Goal: Task Accomplishment & Management: Manage account settings

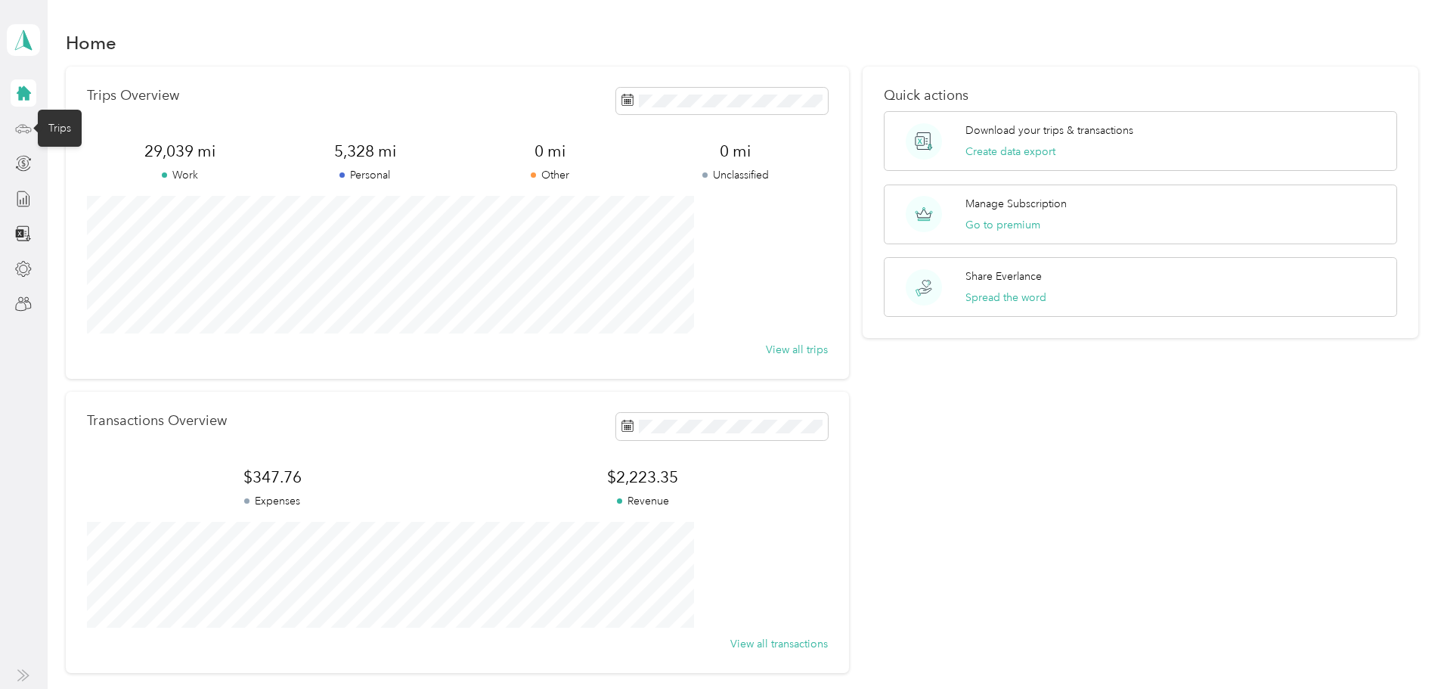
click at [24, 130] on icon at bounding box center [23, 128] width 17 height 17
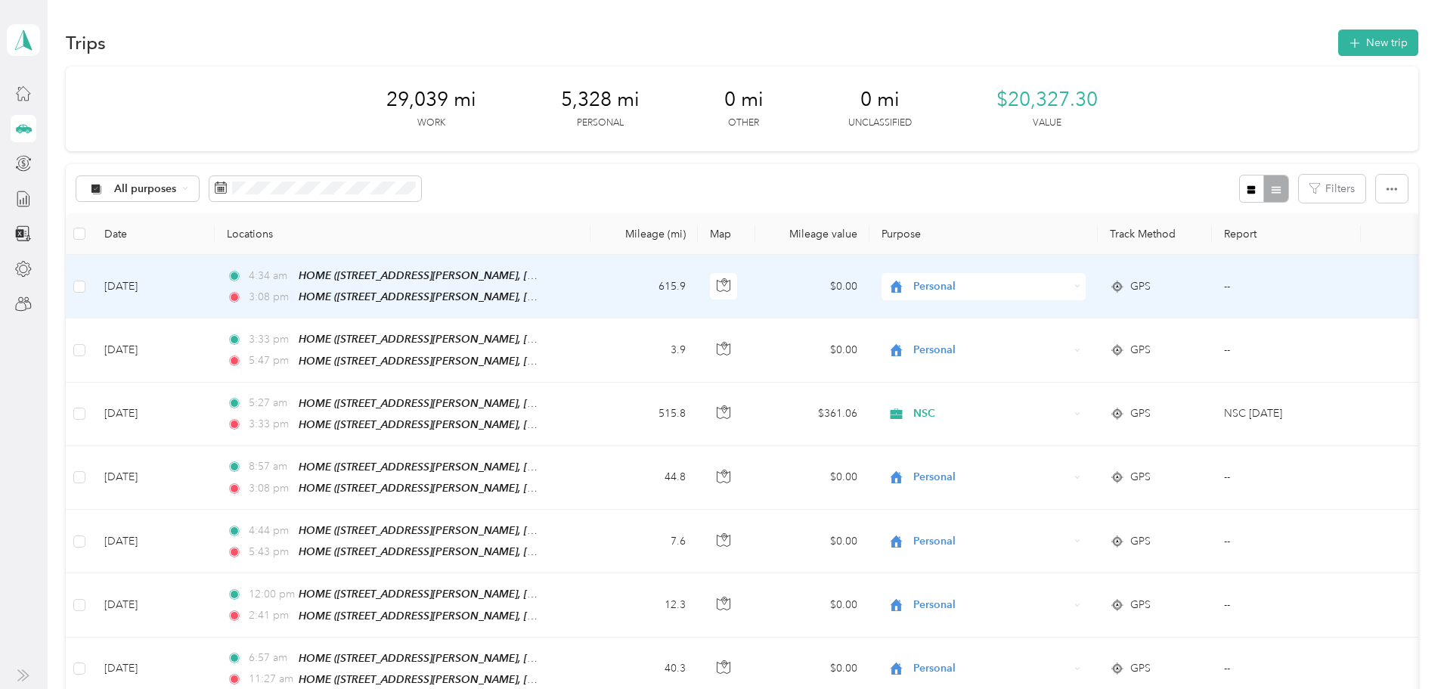
click at [1086, 291] on div "Personal" at bounding box center [984, 286] width 204 height 27
click at [1050, 369] on li "NSC" at bounding box center [1029, 367] width 188 height 26
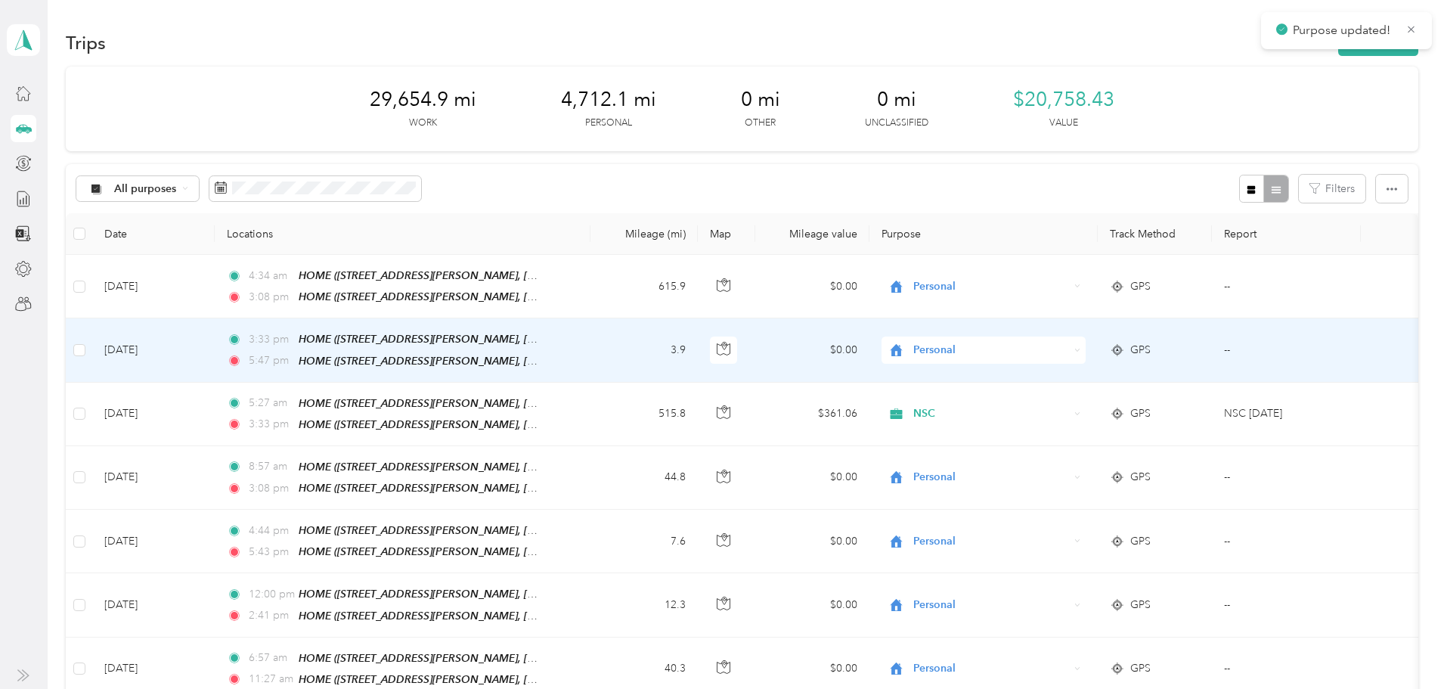
click at [1081, 349] on icon at bounding box center [1078, 350] width 7 height 7
click at [1064, 437] on ol "Work Personal NSC Instacart Lyft Uber Doordash Other Charity Medical Moving Com…" at bounding box center [1029, 469] width 188 height 212
click at [1086, 353] on div "Personal" at bounding box center [984, 350] width 204 height 27
click at [1049, 424] on span "NSC" at bounding box center [1042, 429] width 140 height 16
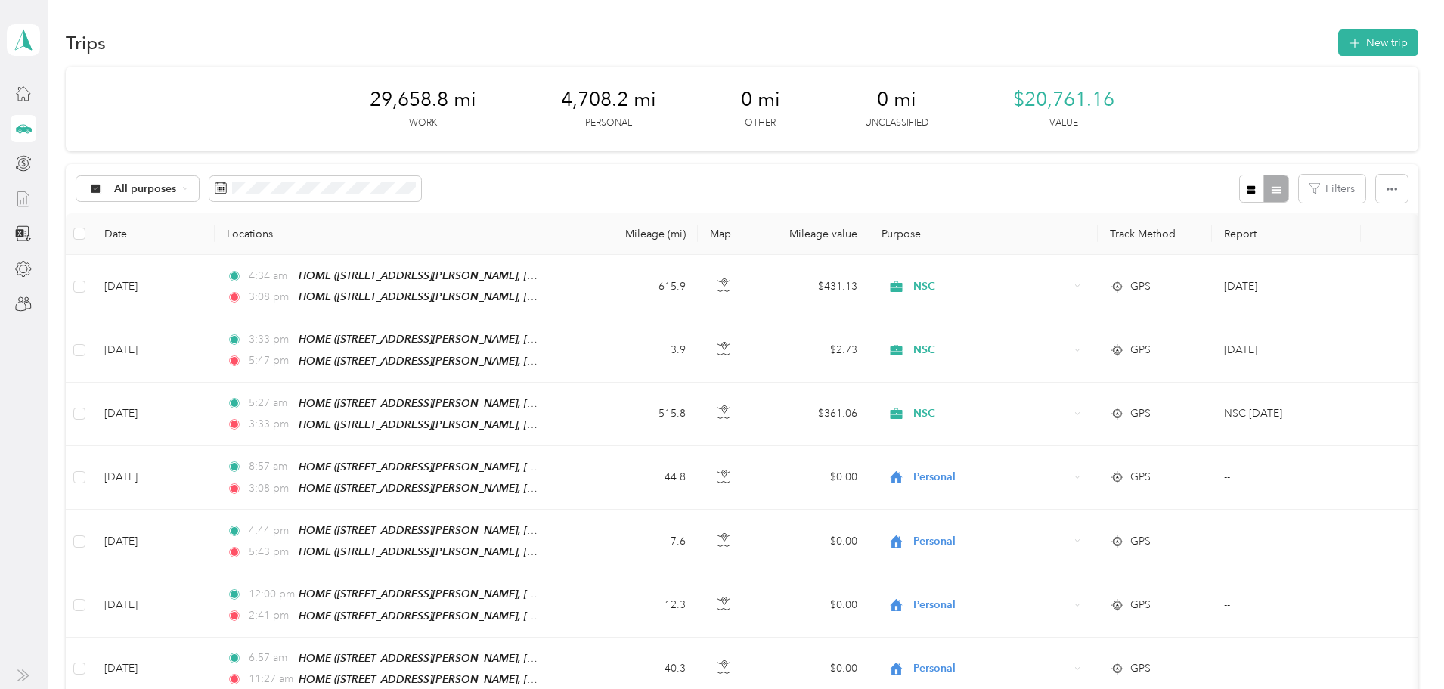
click at [22, 203] on icon at bounding box center [23, 199] width 17 height 17
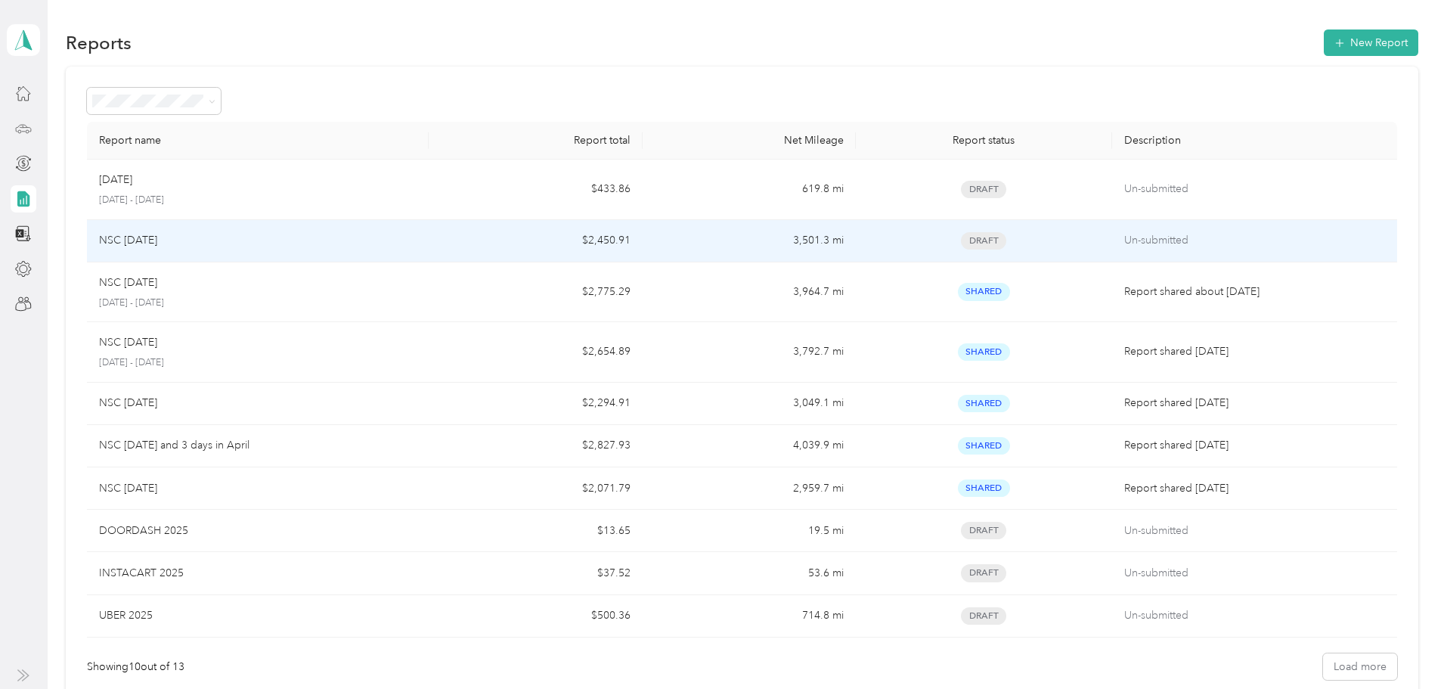
click at [562, 237] on td "$2,450.91" at bounding box center [535, 241] width 213 height 42
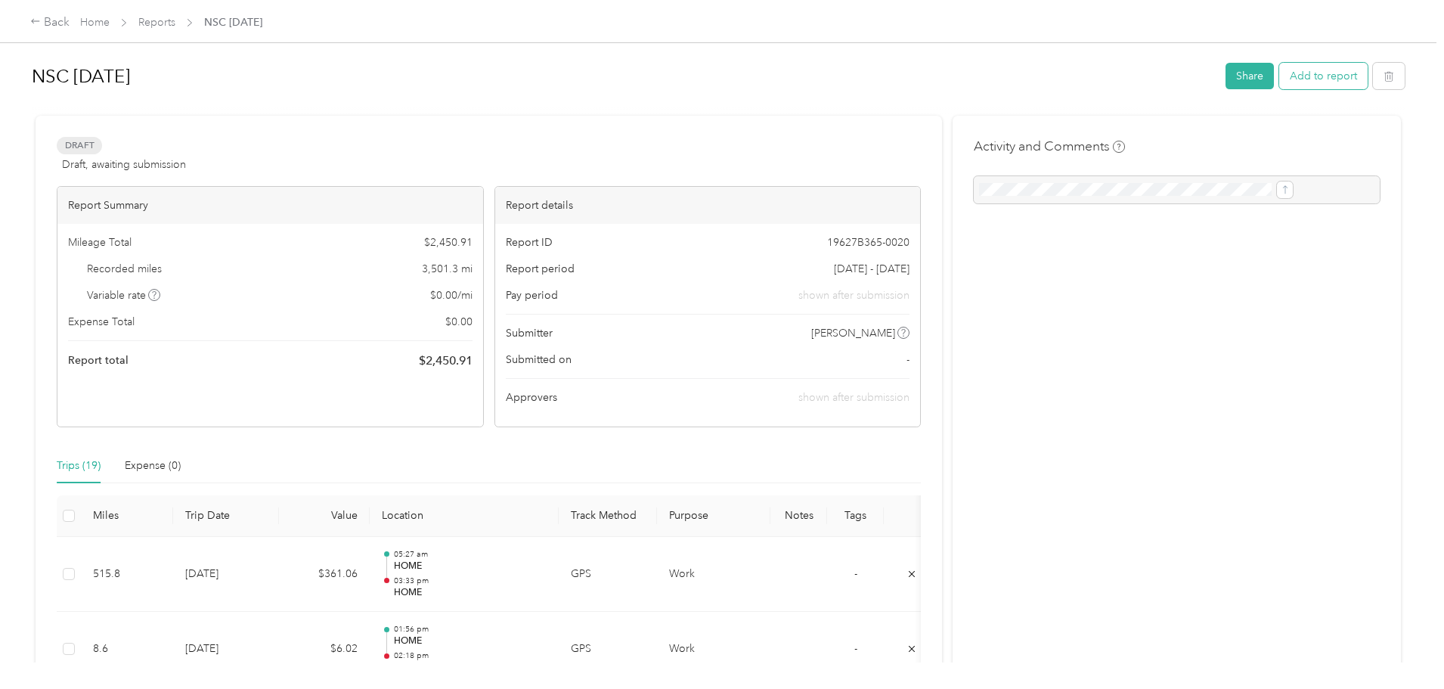
click at [1280, 80] on button "Add to report" at bounding box center [1324, 76] width 88 height 26
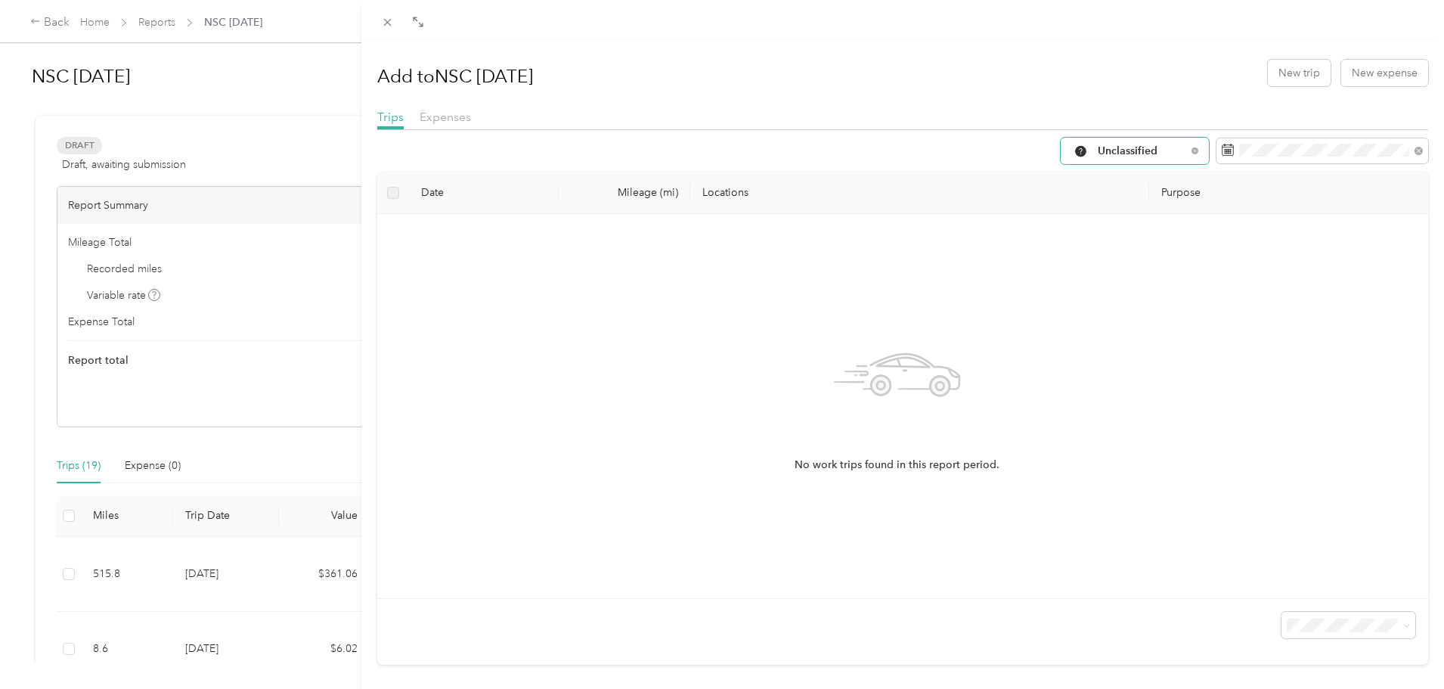
click at [1138, 151] on span "Unclassified" at bounding box center [1142, 151] width 88 height 11
click at [1109, 234] on span "Work" at bounding box center [1137, 228] width 101 height 16
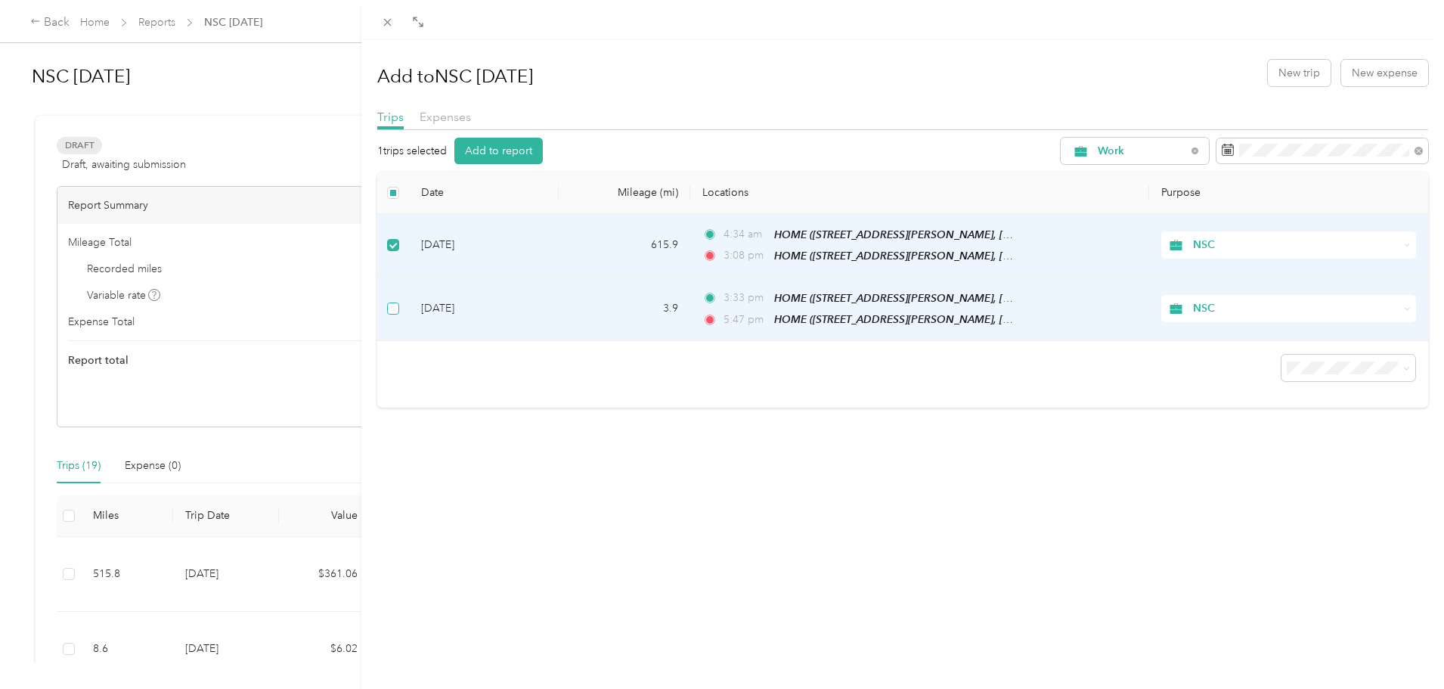
click at [396, 300] on label at bounding box center [393, 308] width 12 height 17
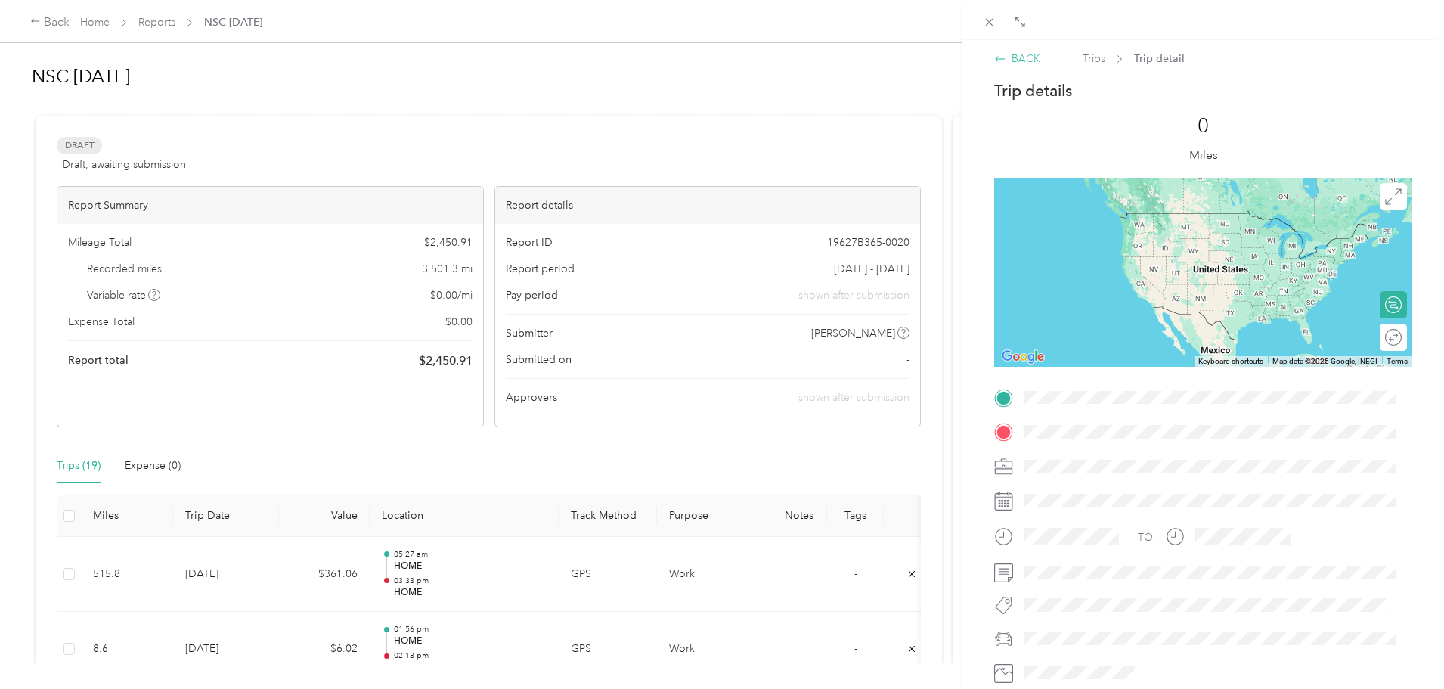
click at [1005, 61] on icon at bounding box center [1000, 59] width 12 height 12
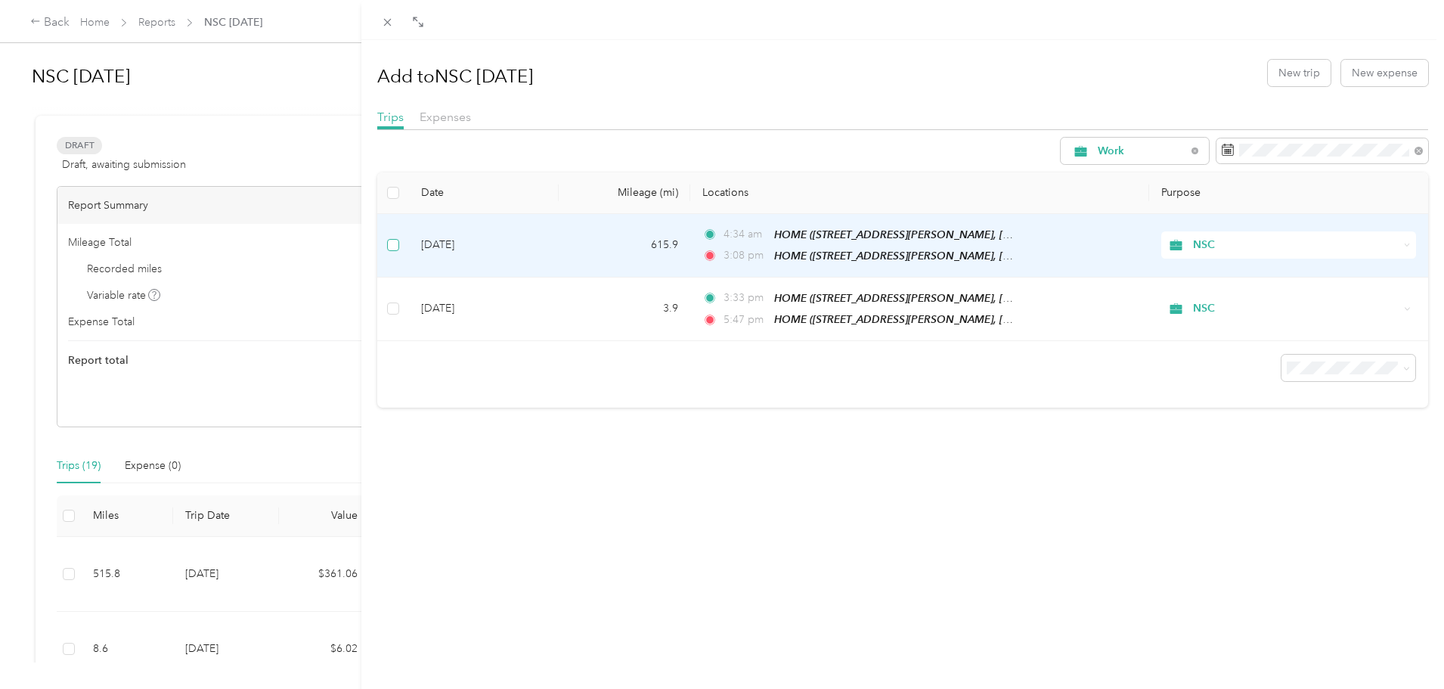
click at [388, 251] on label at bounding box center [393, 245] width 12 height 17
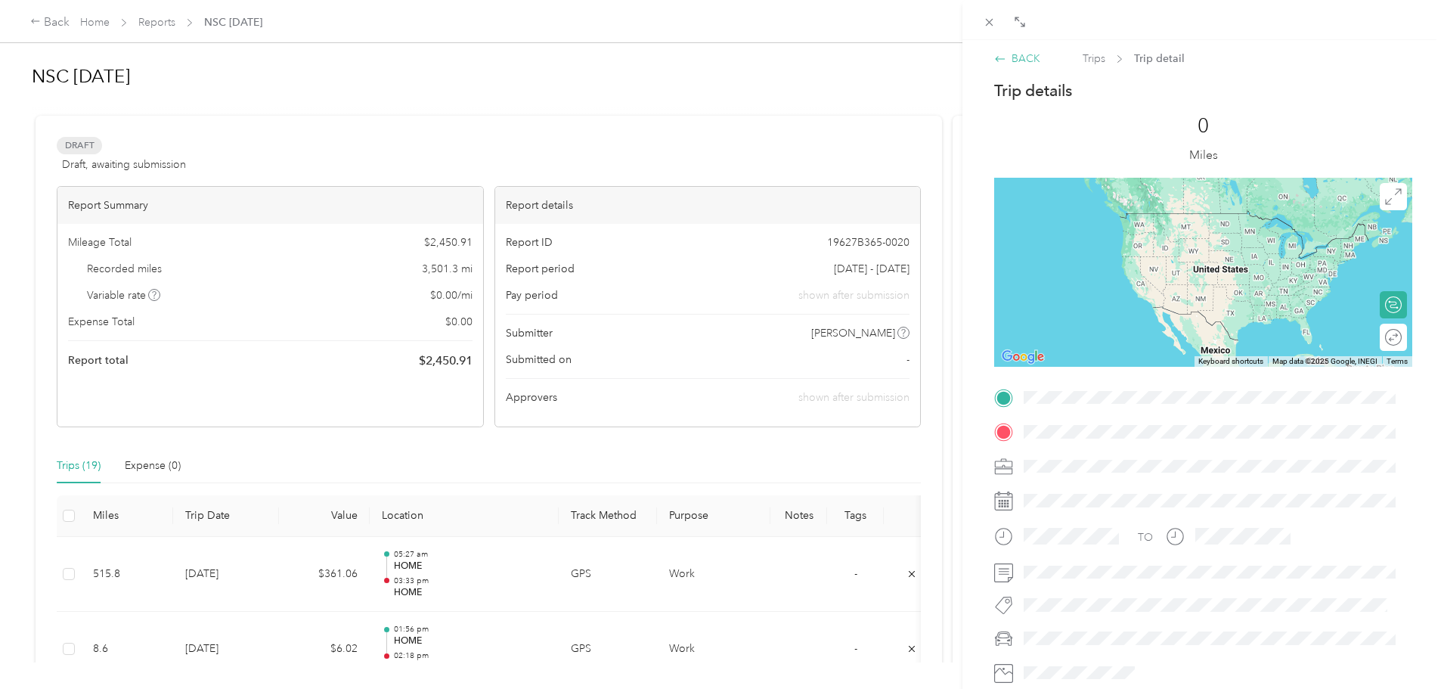
click at [997, 58] on icon at bounding box center [1001, 58] width 10 height 5
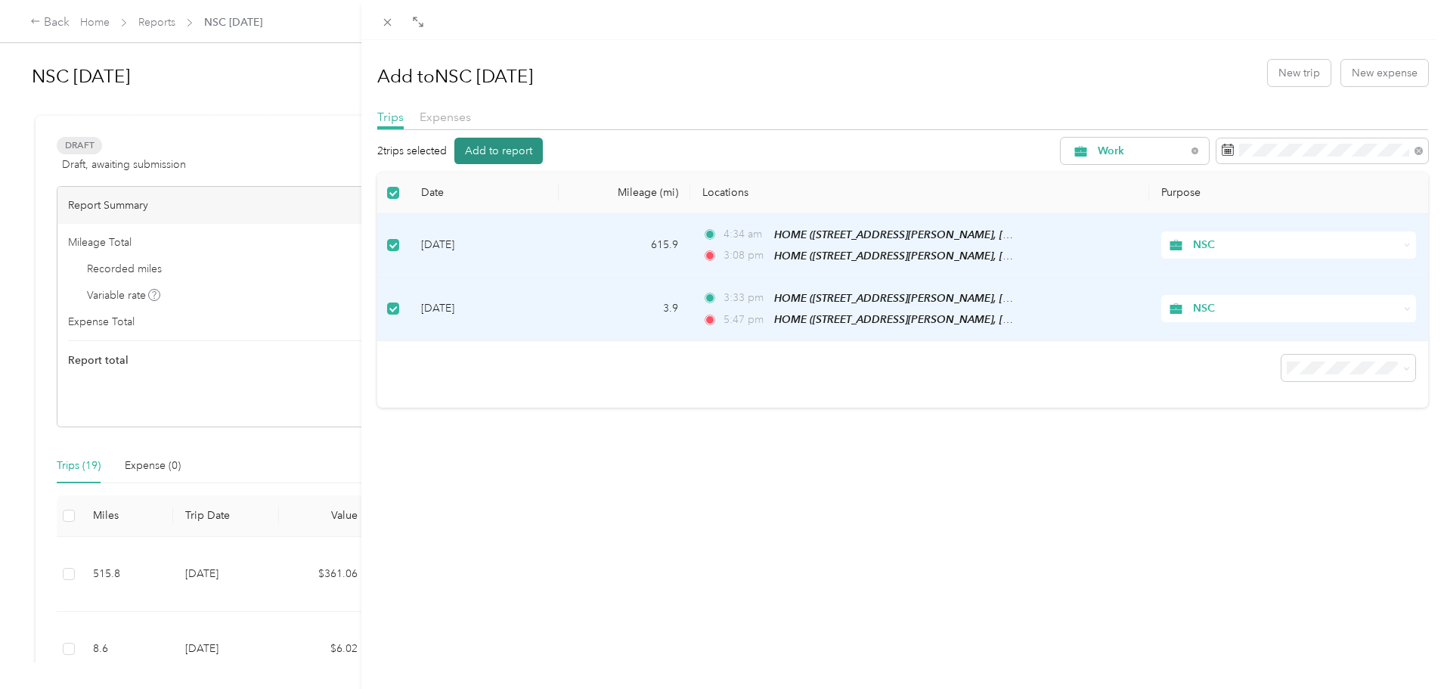
click at [502, 149] on button "Add to report" at bounding box center [499, 151] width 88 height 26
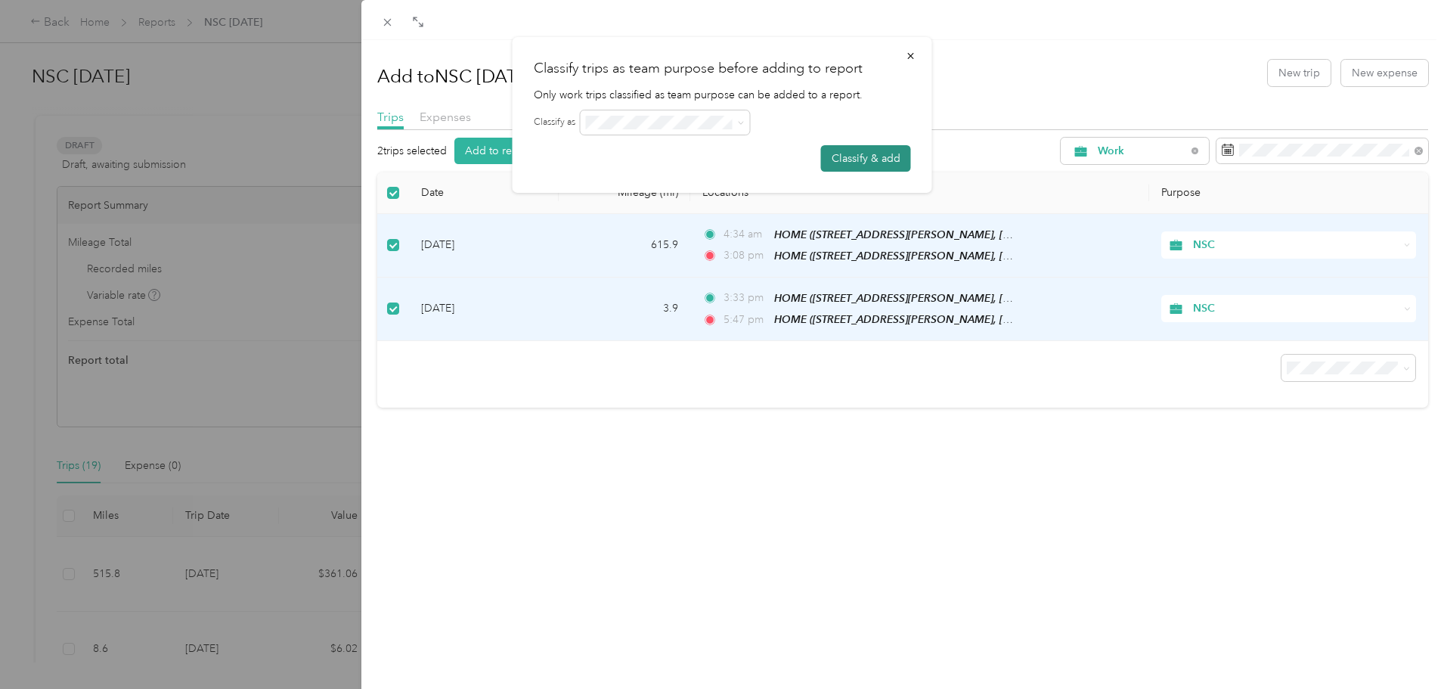
click at [861, 167] on button "Classify & add" at bounding box center [866, 158] width 90 height 26
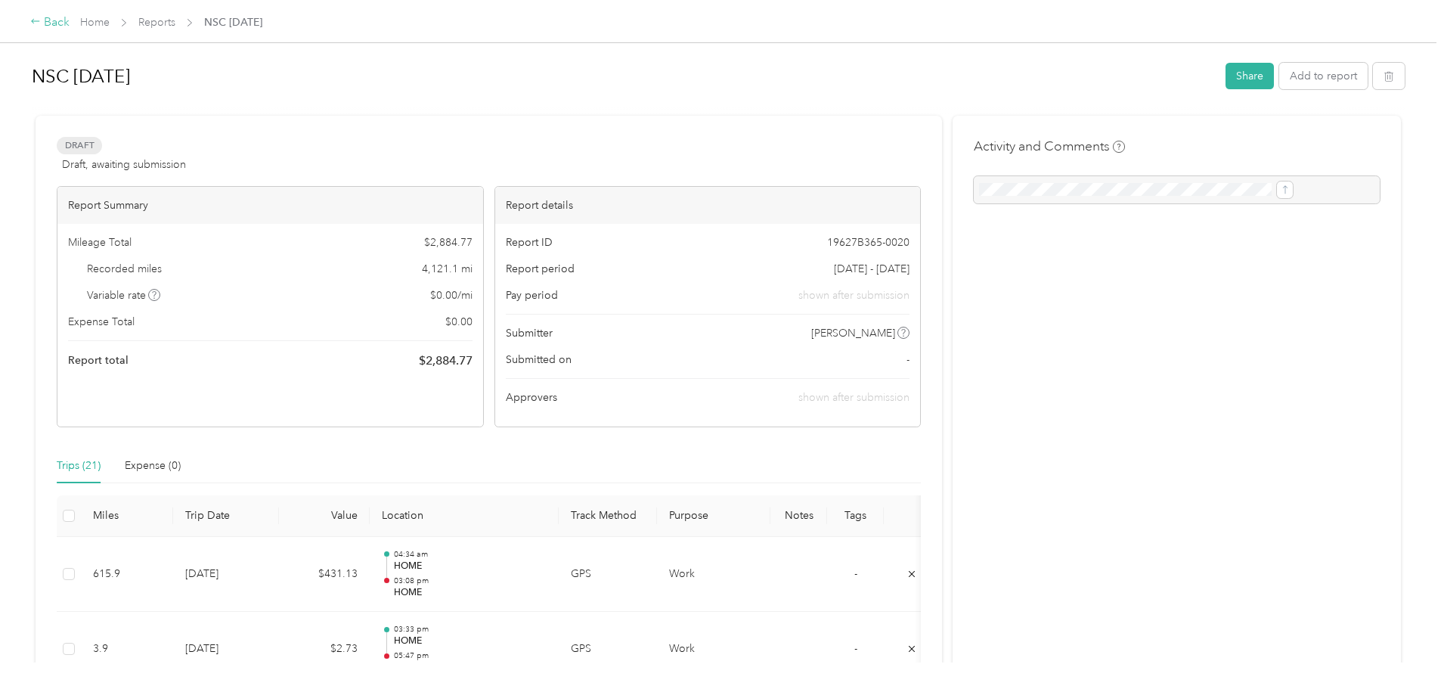
click at [70, 26] on div "Back" at bounding box center [49, 23] width 39 height 18
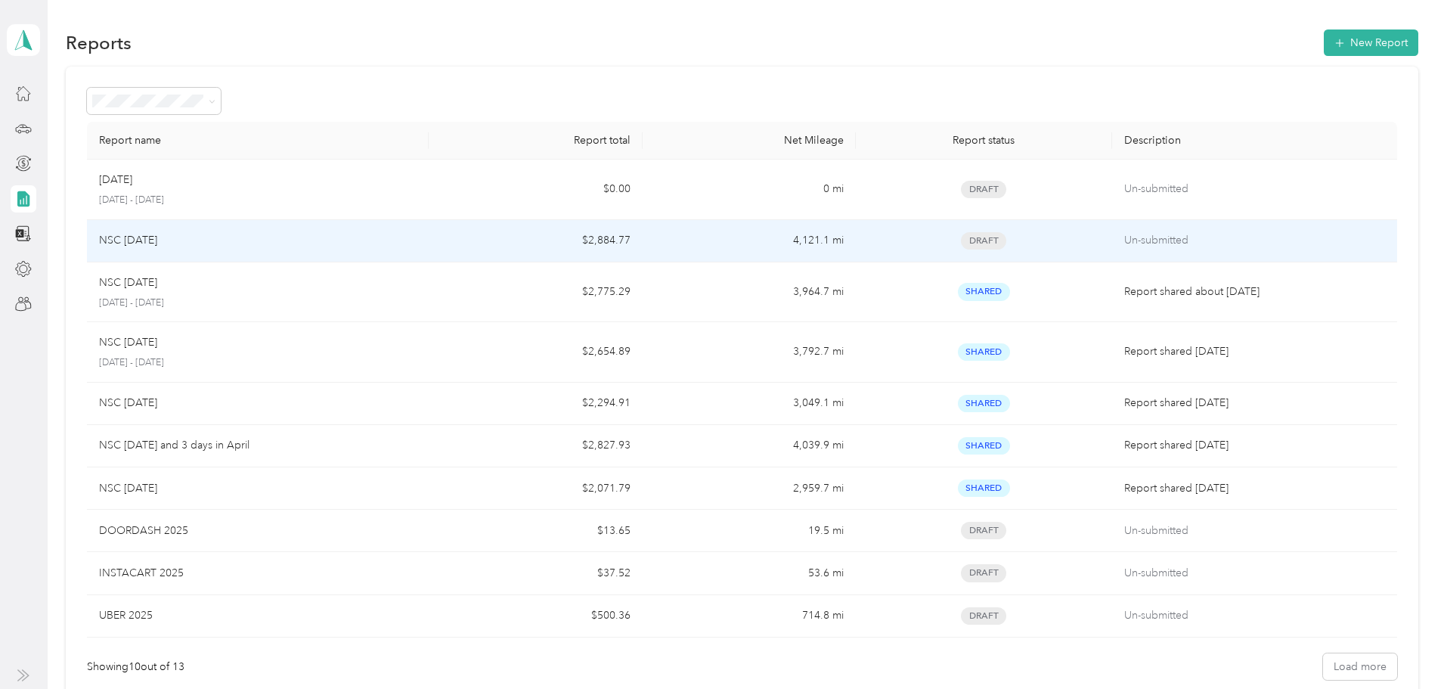
click at [417, 243] on div "NSC [DATE]" at bounding box center [258, 240] width 318 height 17
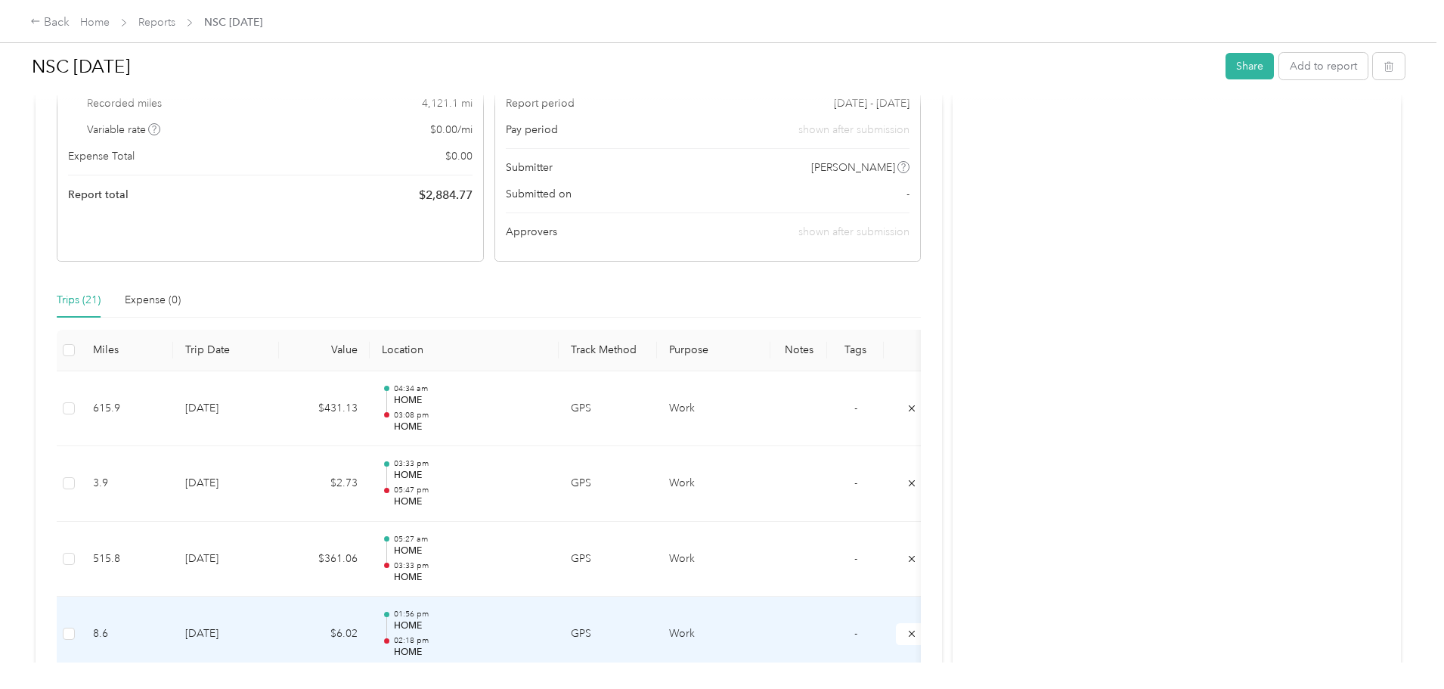
scroll to position [164, 0]
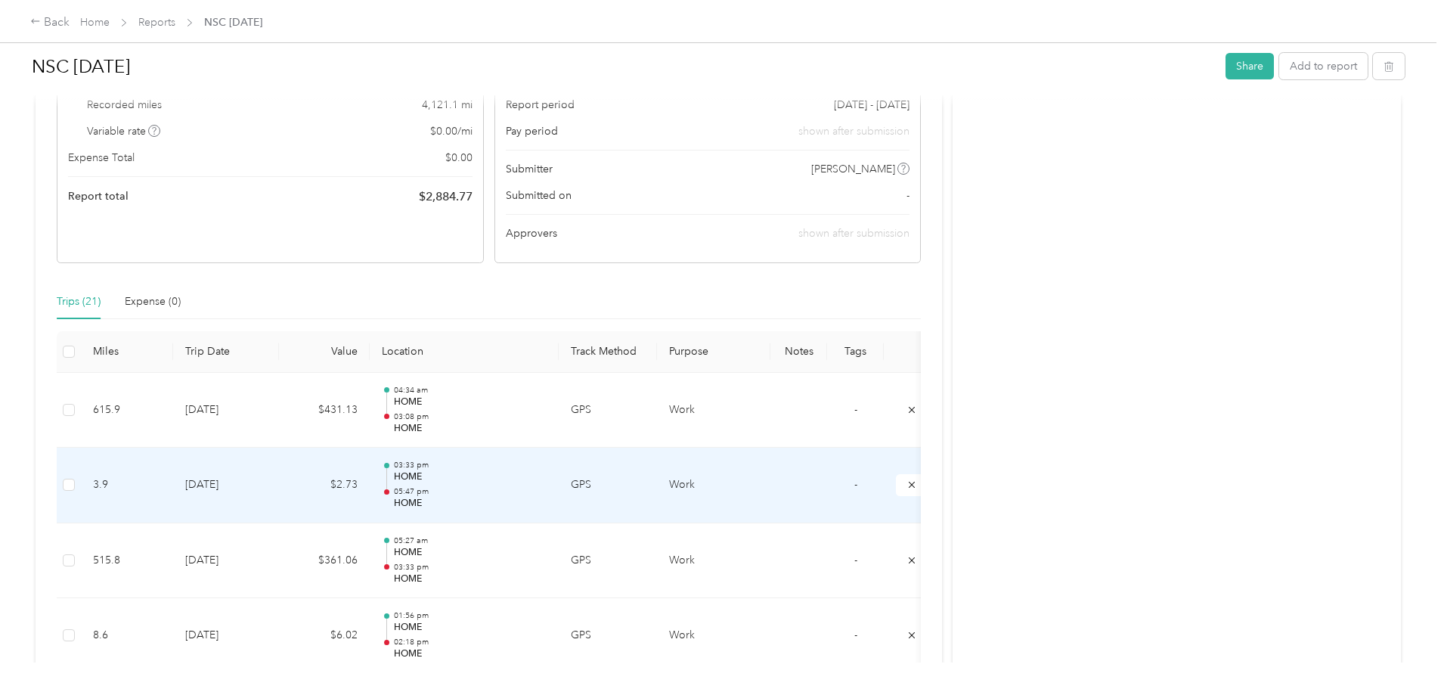
click at [657, 486] on td "GPS" at bounding box center [608, 486] width 98 height 76
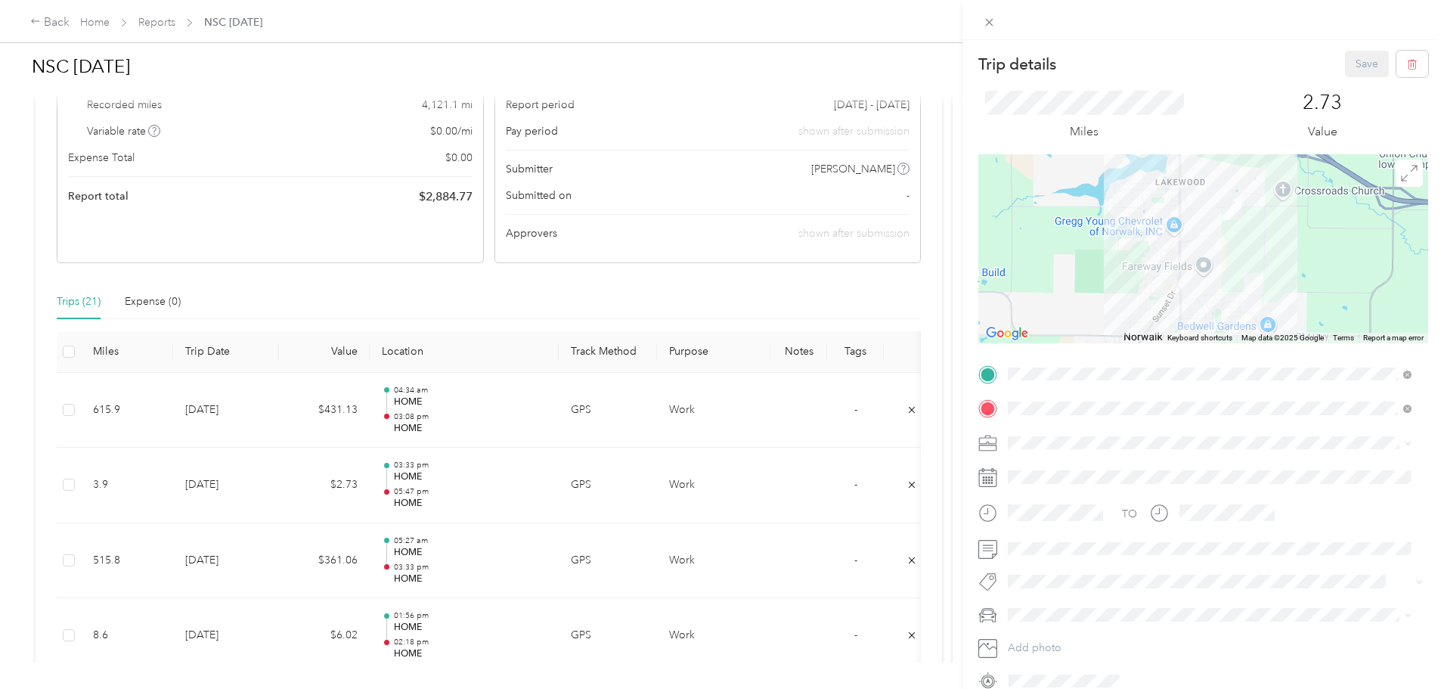
click at [183, 486] on div "Trip details Save This trip cannot be edited because it is either under review,…" at bounding box center [722, 344] width 1444 height 689
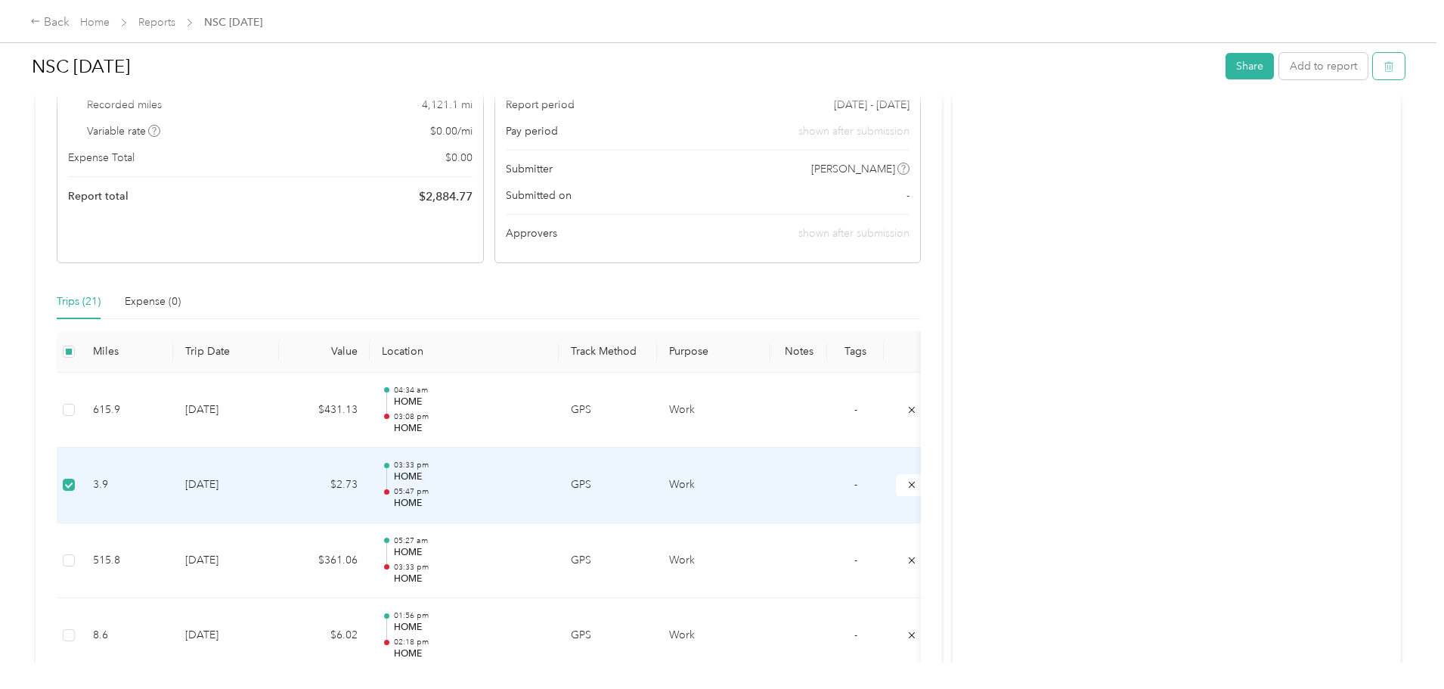
click at [1373, 74] on button "button" at bounding box center [1389, 66] width 32 height 26
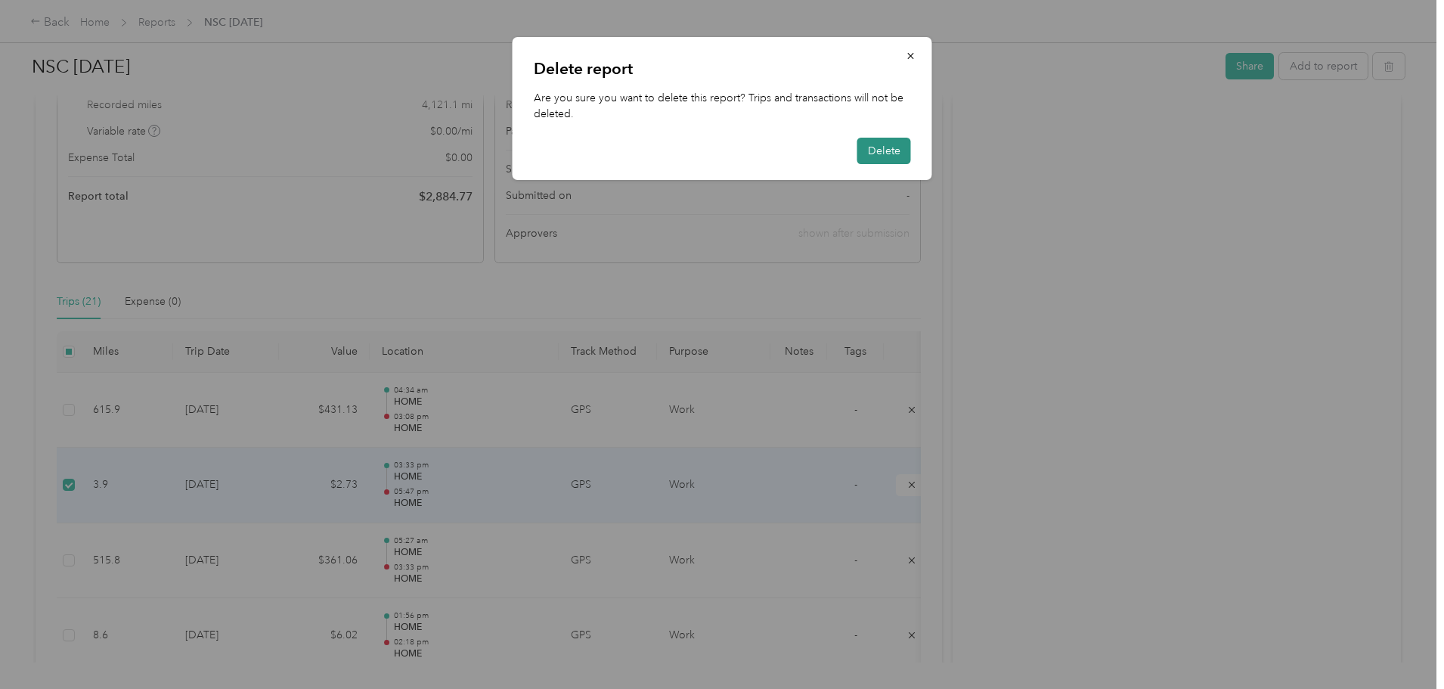
click at [881, 154] on button "Delete" at bounding box center [885, 151] width 54 height 26
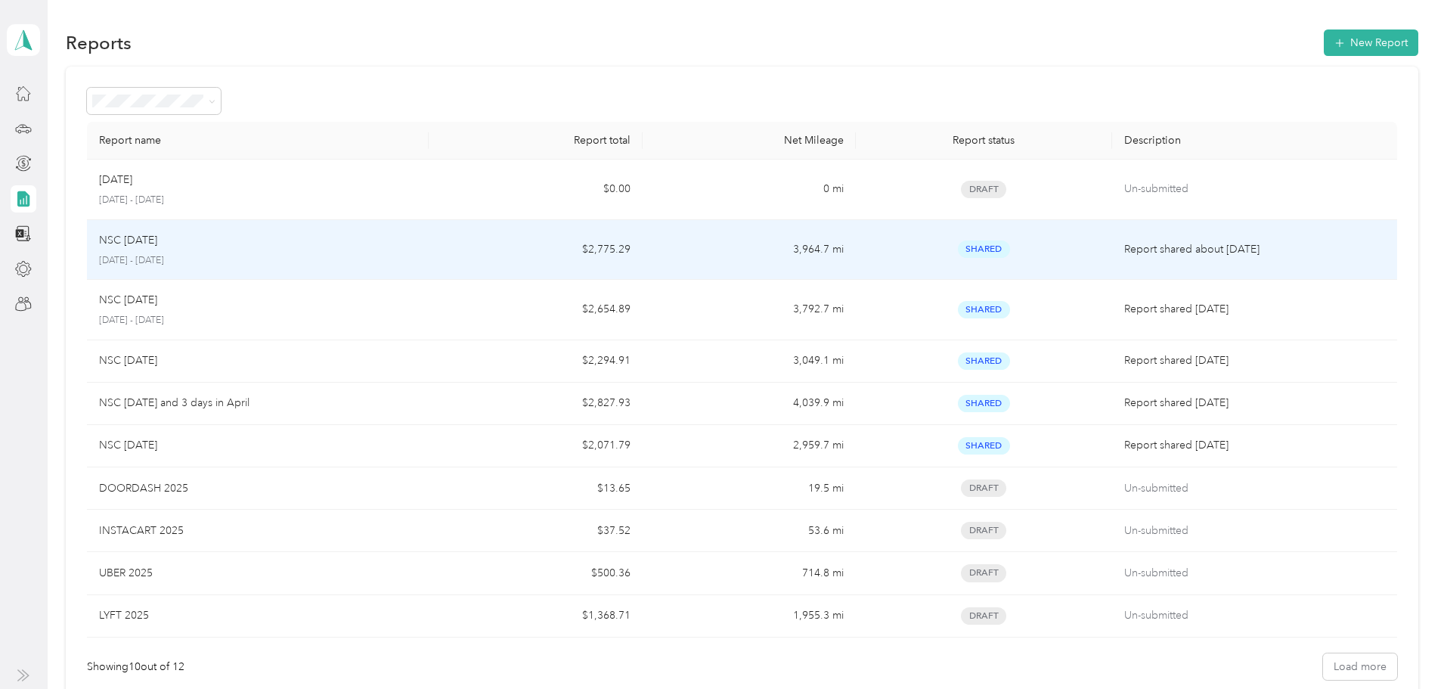
click at [417, 256] on p "[DATE] - [DATE]" at bounding box center [258, 261] width 318 height 14
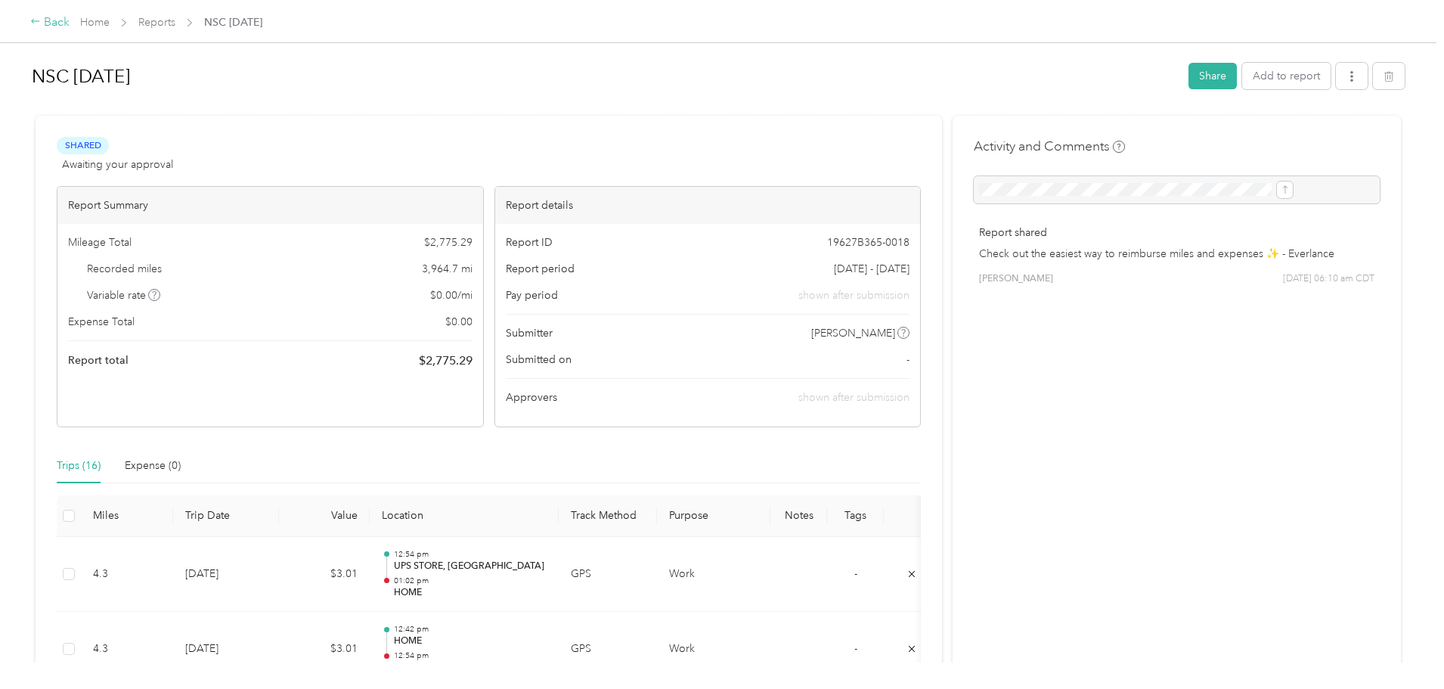
click at [70, 23] on div "Back" at bounding box center [49, 23] width 39 height 18
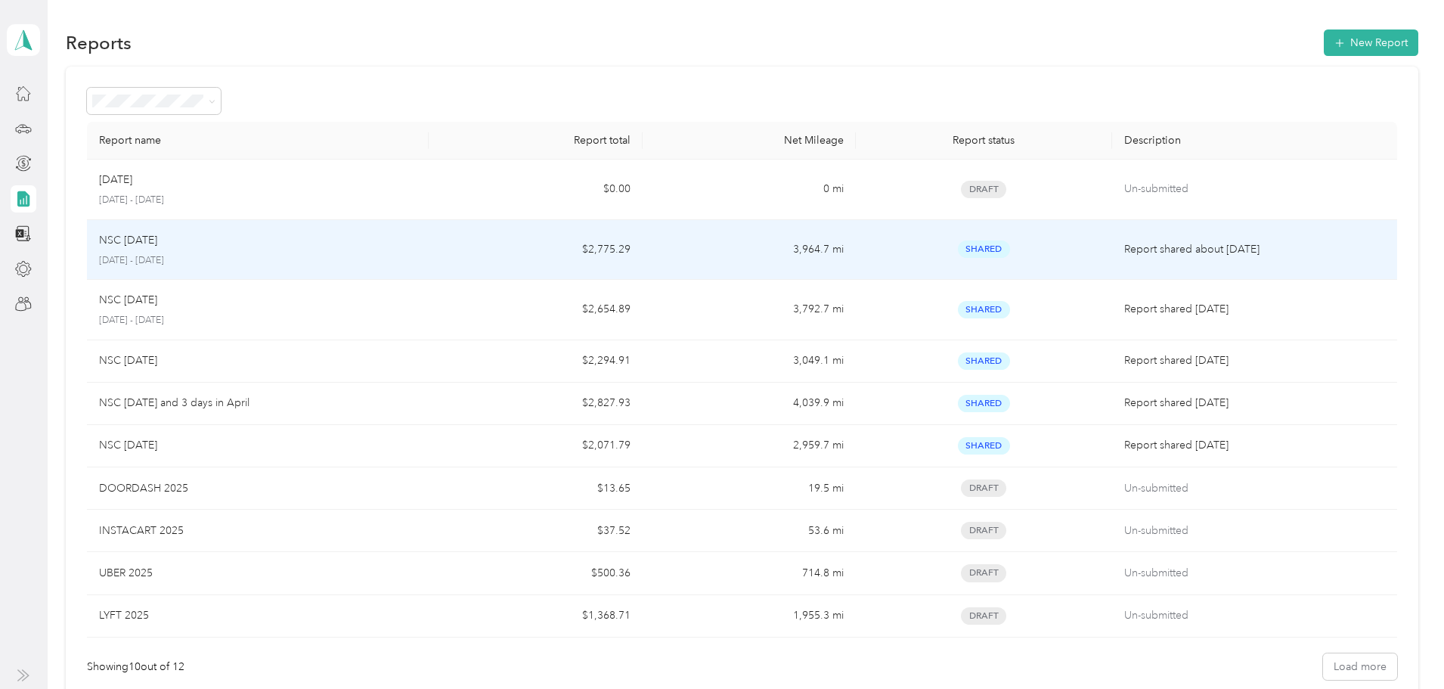
click at [318, 250] on div "NSC Aug [DATE] - [DATE]" at bounding box center [258, 250] width 318 height 36
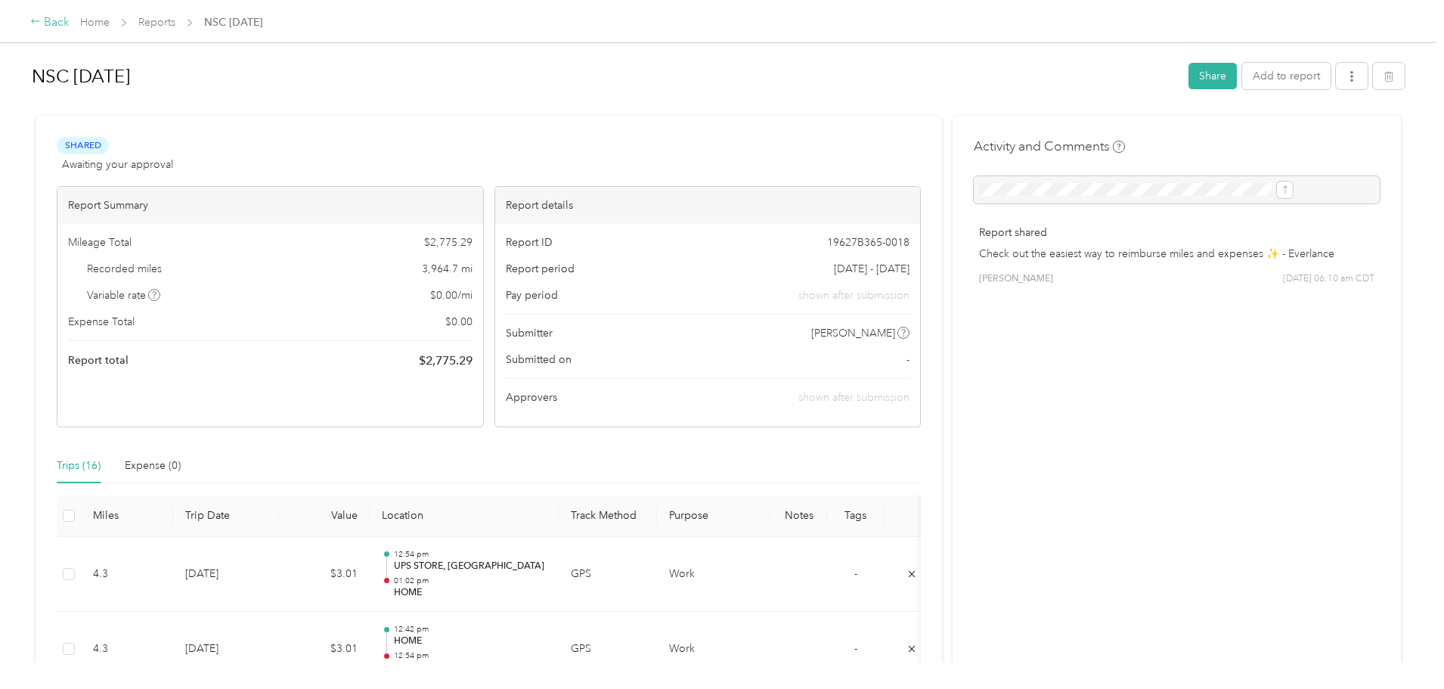
click at [41, 26] on icon at bounding box center [35, 21] width 11 height 11
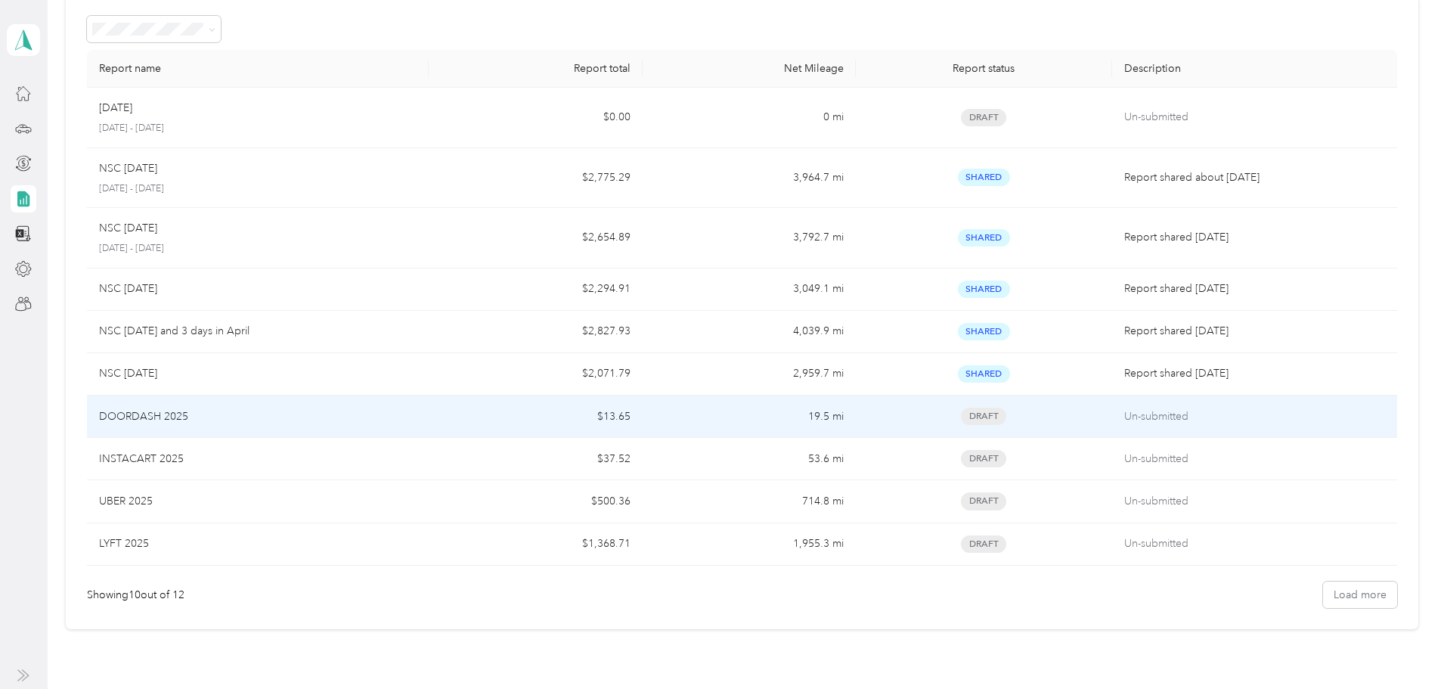
scroll to position [168, 0]
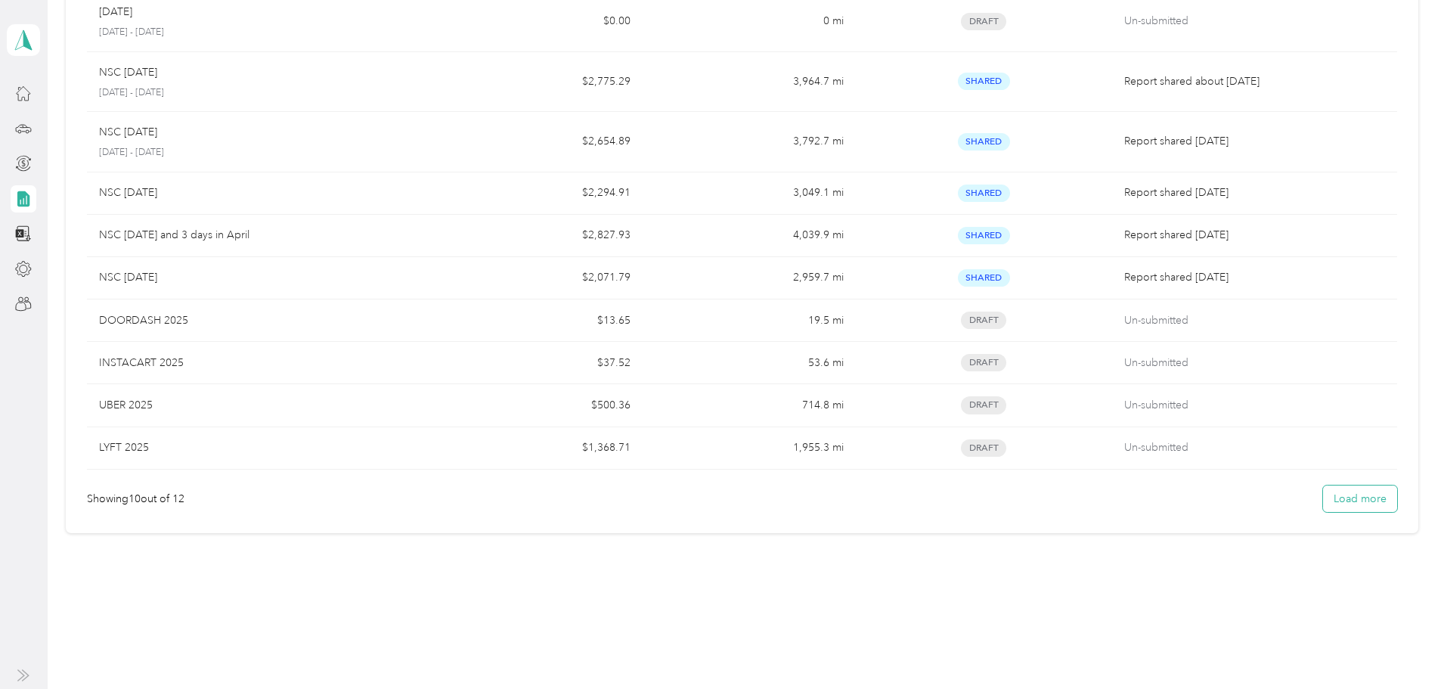
click at [1323, 497] on button "Load more" at bounding box center [1360, 499] width 74 height 26
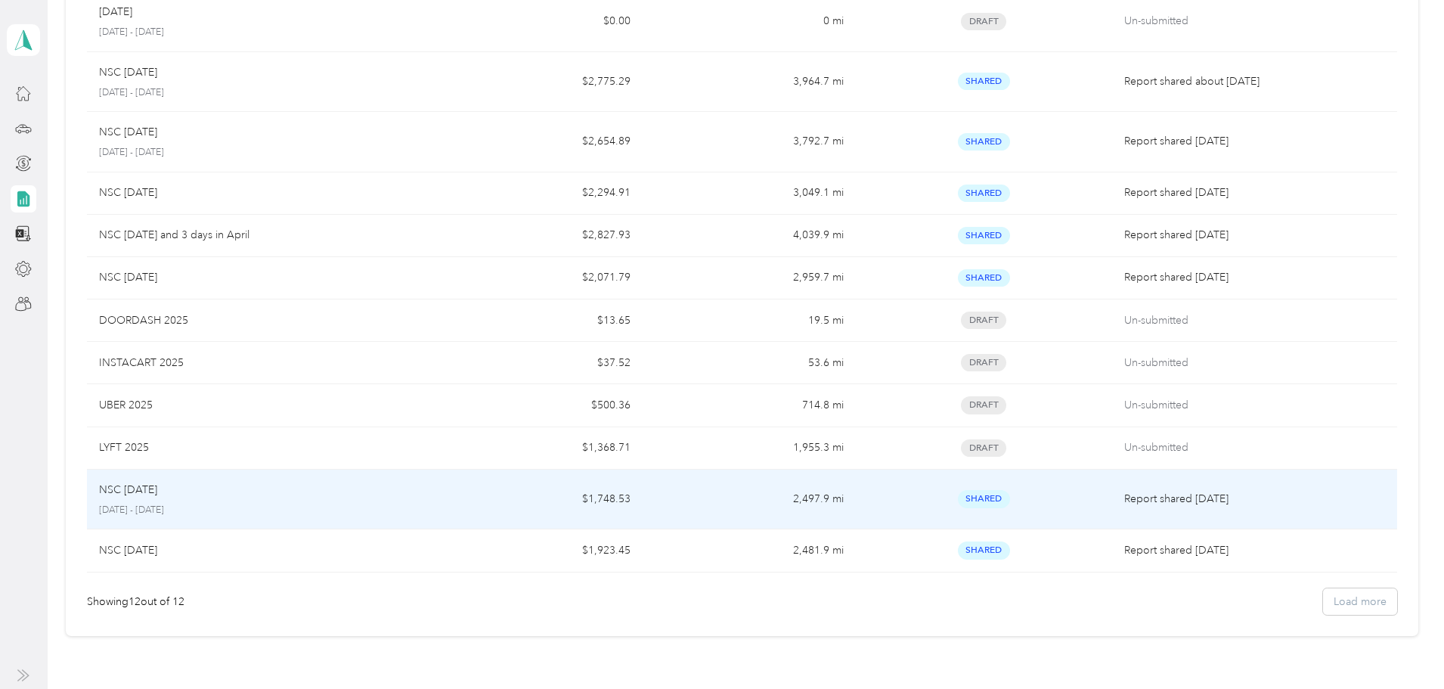
scroll to position [0, 0]
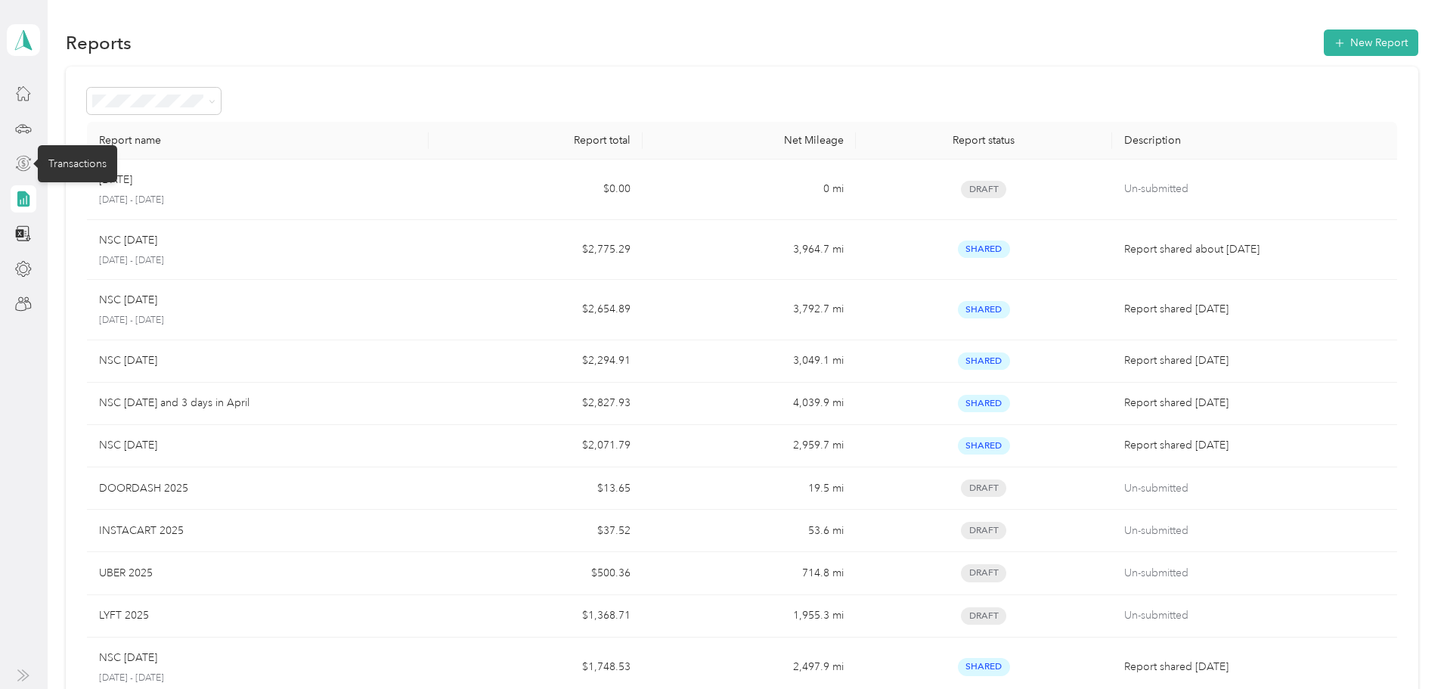
click at [29, 163] on icon at bounding box center [24, 164] width 10 height 10
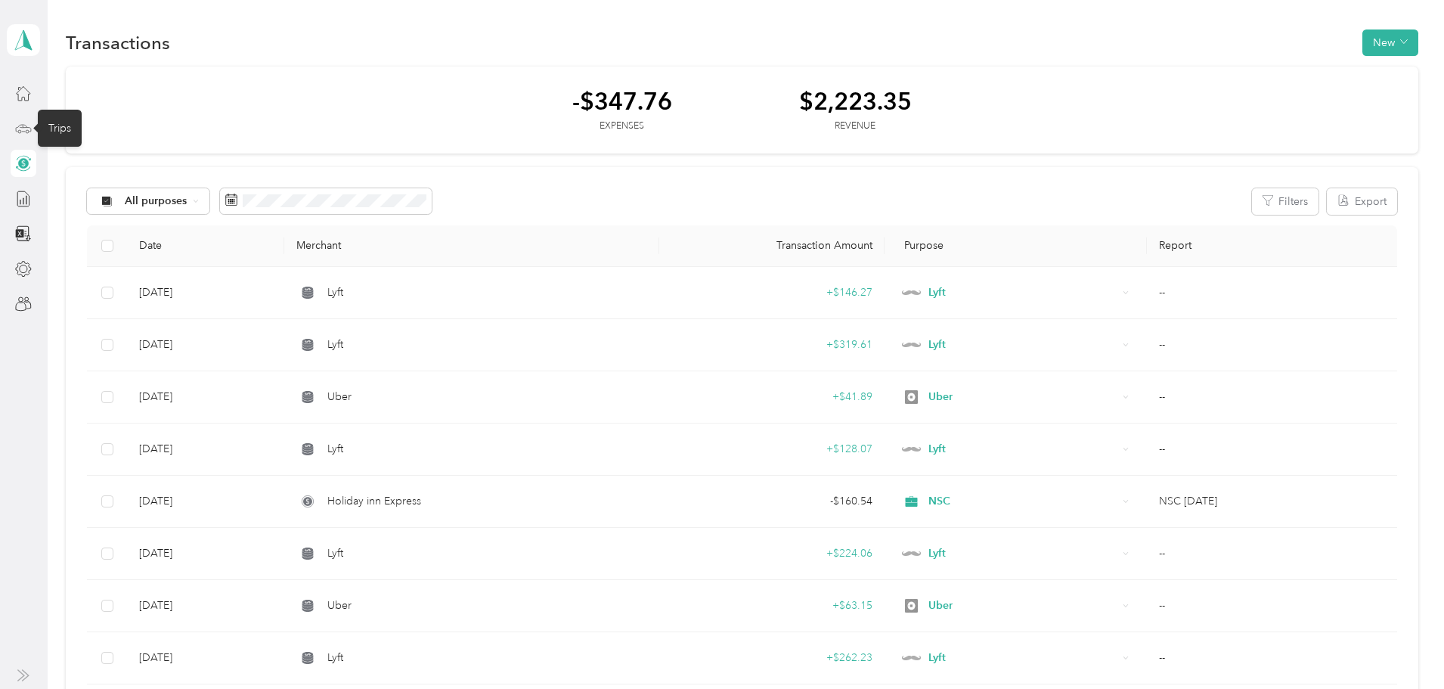
click at [29, 123] on icon at bounding box center [23, 128] width 17 height 17
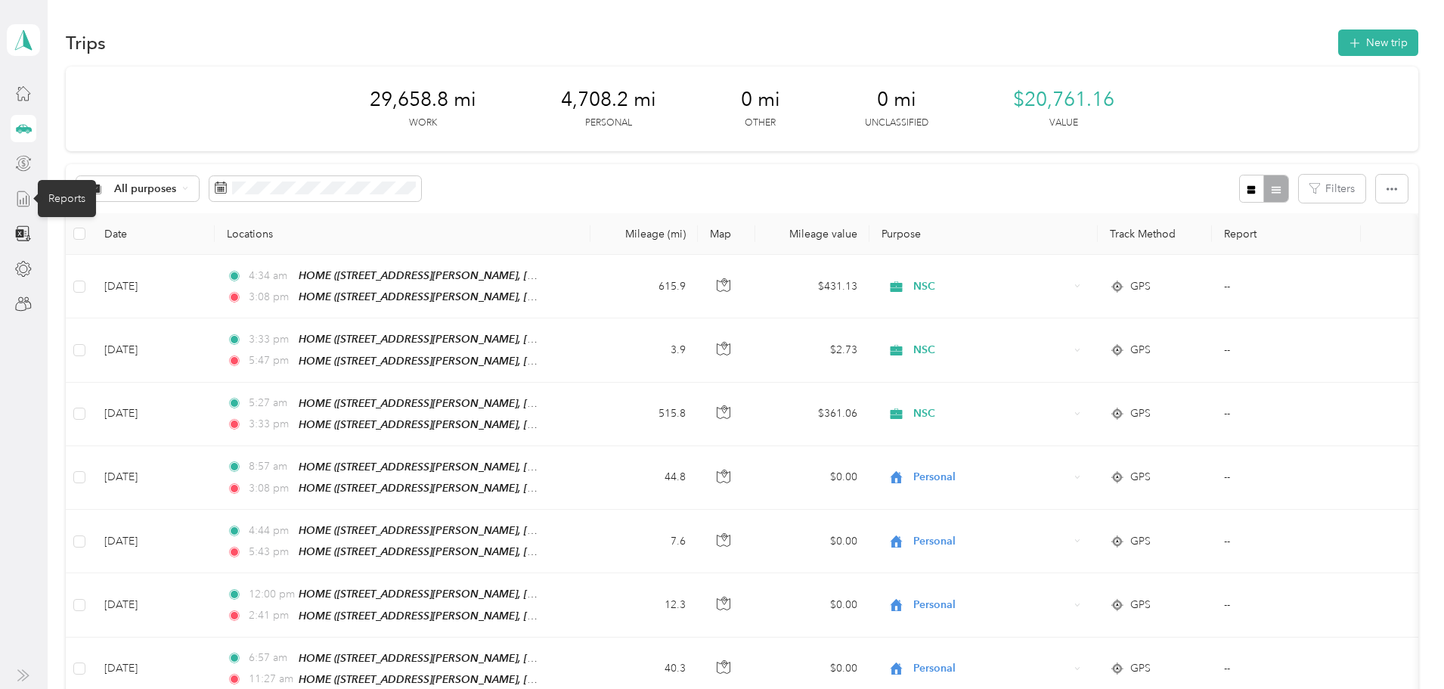
click at [28, 200] on icon at bounding box center [23, 199] width 17 height 17
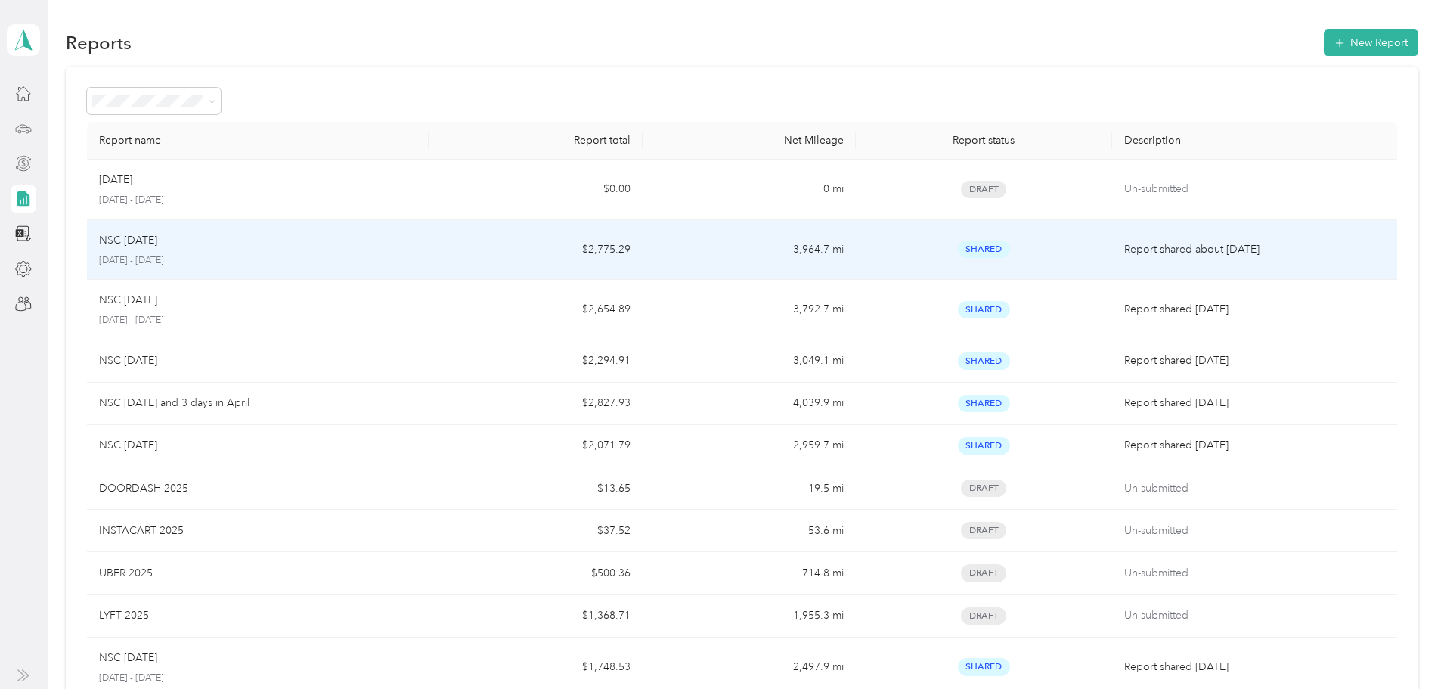
click at [526, 259] on td "$2,775.29" at bounding box center [535, 250] width 213 height 61
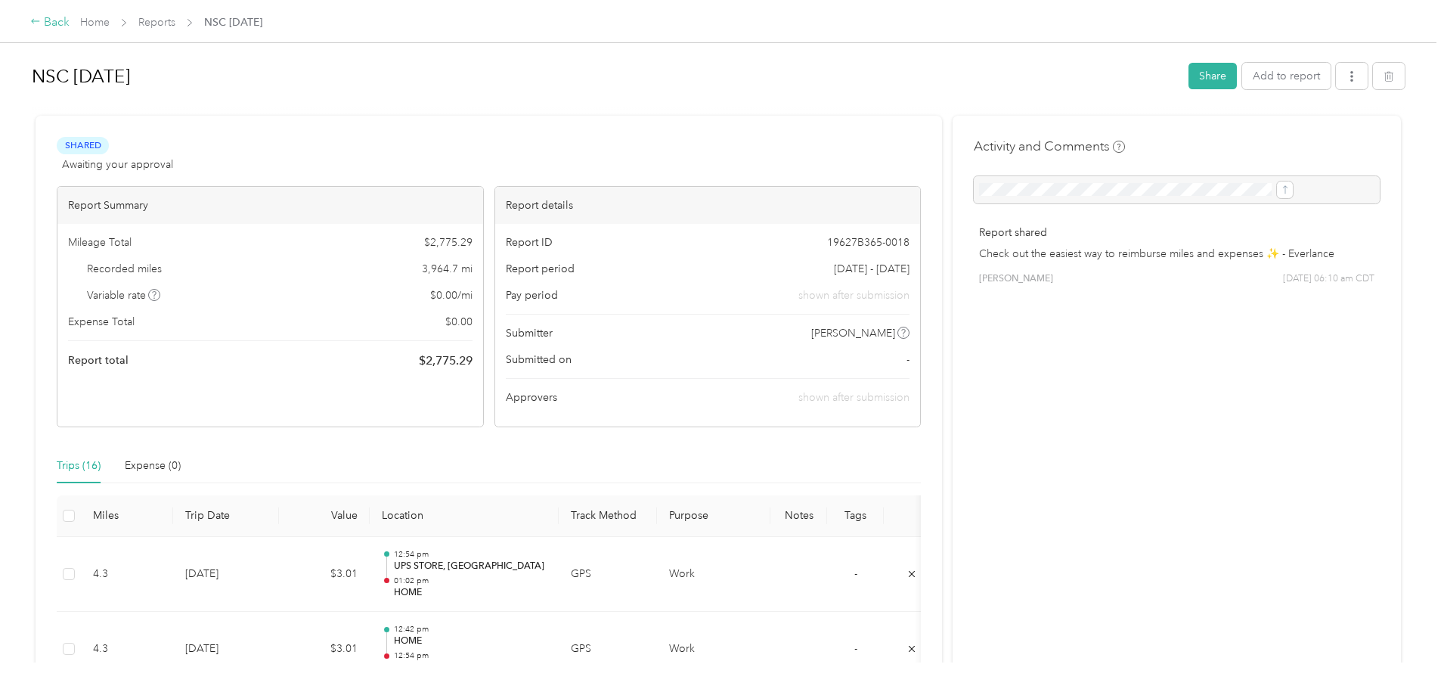
click at [70, 23] on div "Back" at bounding box center [49, 23] width 39 height 18
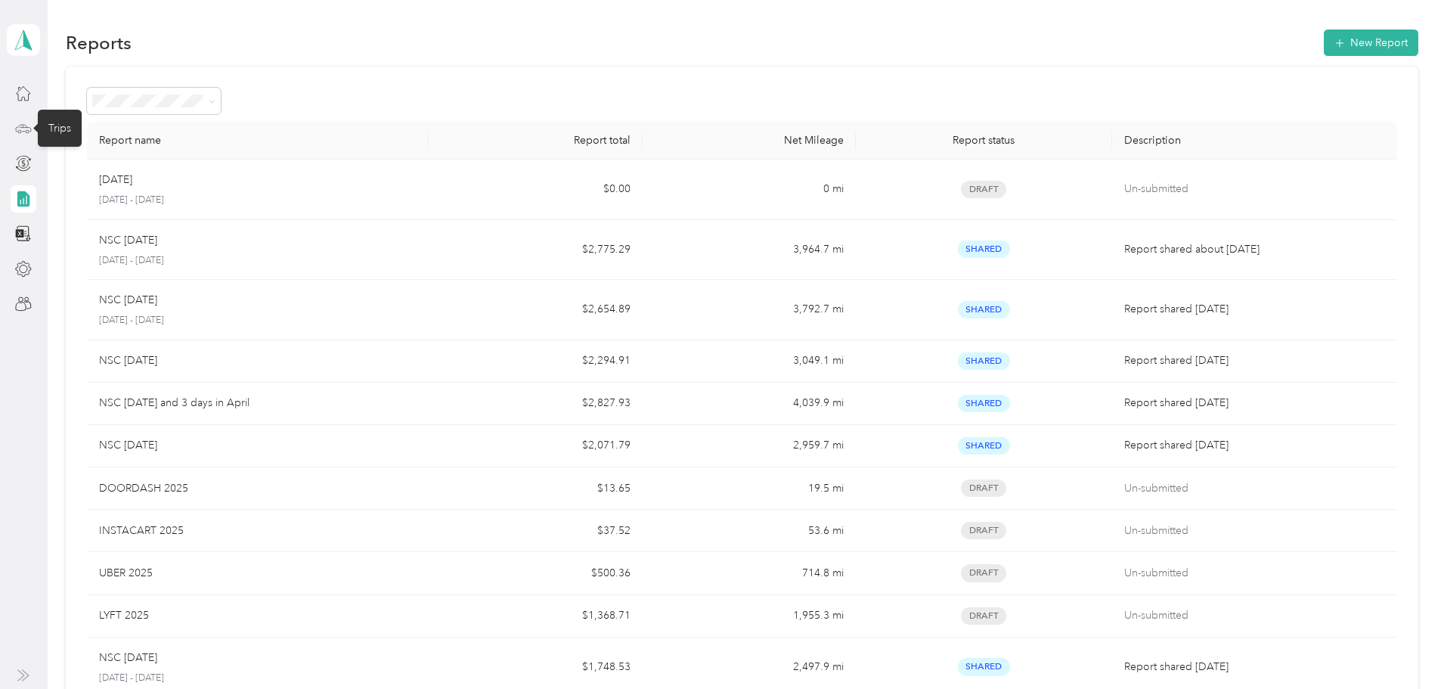
click at [29, 123] on icon at bounding box center [23, 128] width 17 height 17
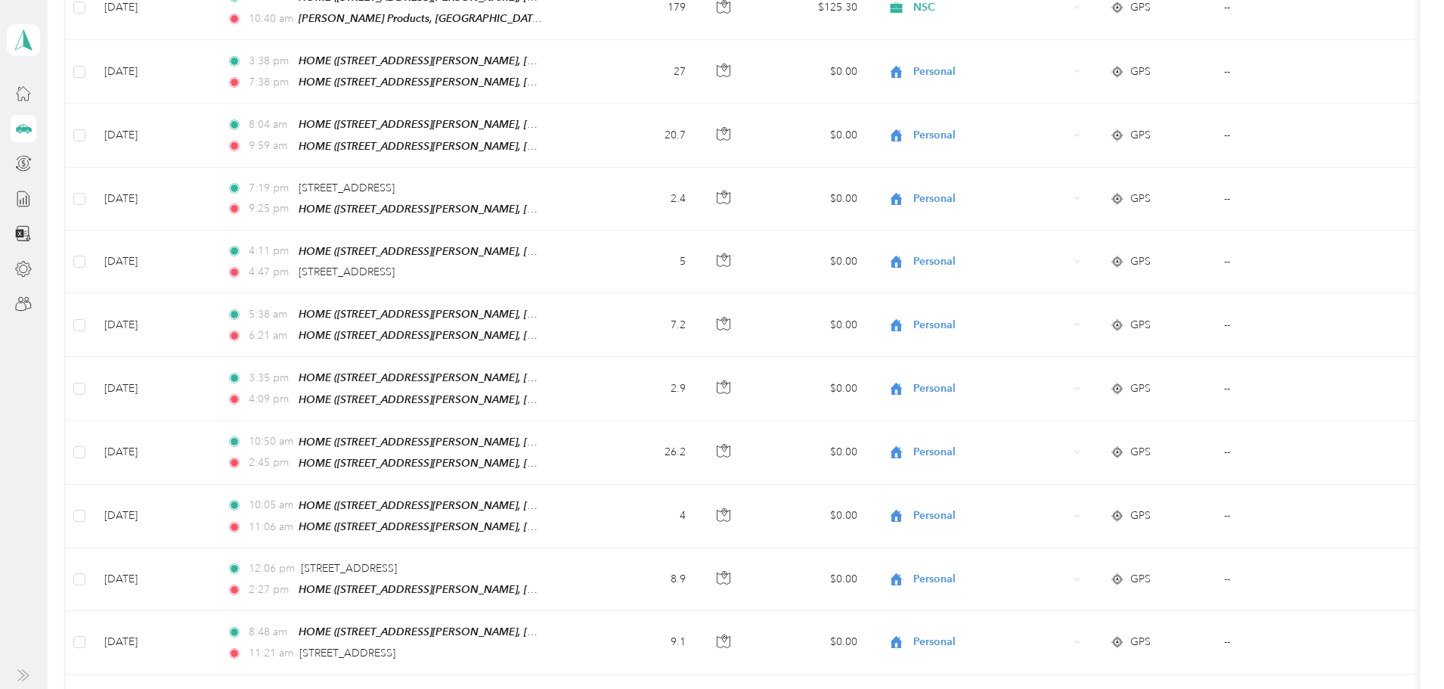
scroll to position [1243, 0]
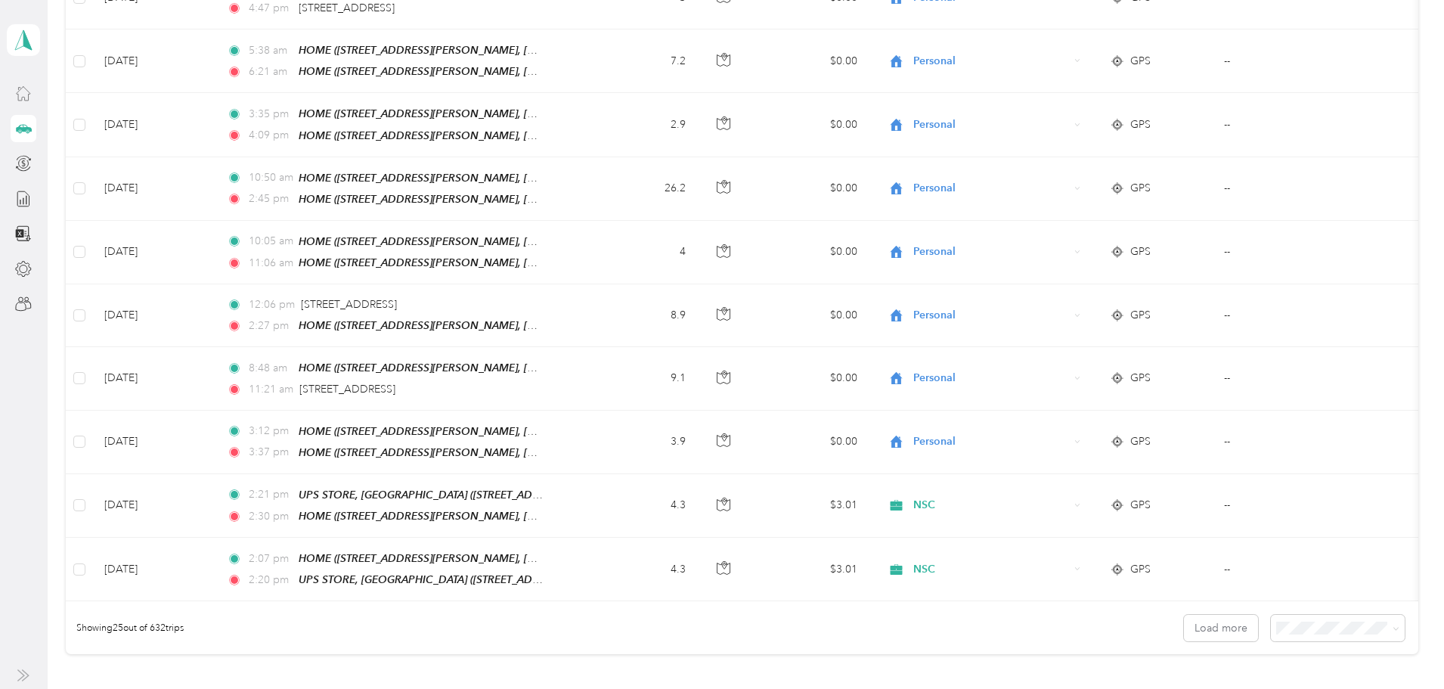
click at [25, 103] on div at bounding box center [24, 92] width 26 height 27
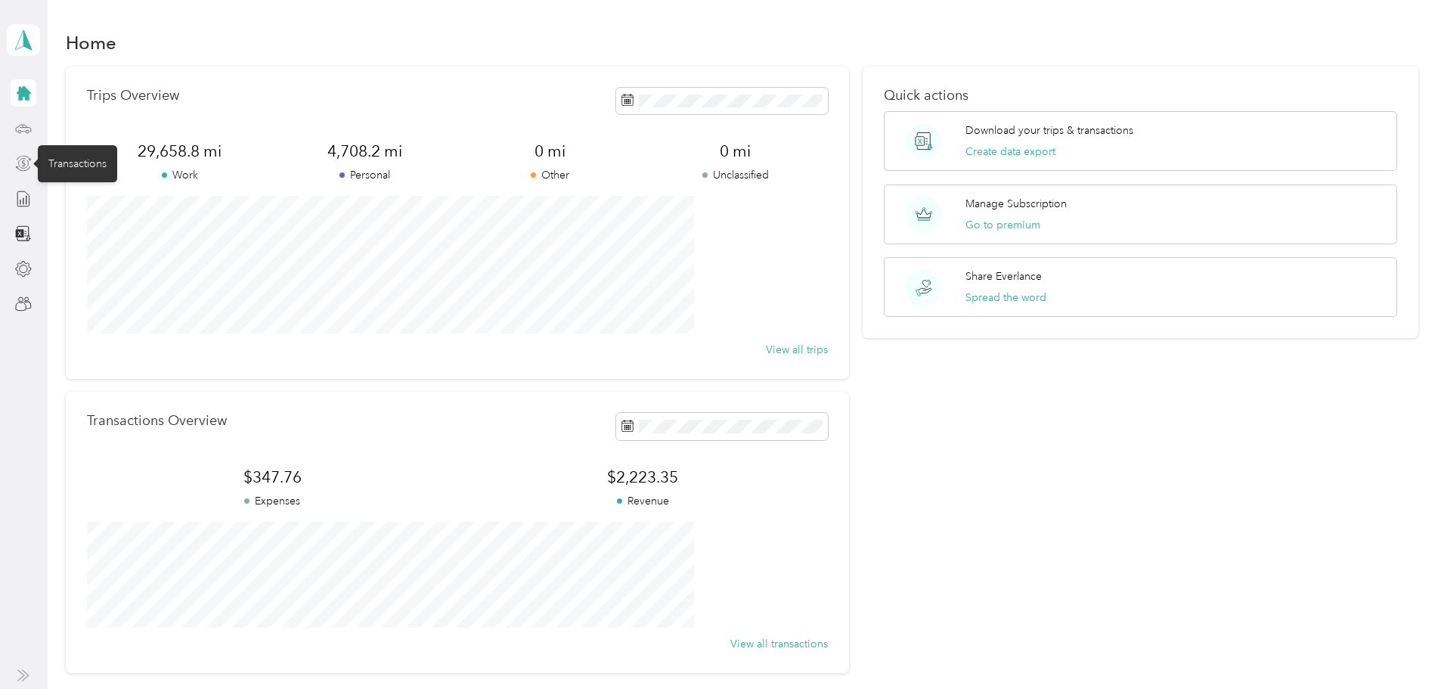
click at [15, 158] on icon at bounding box center [23, 163] width 17 height 17
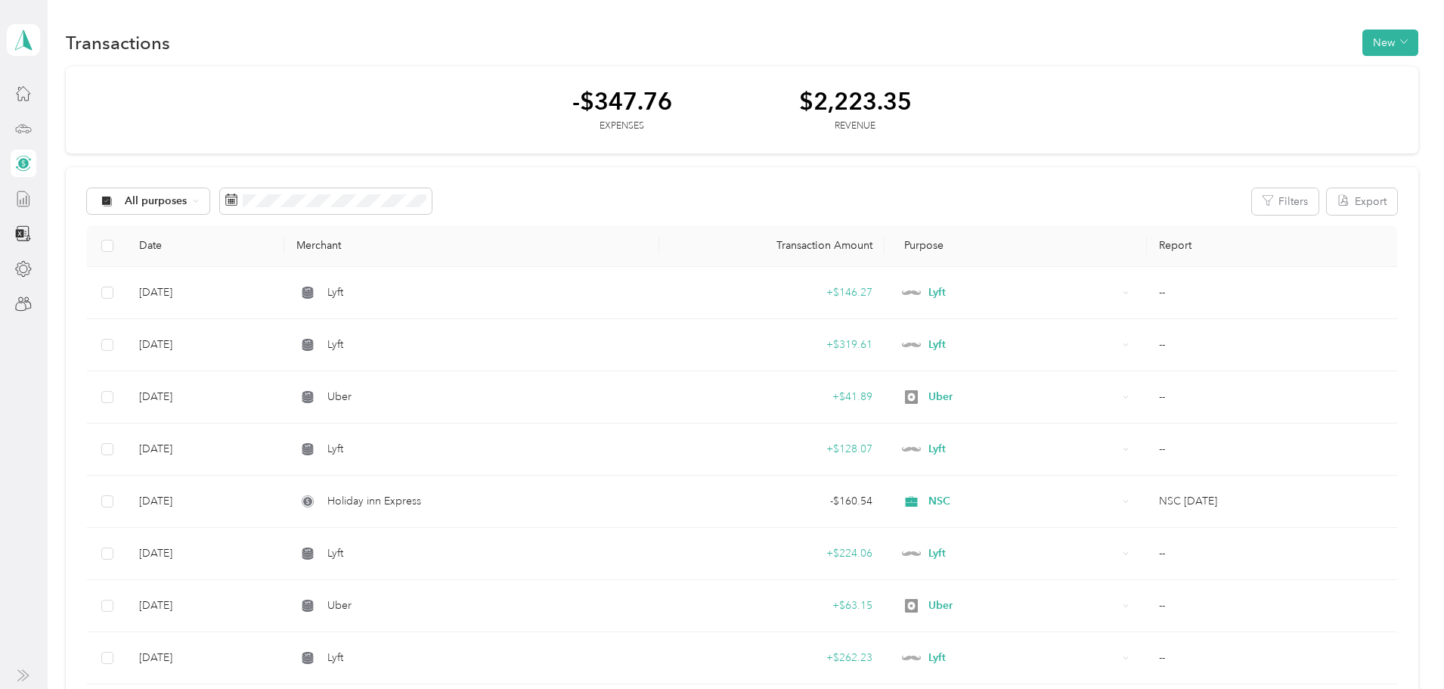
click at [30, 200] on icon at bounding box center [23, 199] width 17 height 17
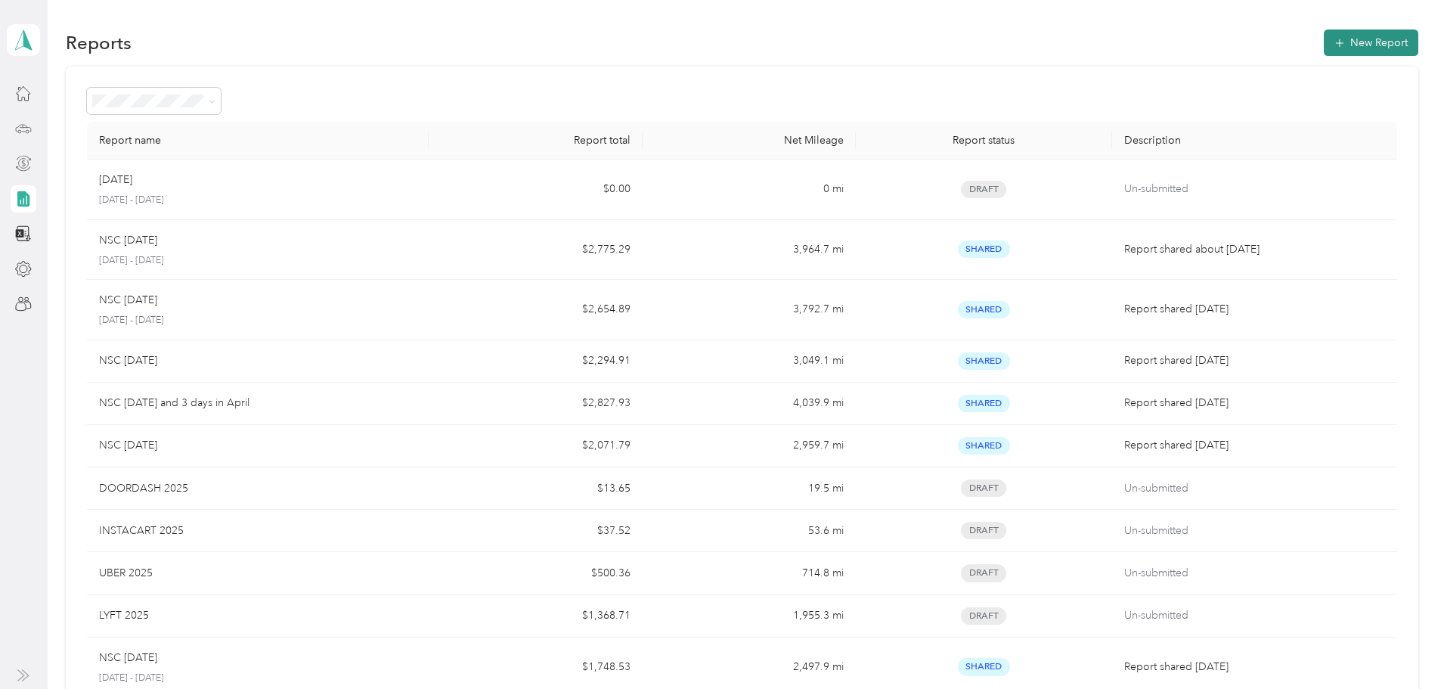
click at [1324, 49] on button "New Report" at bounding box center [1371, 42] width 95 height 26
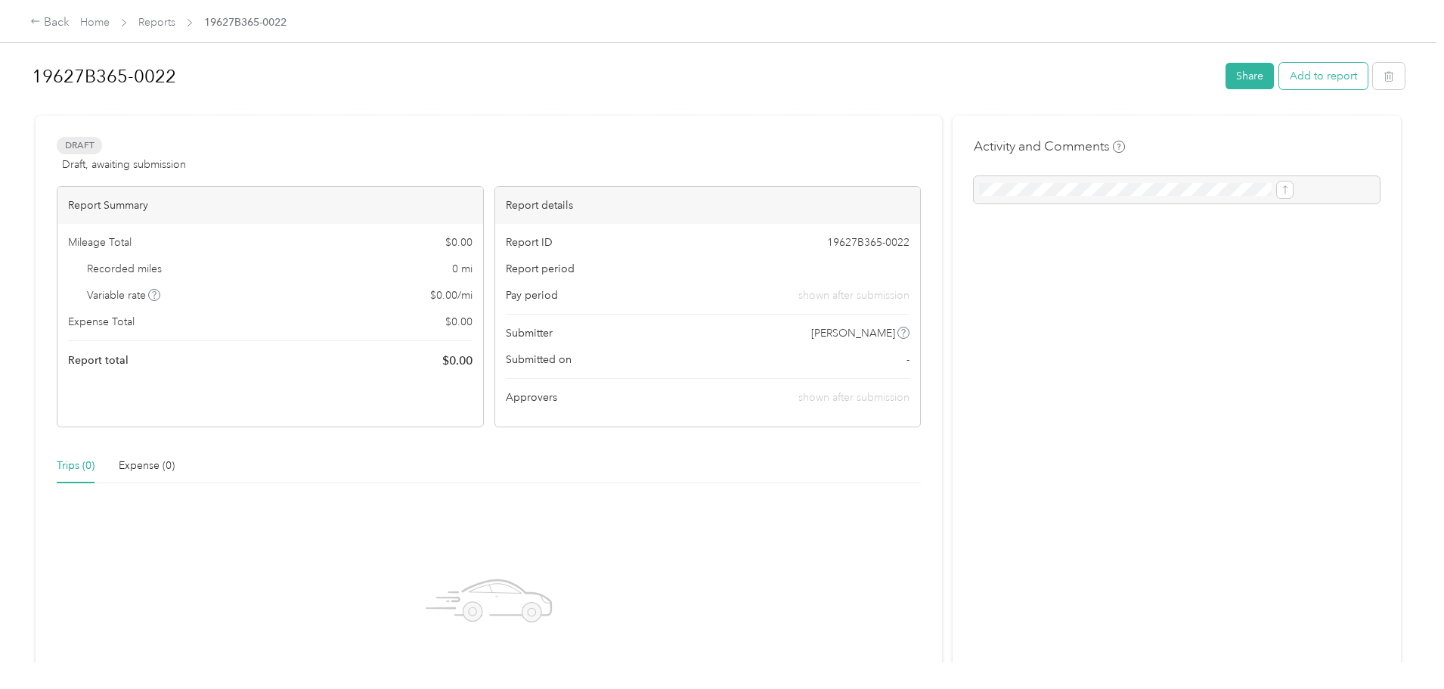
click at [1280, 79] on button "Add to report" at bounding box center [1324, 76] width 88 height 26
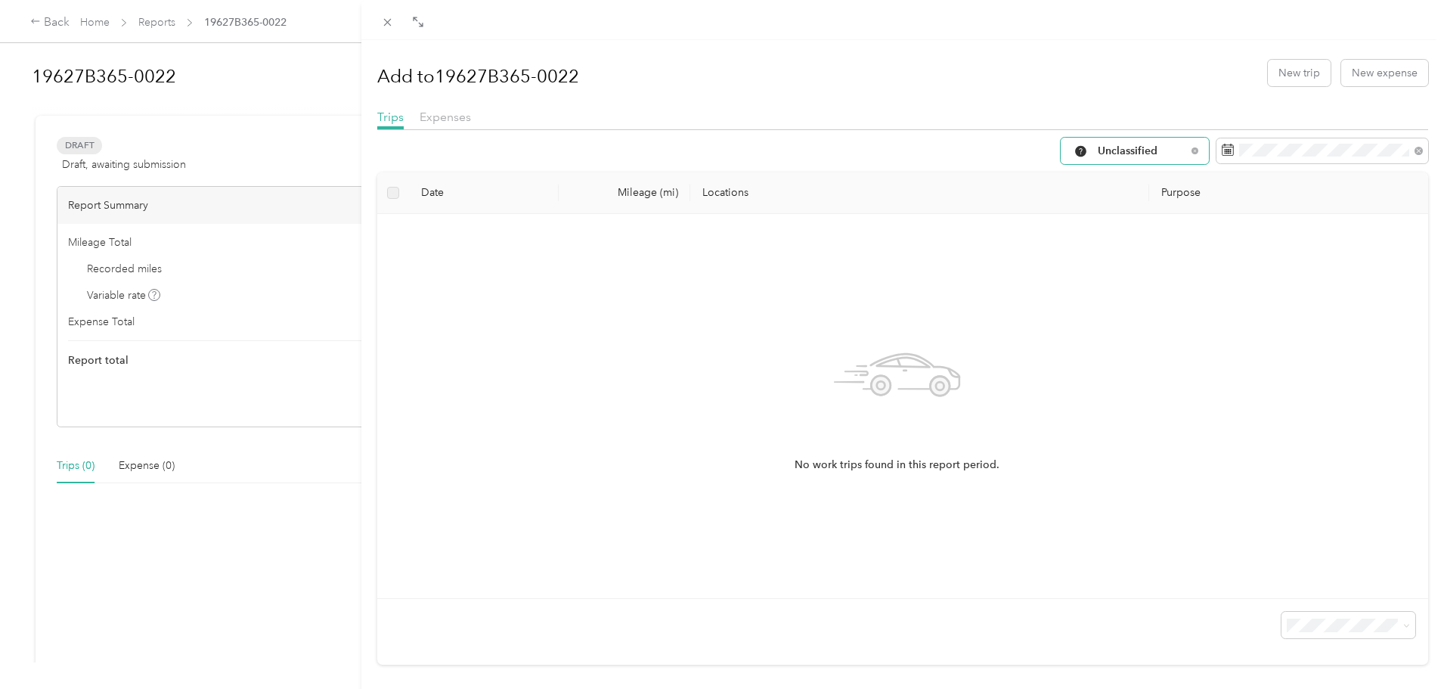
click at [1171, 154] on span "Unclassified" at bounding box center [1142, 151] width 88 height 11
click at [1124, 234] on li "Work" at bounding box center [1124, 230] width 148 height 26
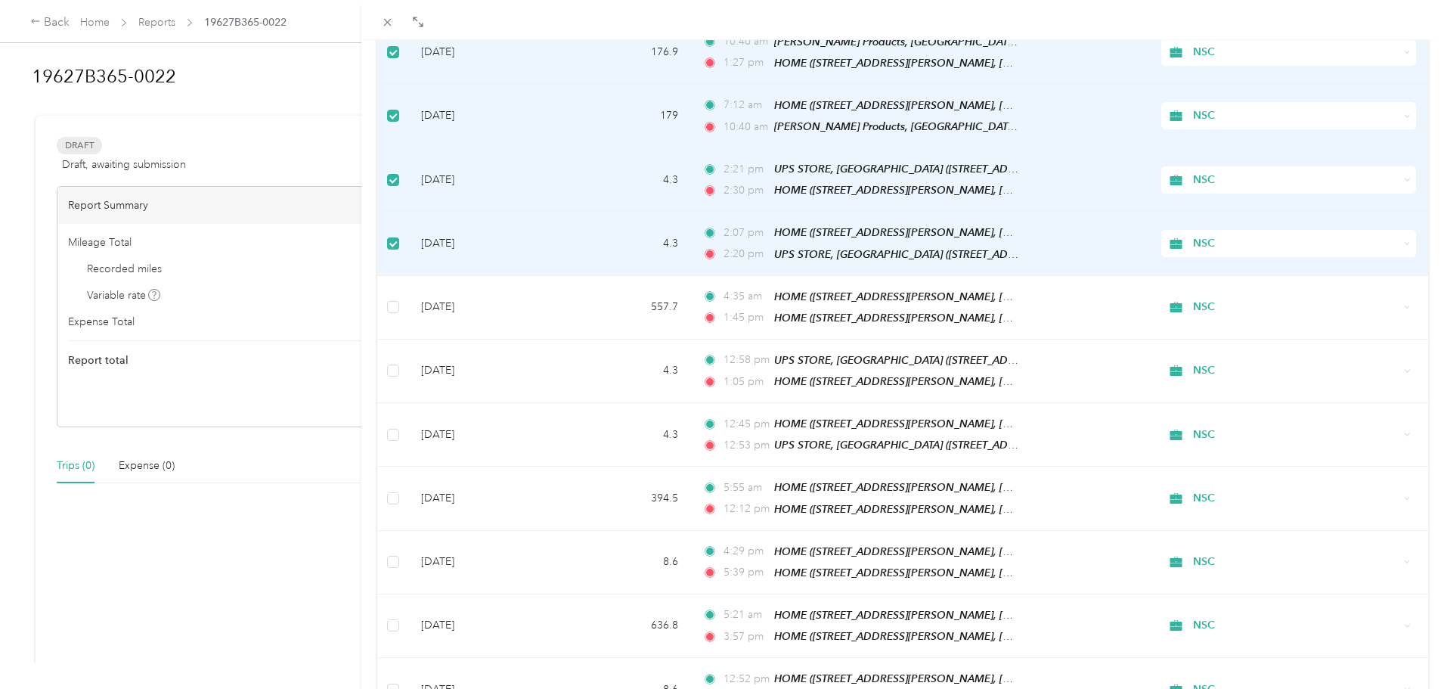
scroll to position [454, 0]
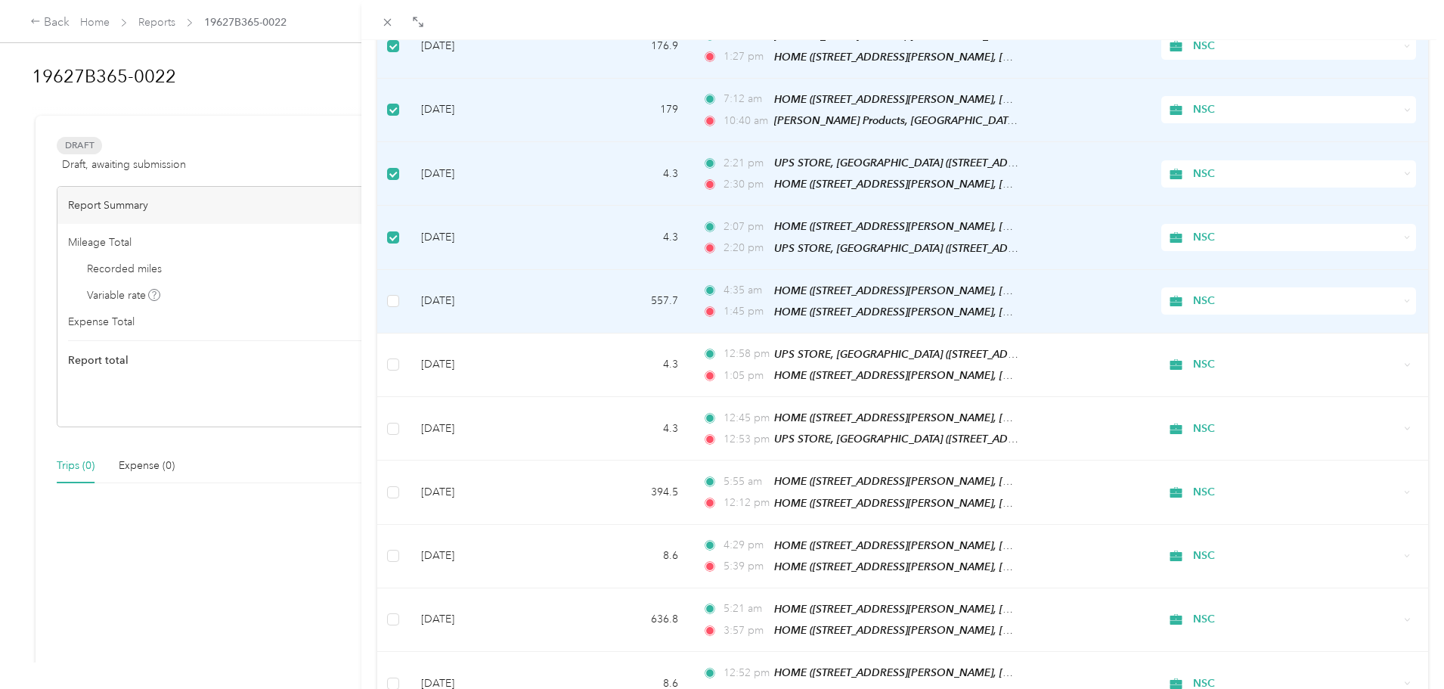
click at [389, 297] on td at bounding box center [393, 302] width 32 height 64
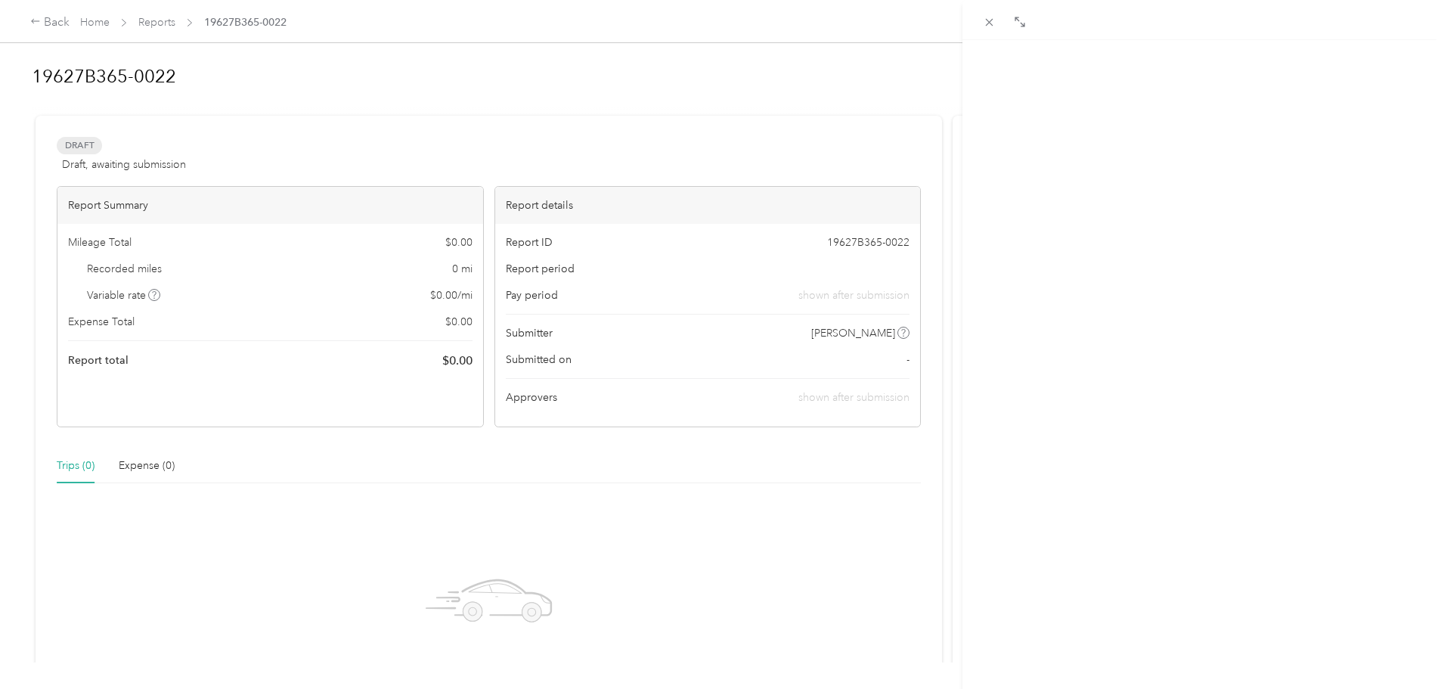
scroll to position [150, 0]
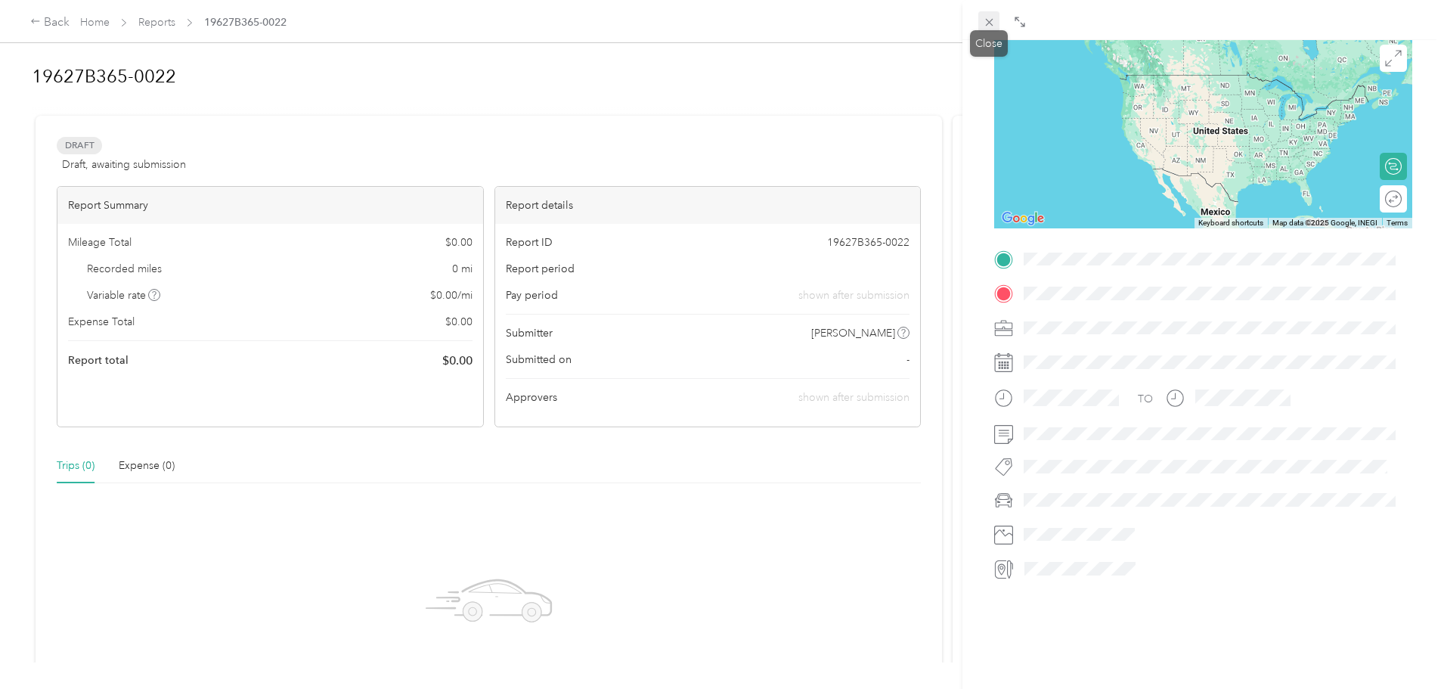
click at [988, 26] on icon at bounding box center [989, 22] width 13 height 13
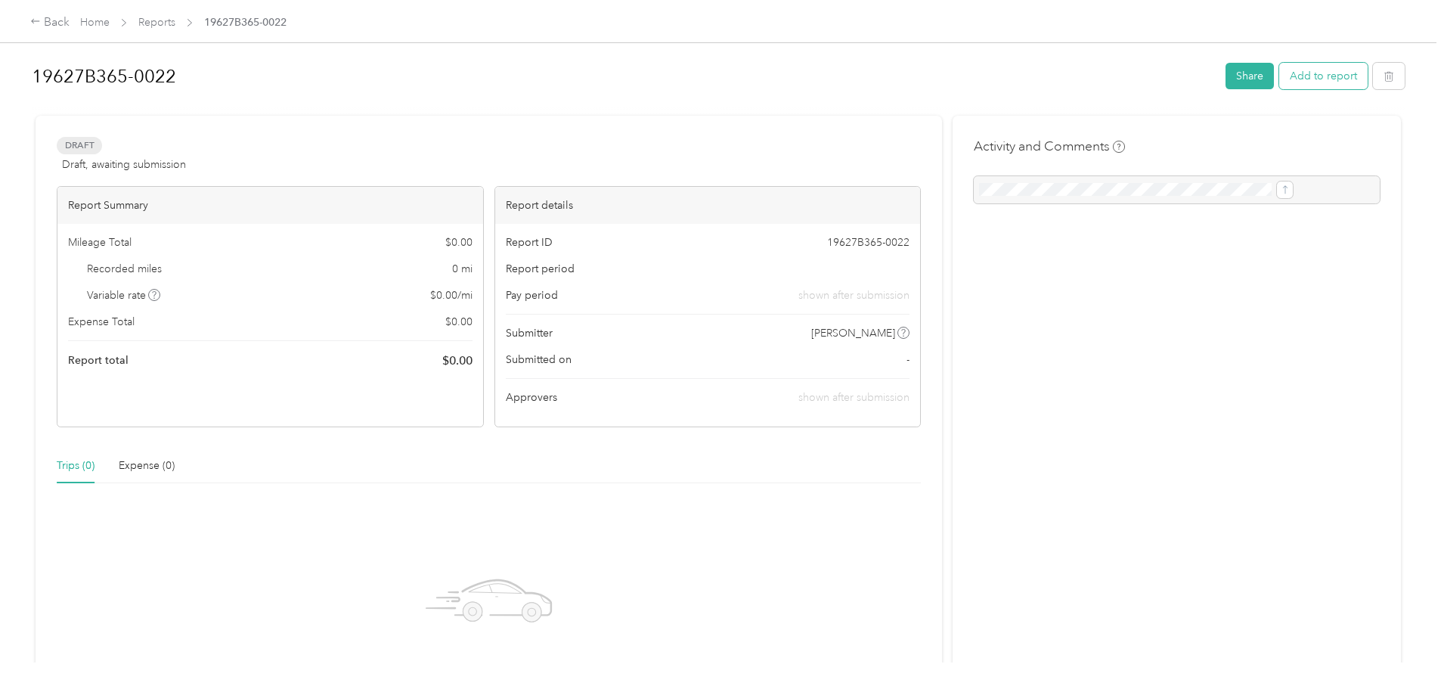
click at [1280, 71] on button "Add to report" at bounding box center [1324, 76] width 88 height 26
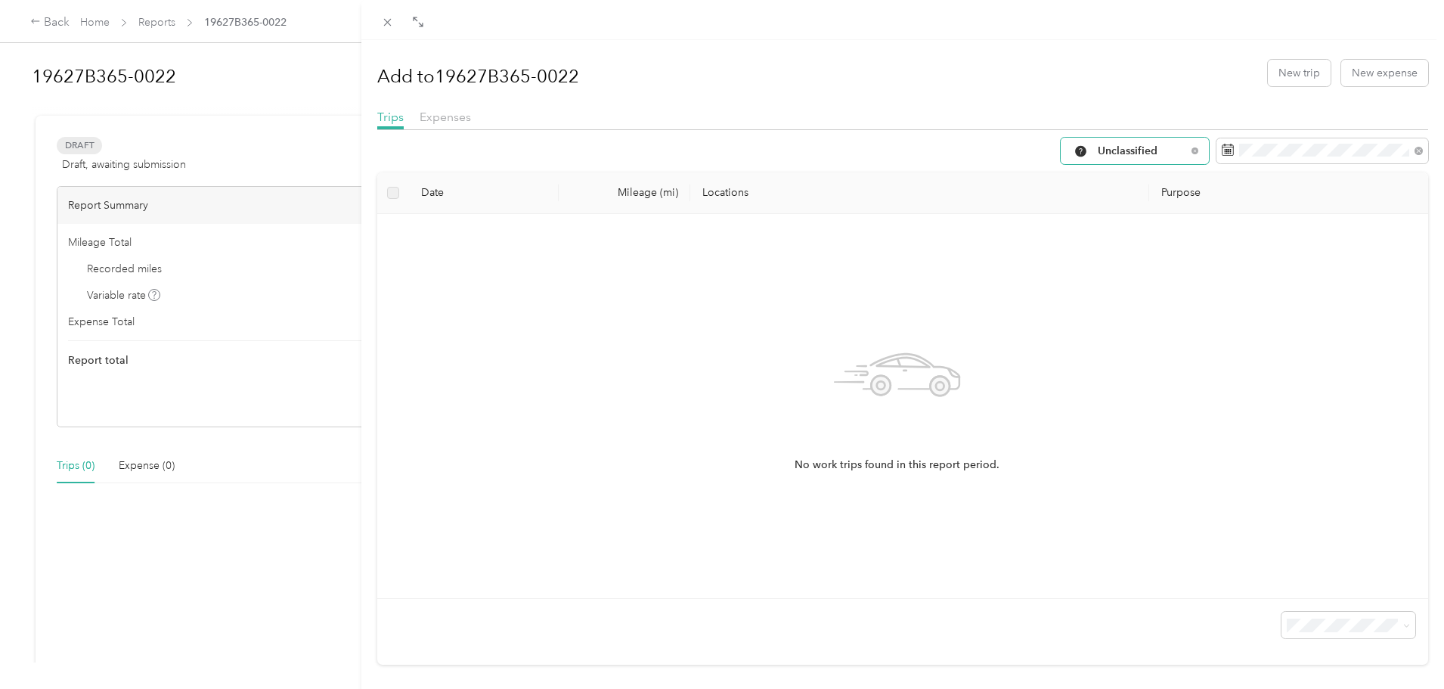
click at [1120, 150] on span "Unclassified" at bounding box center [1142, 151] width 88 height 11
click at [1106, 222] on li "Work" at bounding box center [1124, 229] width 148 height 26
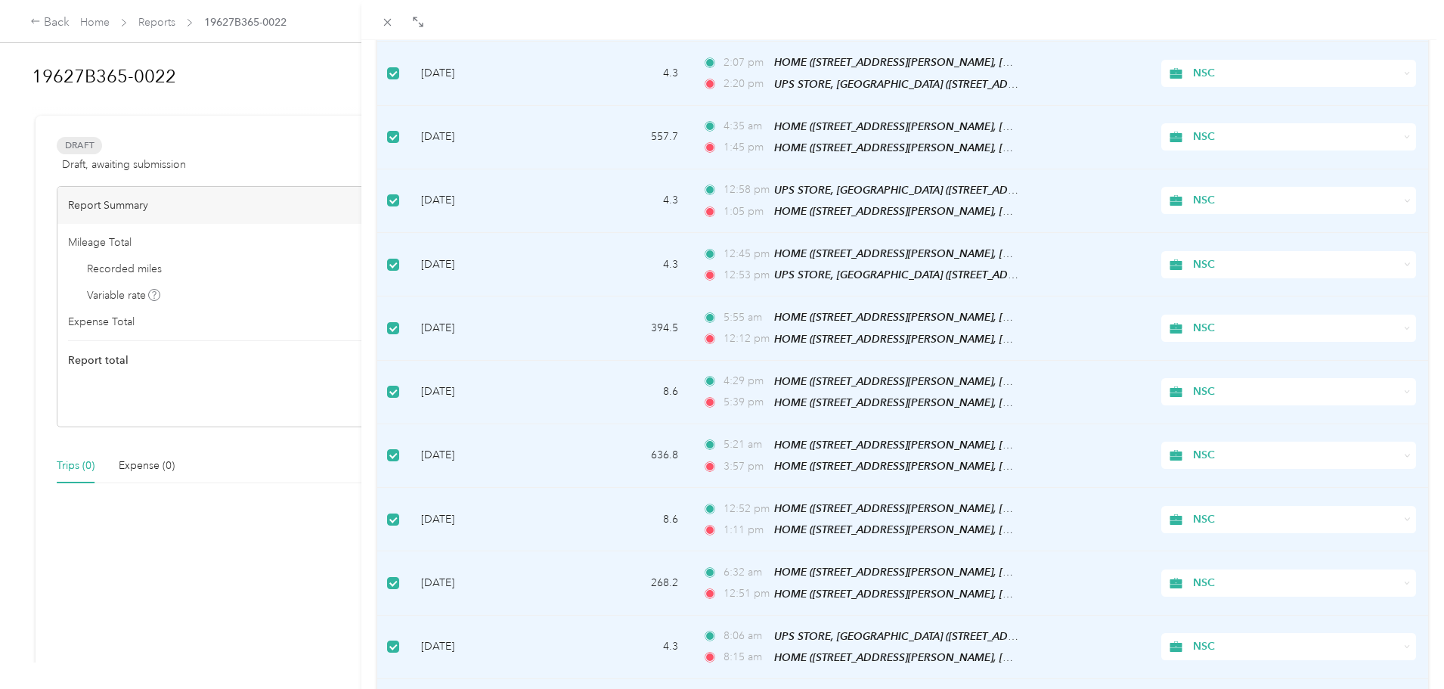
scroll to position [762, 0]
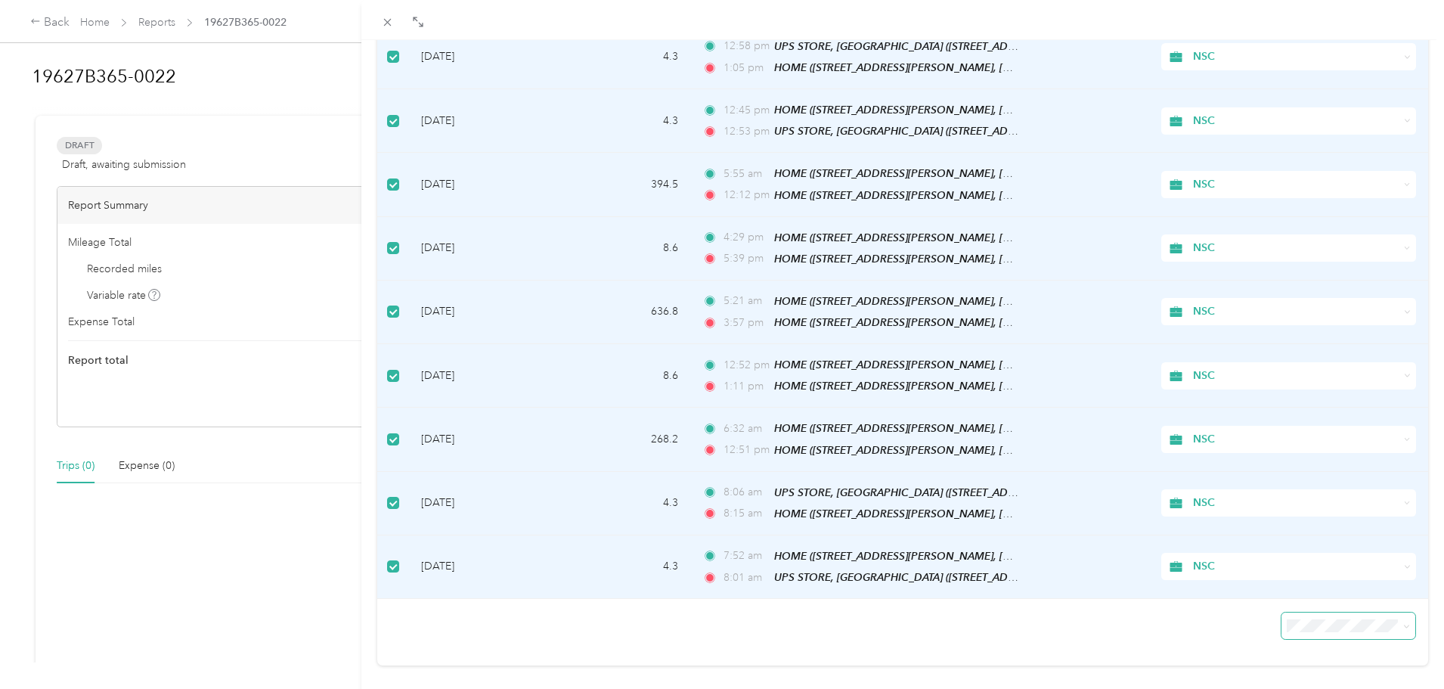
click at [1404, 623] on icon at bounding box center [1407, 626] width 7 height 7
click at [1385, 552] on ol "25 per load 50 per load 100 per load" at bounding box center [1338, 535] width 134 height 79
click at [1404, 619] on span at bounding box center [1407, 625] width 7 height 13
click at [1404, 623] on icon at bounding box center [1407, 626] width 7 height 7
click at [1359, 548] on li "50 per load" at bounding box center [1338, 544] width 134 height 26
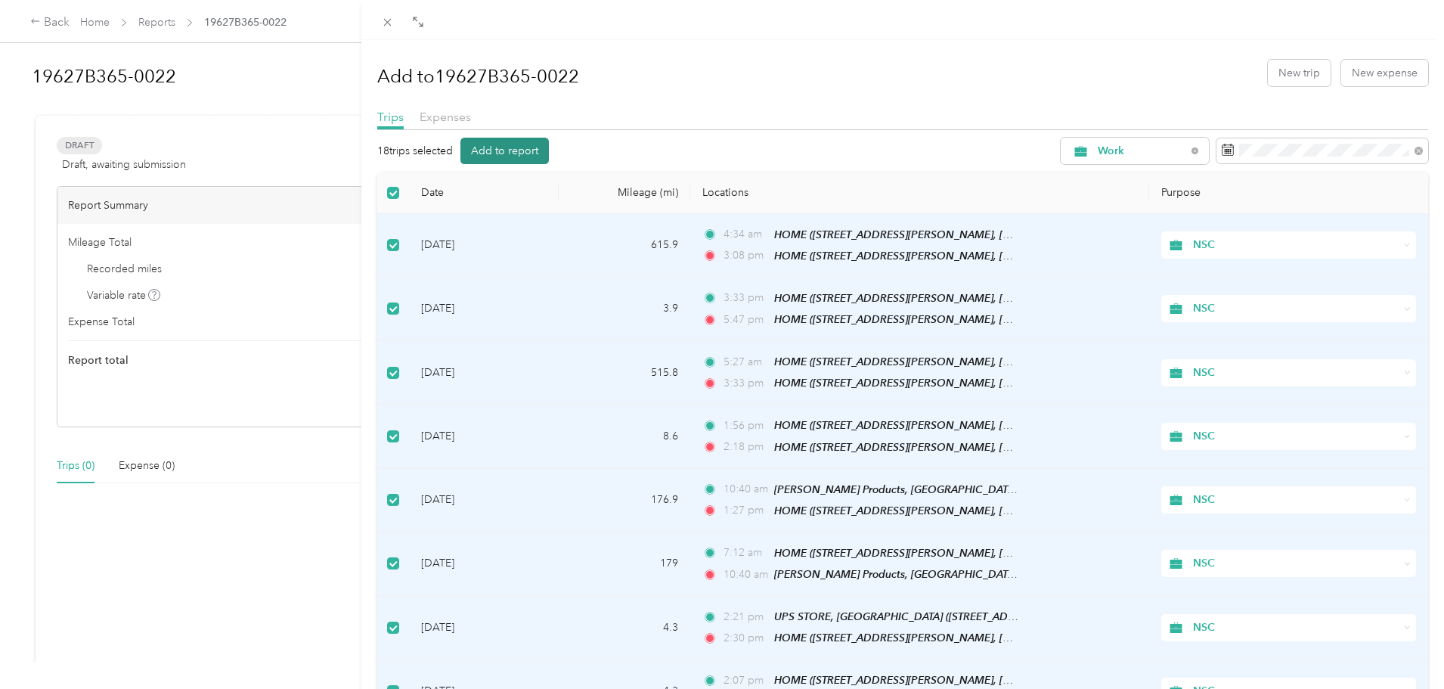
click at [521, 147] on button "Add to report" at bounding box center [505, 151] width 88 height 26
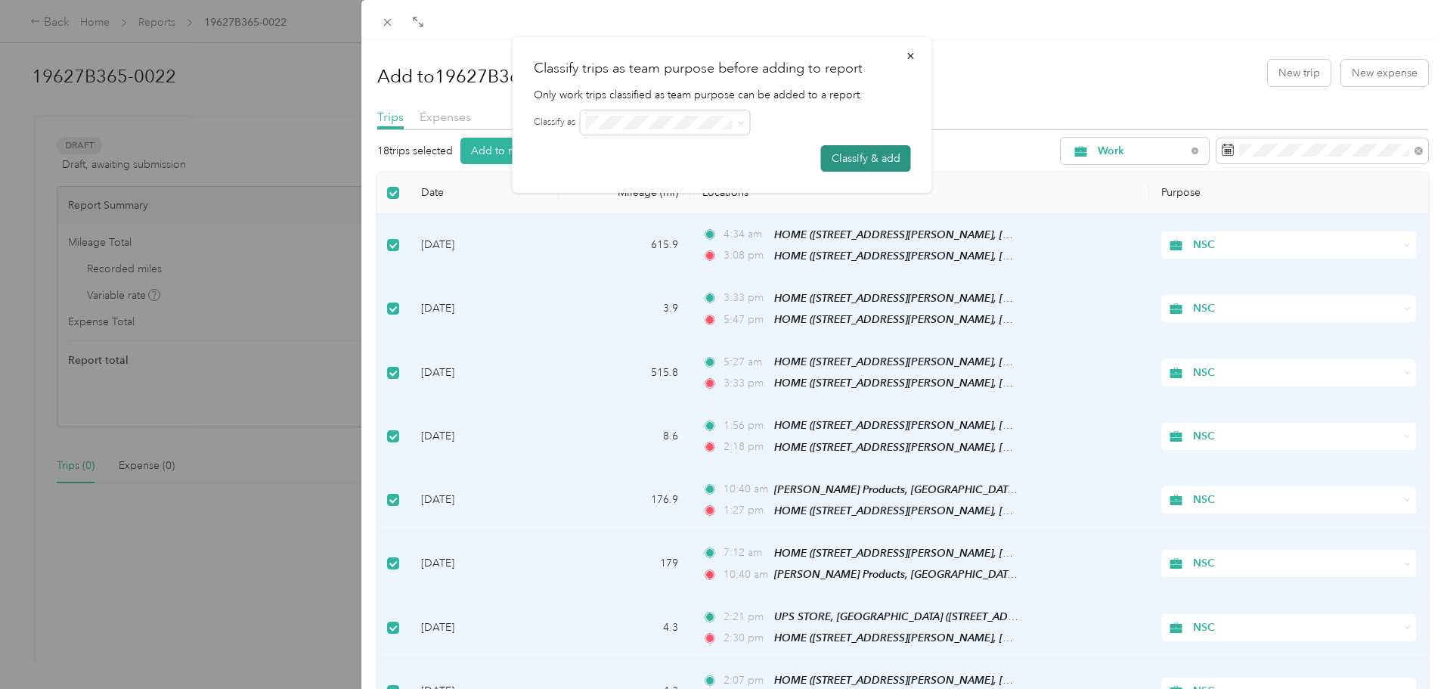
click at [871, 163] on button "Classify & add" at bounding box center [866, 158] width 90 height 26
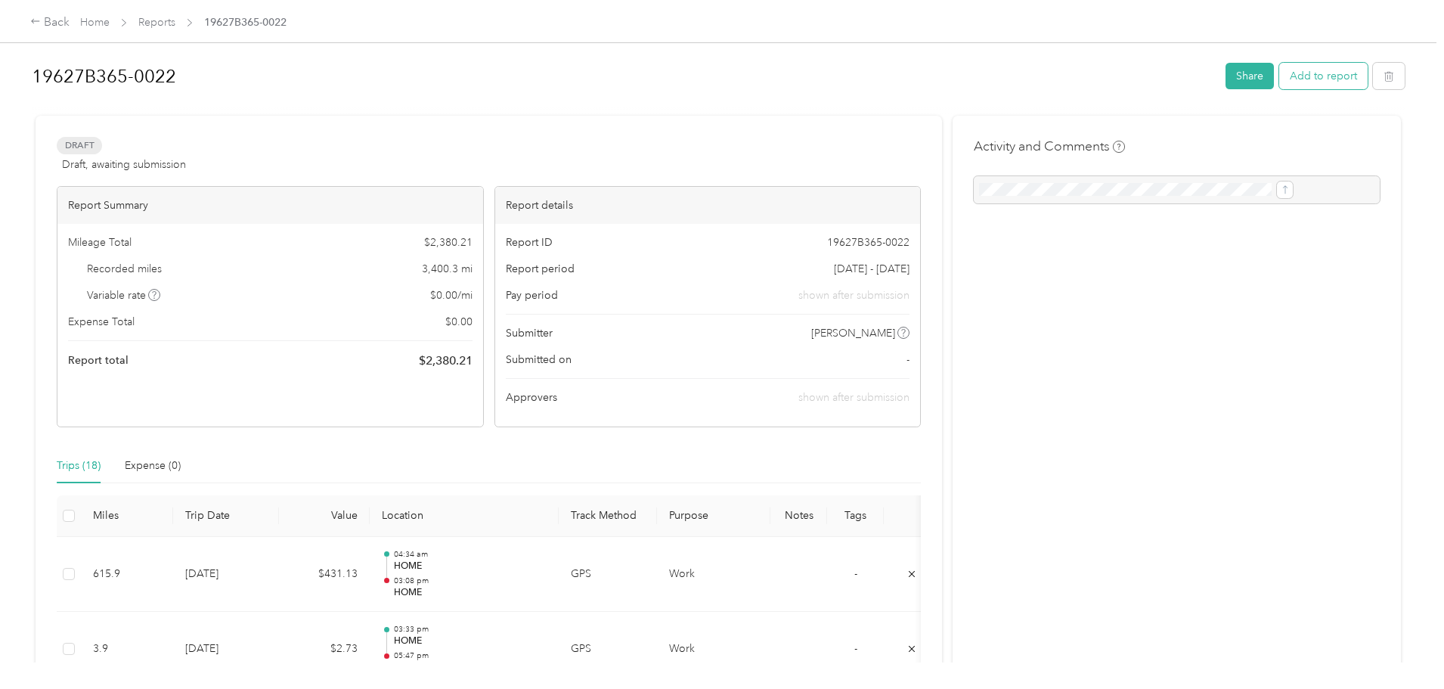
click at [1280, 78] on button "Add to report" at bounding box center [1324, 76] width 88 height 26
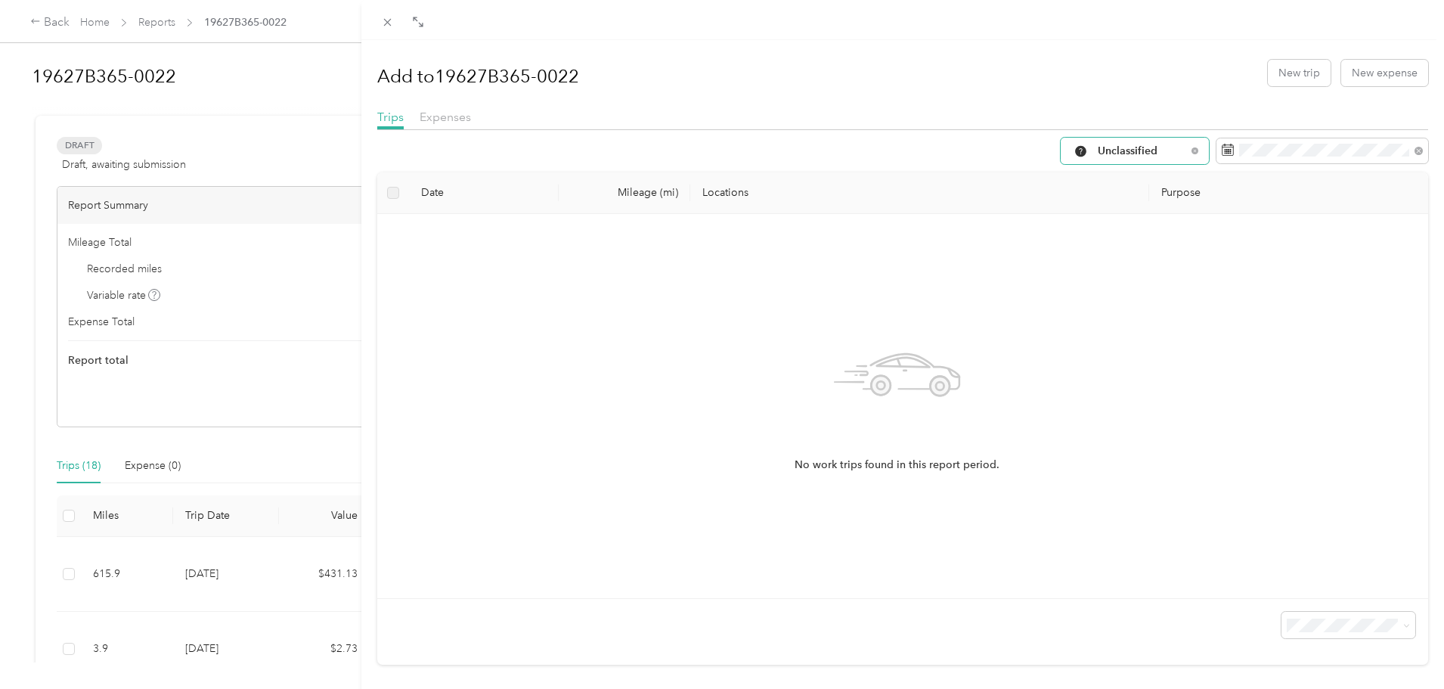
click at [1151, 153] on span "Unclassified" at bounding box center [1142, 151] width 88 height 11
click at [1137, 242] on ol "All Purposes Unclassified Work Personal NSC Instacart Lyft Uber Doordash Other …" at bounding box center [1124, 272] width 148 height 212
click at [1150, 160] on div "Unclassified" at bounding box center [1135, 151] width 148 height 26
click at [1125, 226] on span "Work" at bounding box center [1137, 232] width 101 height 16
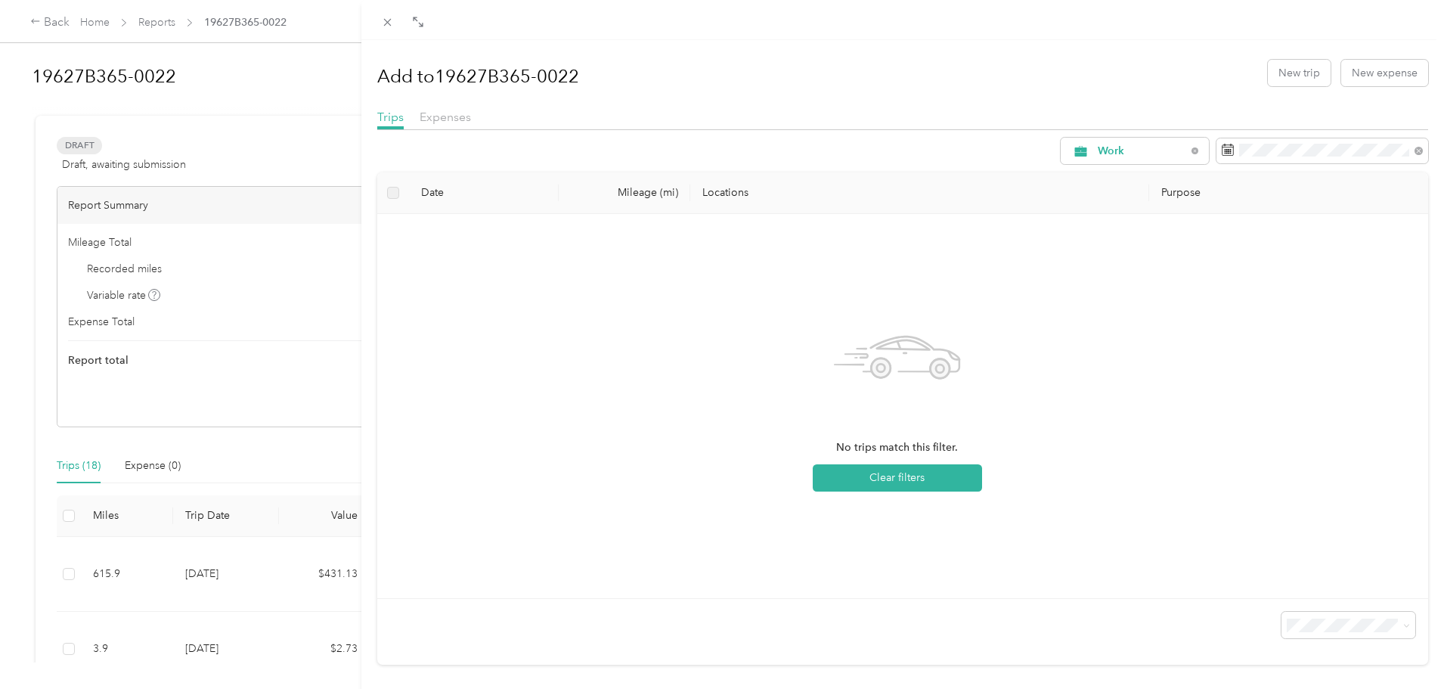
scroll to position [26, 0]
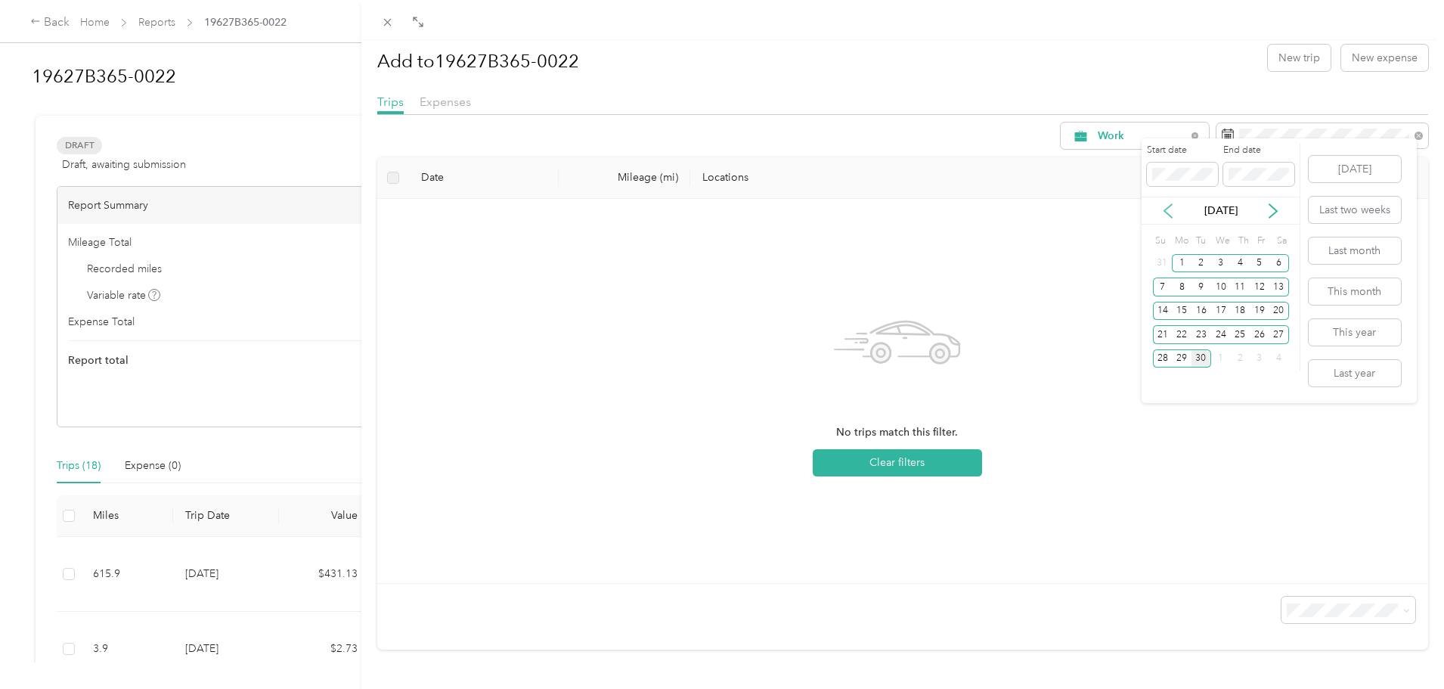
click at [1173, 215] on icon at bounding box center [1168, 210] width 15 height 15
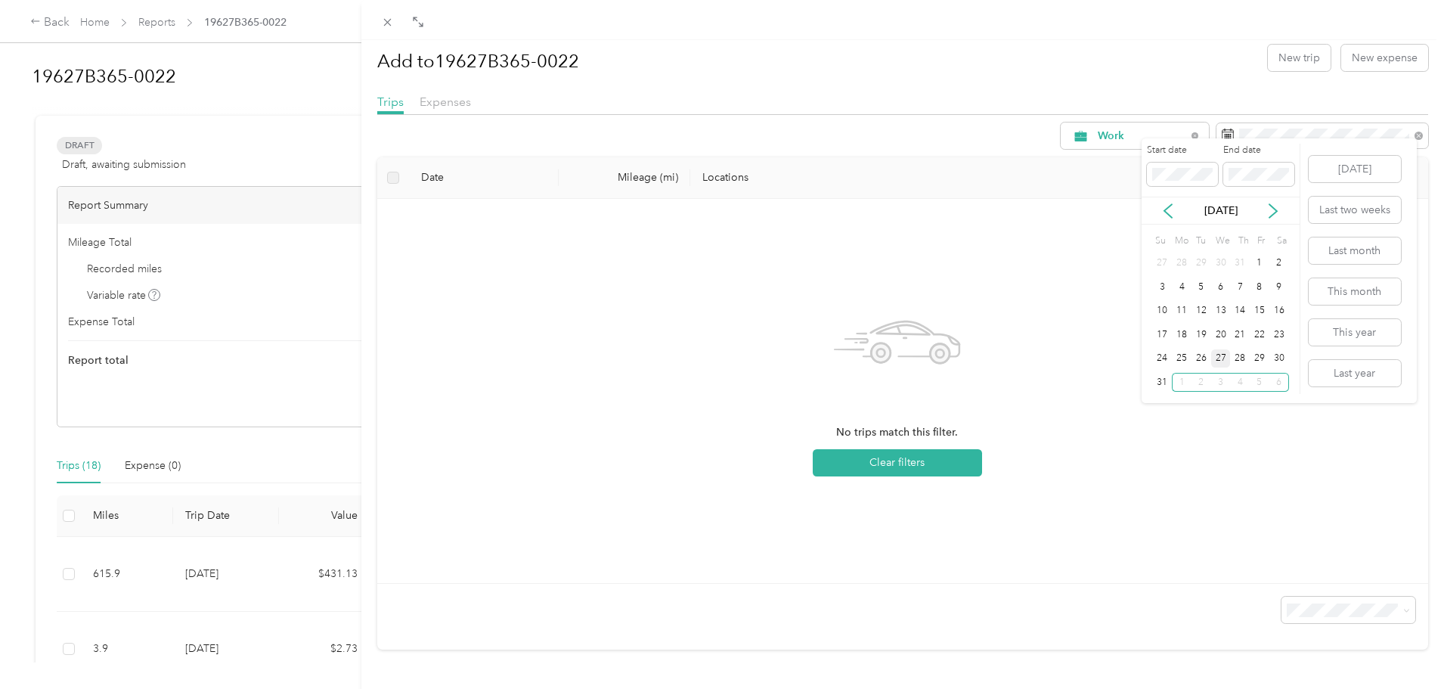
click at [1221, 361] on div "27" at bounding box center [1222, 358] width 20 height 19
click at [1376, 173] on button "[DATE]" at bounding box center [1355, 169] width 92 height 26
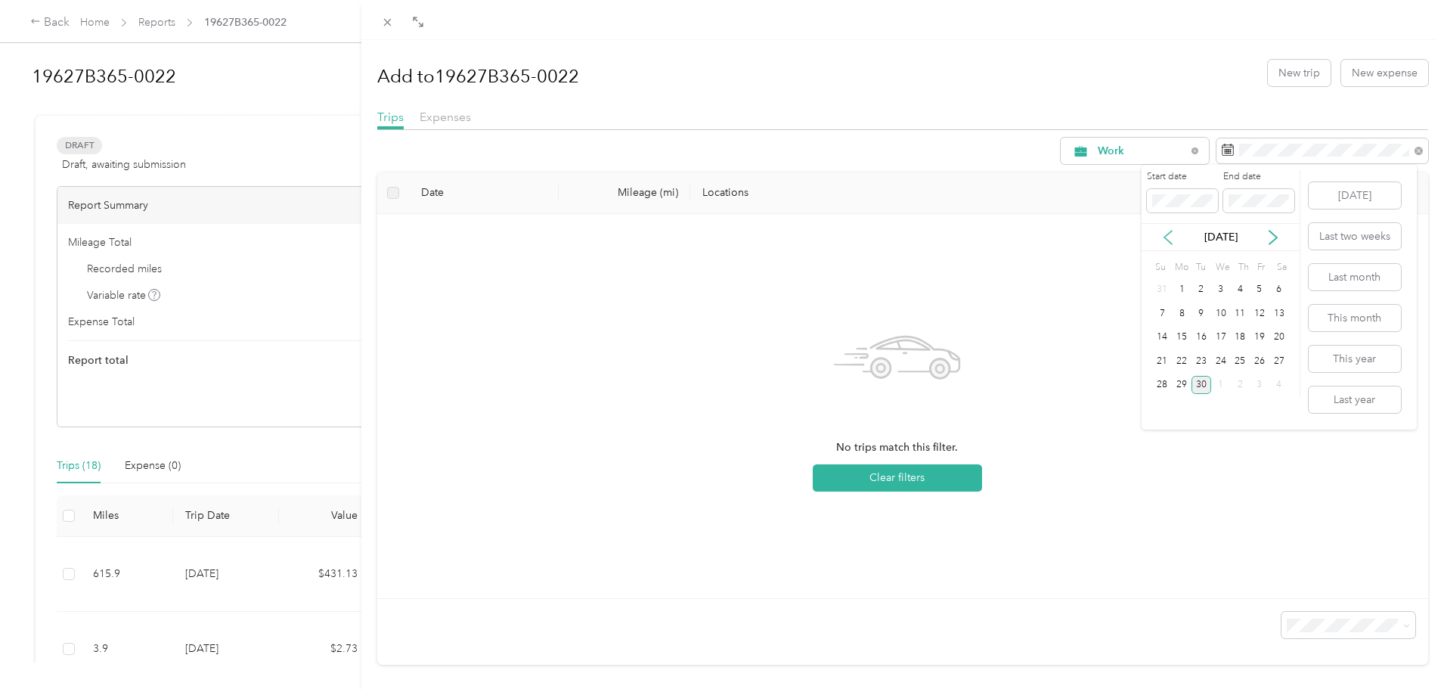
click at [1166, 236] on icon at bounding box center [1169, 238] width 8 height 14
click at [1217, 386] on div "27" at bounding box center [1222, 385] width 20 height 19
click at [1205, 411] on div "2" at bounding box center [1202, 408] width 20 height 19
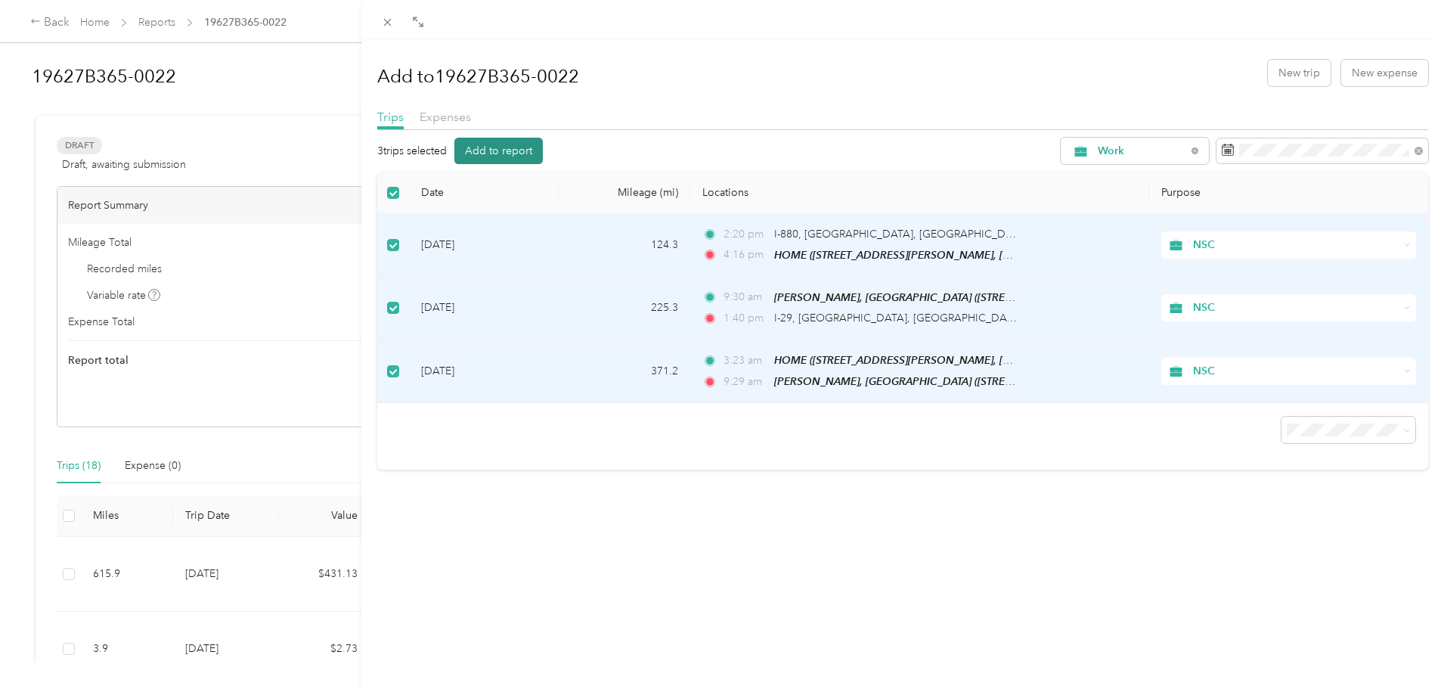
drag, startPoint x: 509, startPoint y: 145, endPoint x: 510, endPoint y: 153, distance: 7.6
click at [510, 153] on button "Add to report" at bounding box center [499, 151] width 88 height 26
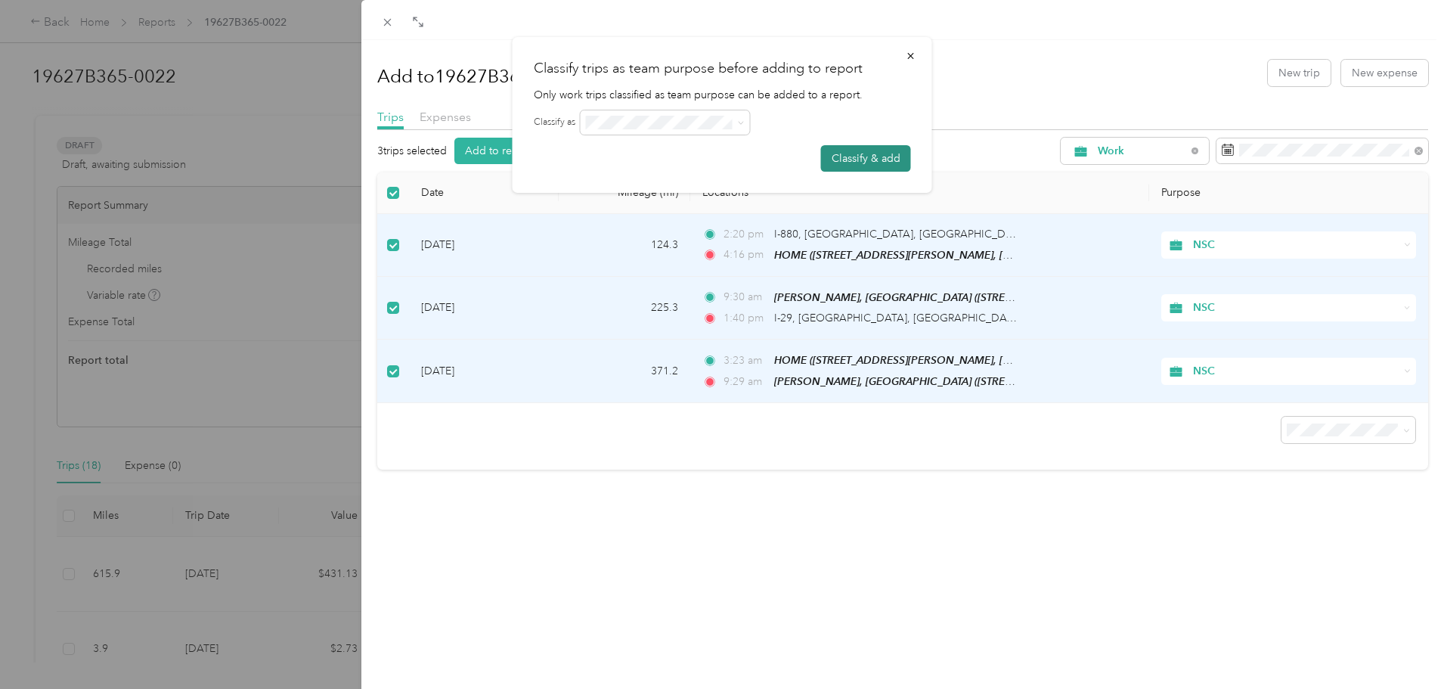
click at [895, 163] on button "Classify & add" at bounding box center [866, 158] width 90 height 26
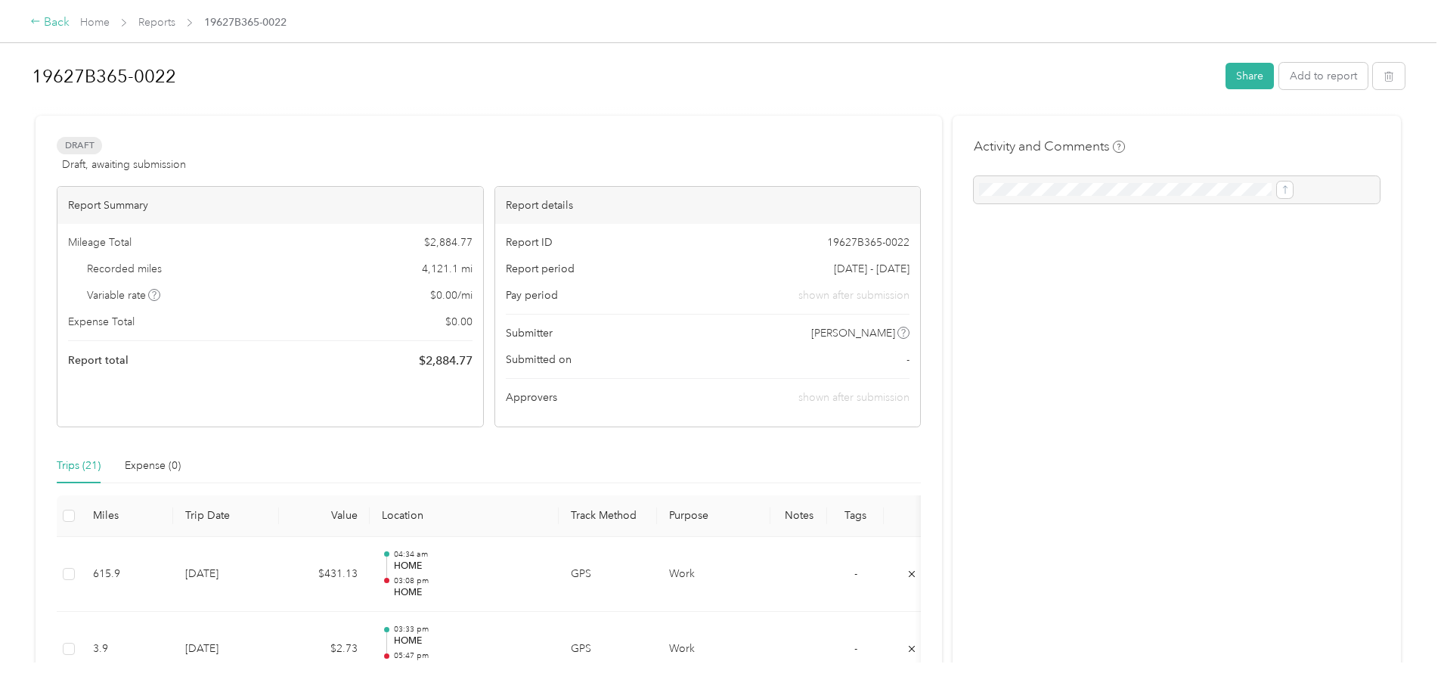
click at [70, 24] on div "Back" at bounding box center [49, 23] width 39 height 18
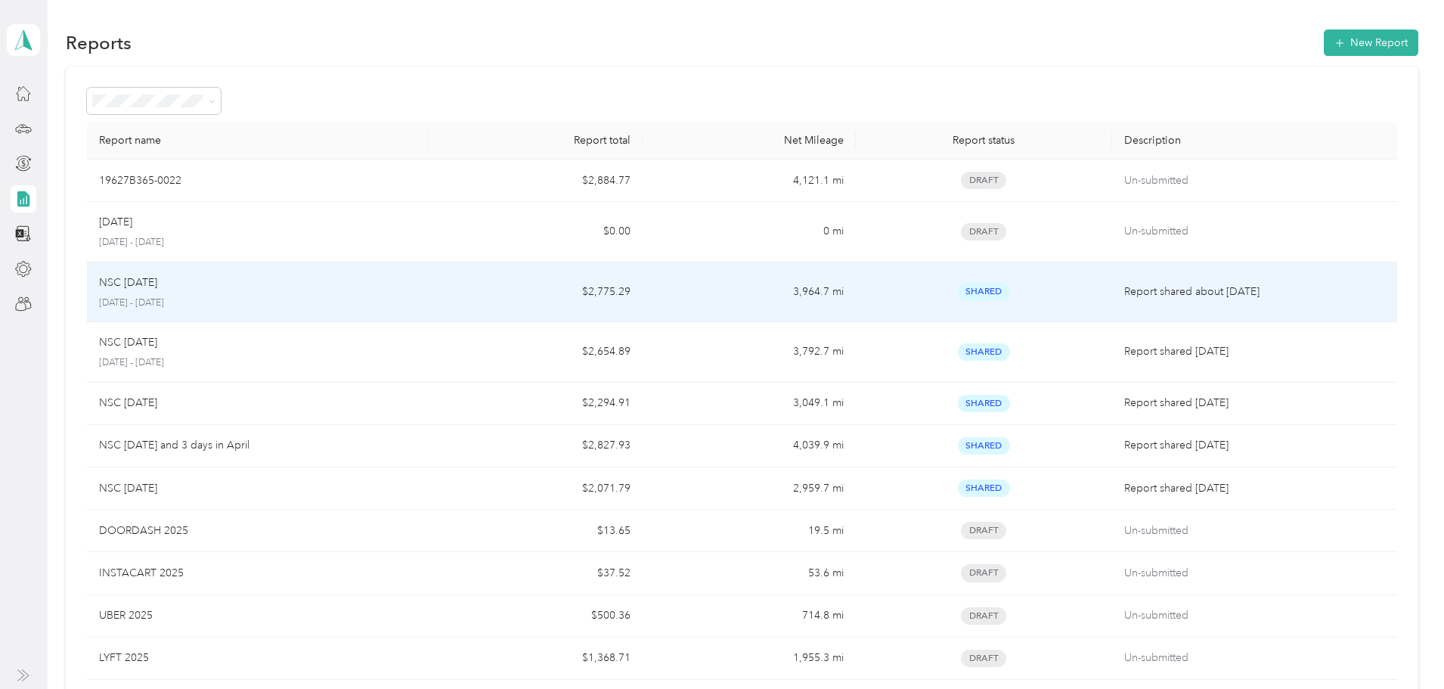
click at [417, 287] on div "NSC [DATE]" at bounding box center [258, 283] width 318 height 17
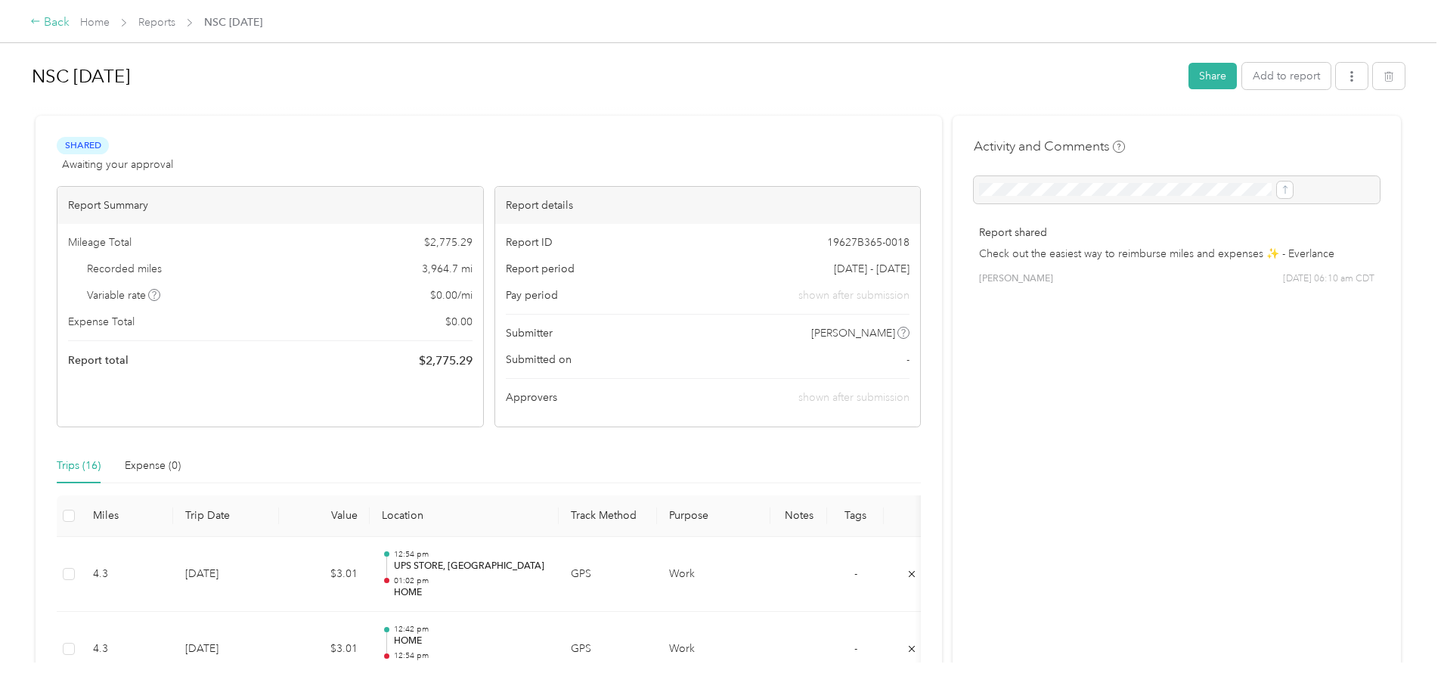
click at [70, 20] on div "Back" at bounding box center [49, 23] width 39 height 18
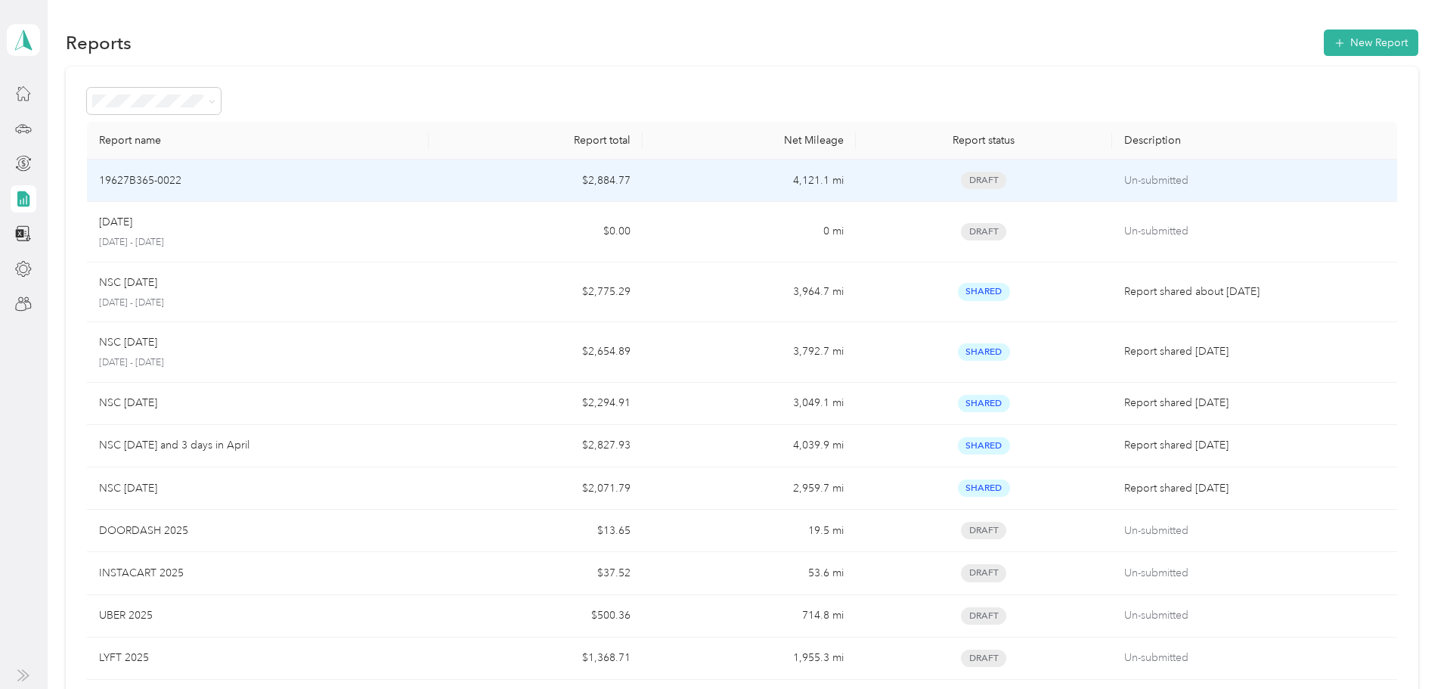
drag, startPoint x: 285, startPoint y: 179, endPoint x: 262, endPoint y: 179, distance: 22.7
click at [182, 179] on p "19627B365-0022" at bounding box center [140, 180] width 82 height 17
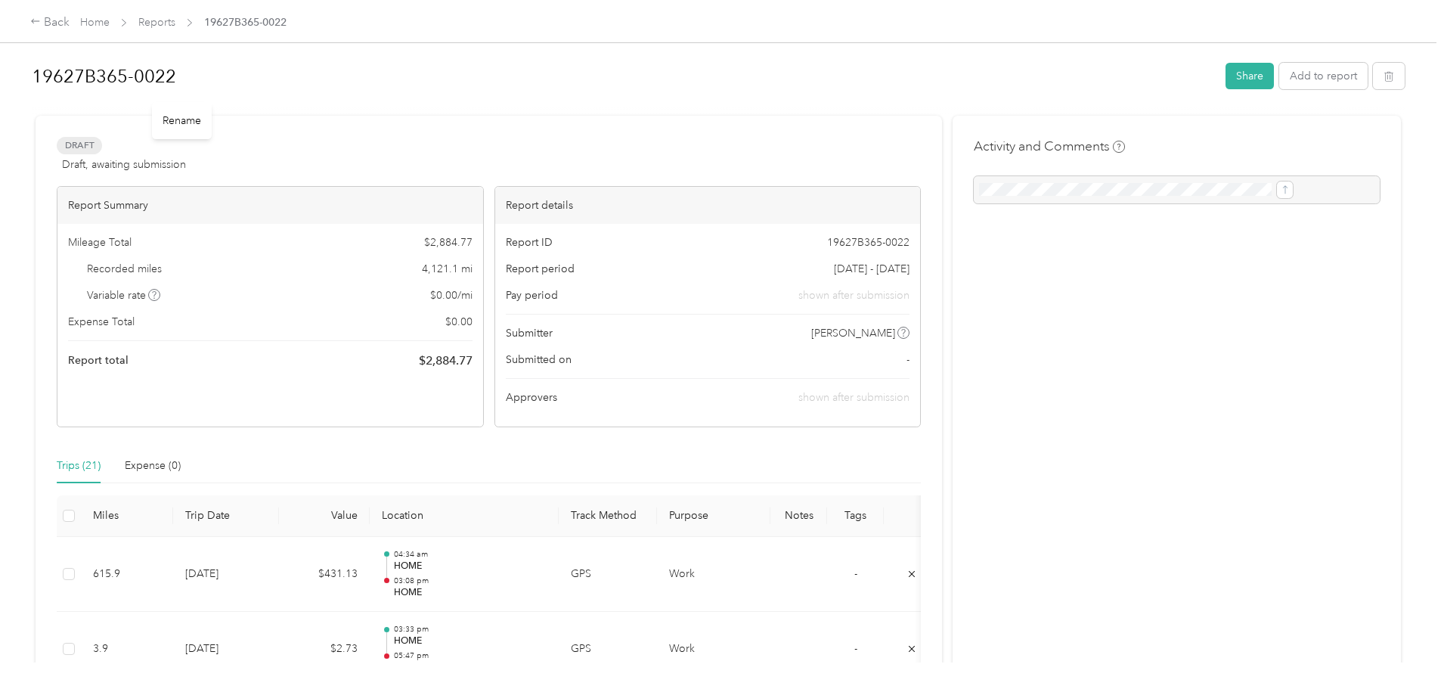
click at [303, 70] on h1 "19627B365-0022" at bounding box center [624, 76] width 1184 height 36
click at [0, 87] on html "Back Home Reports 19627B365-0022 19627B365-0022 Share Add to report Draft Draft…" at bounding box center [718, 344] width 1437 height 689
click at [1246, 110] on div at bounding box center [718, 109] width 1373 height 16
click at [41, 18] on icon at bounding box center [35, 21] width 11 height 11
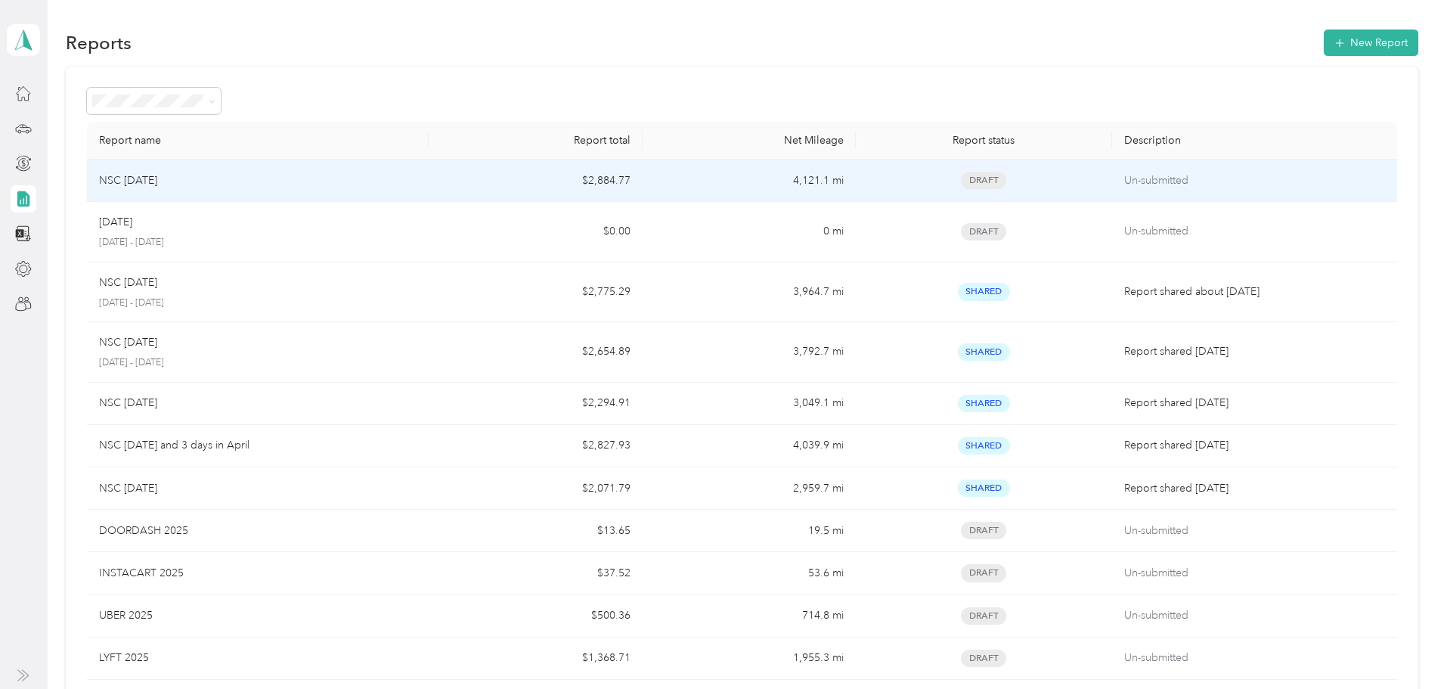
click at [689, 184] on td "4,121.1 mi" at bounding box center [749, 181] width 213 height 42
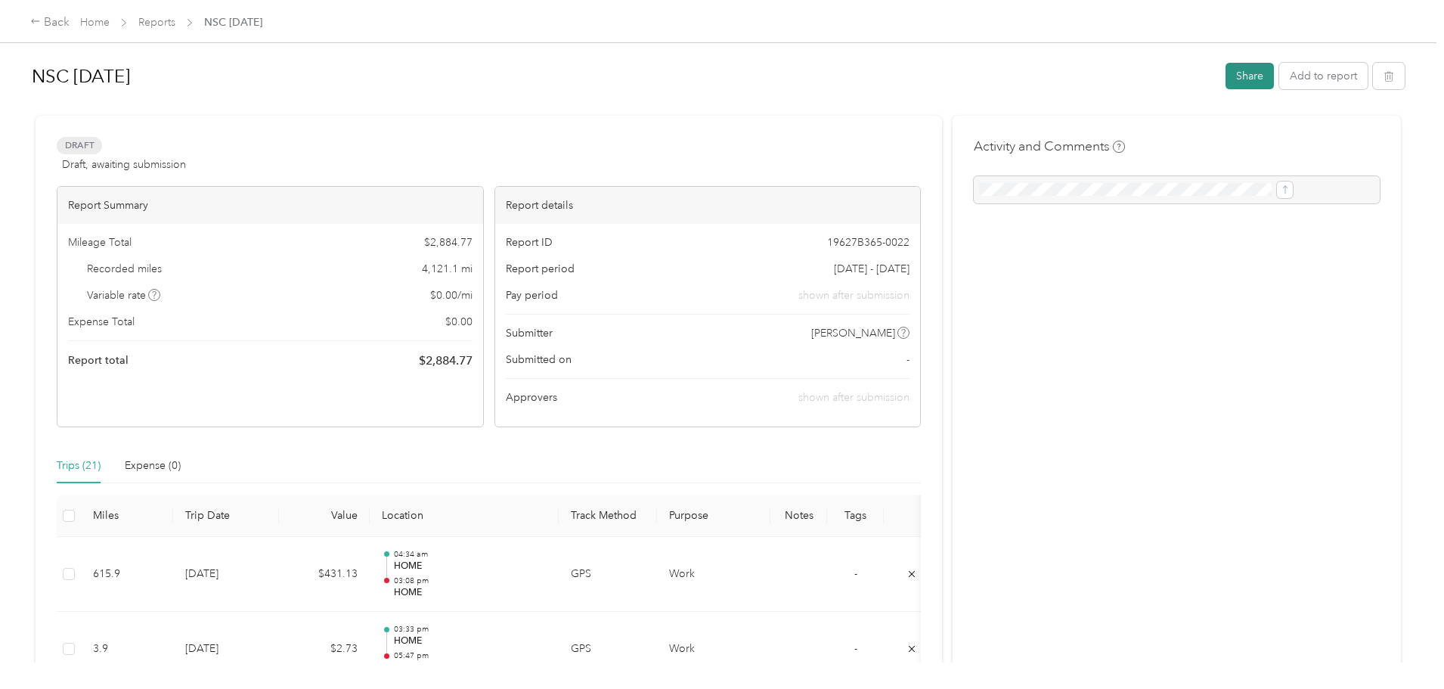
click at [1226, 76] on button "Share" at bounding box center [1250, 76] width 48 height 26
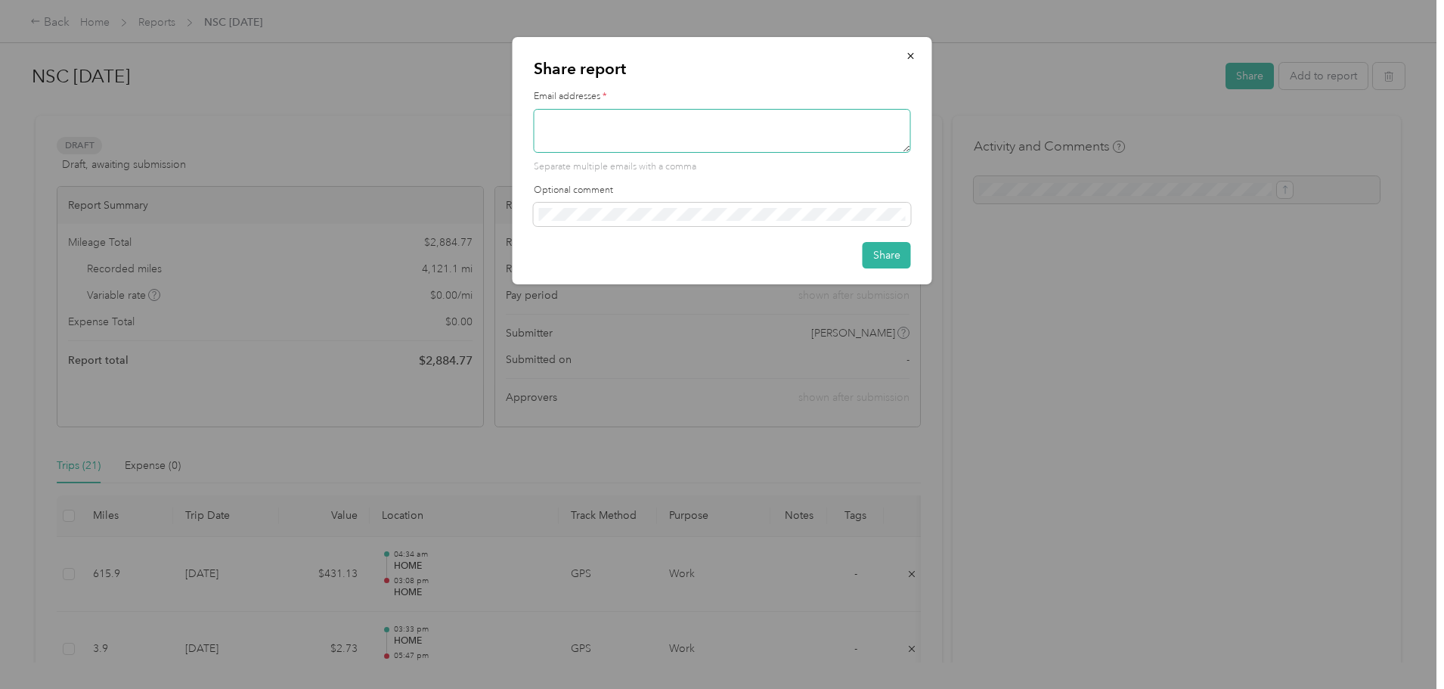
click at [724, 135] on textarea at bounding box center [722, 131] width 377 height 44
type textarea "[EMAIL_ADDRESS][DOMAIN_NAME]"
click at [872, 259] on button "Share" at bounding box center [887, 255] width 48 height 26
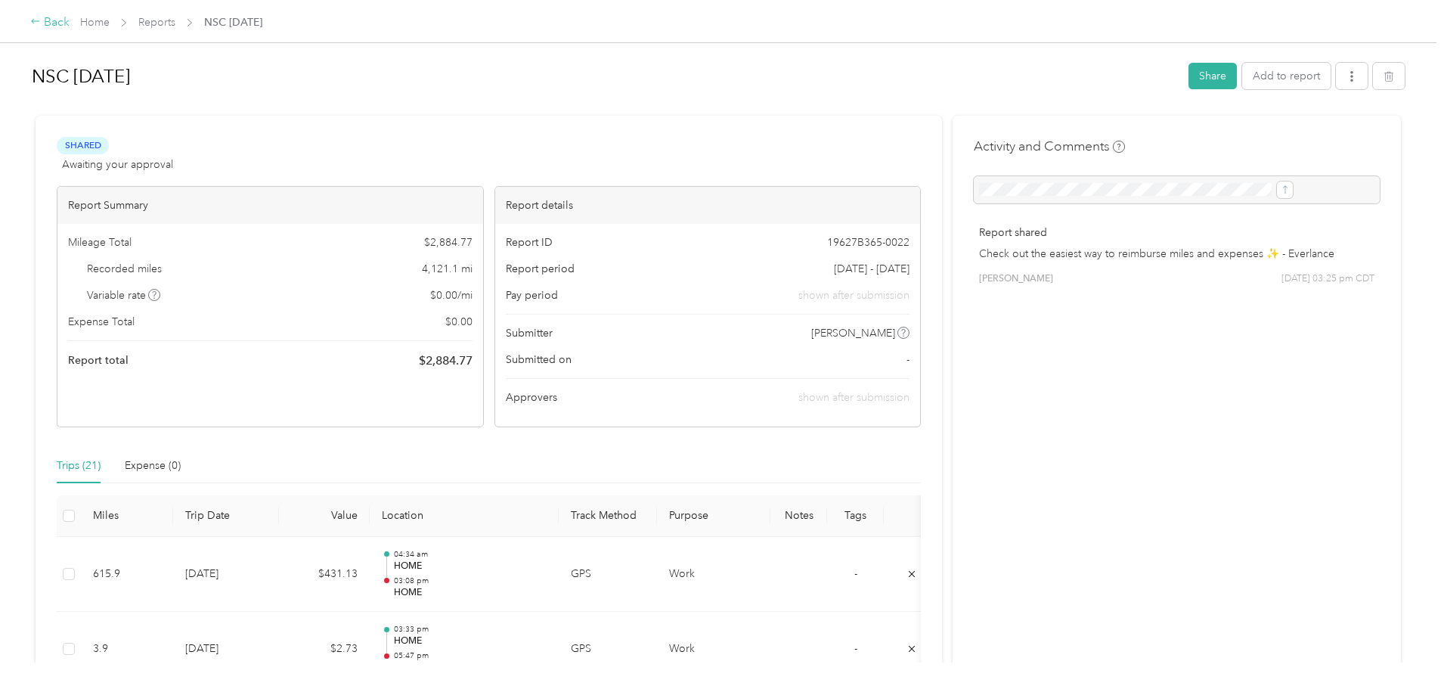
click at [70, 24] on div "Back" at bounding box center [49, 23] width 39 height 18
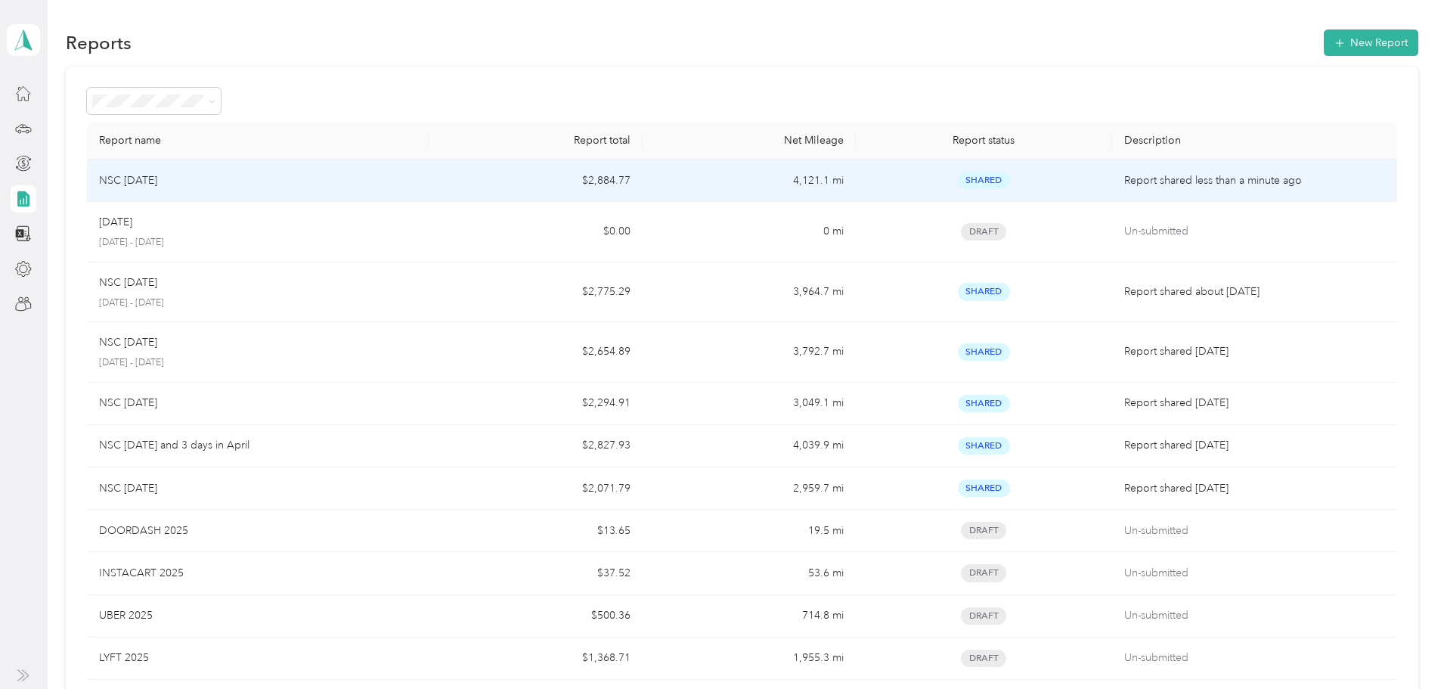
click at [1043, 173] on td "Shared" at bounding box center [984, 181] width 256 height 42
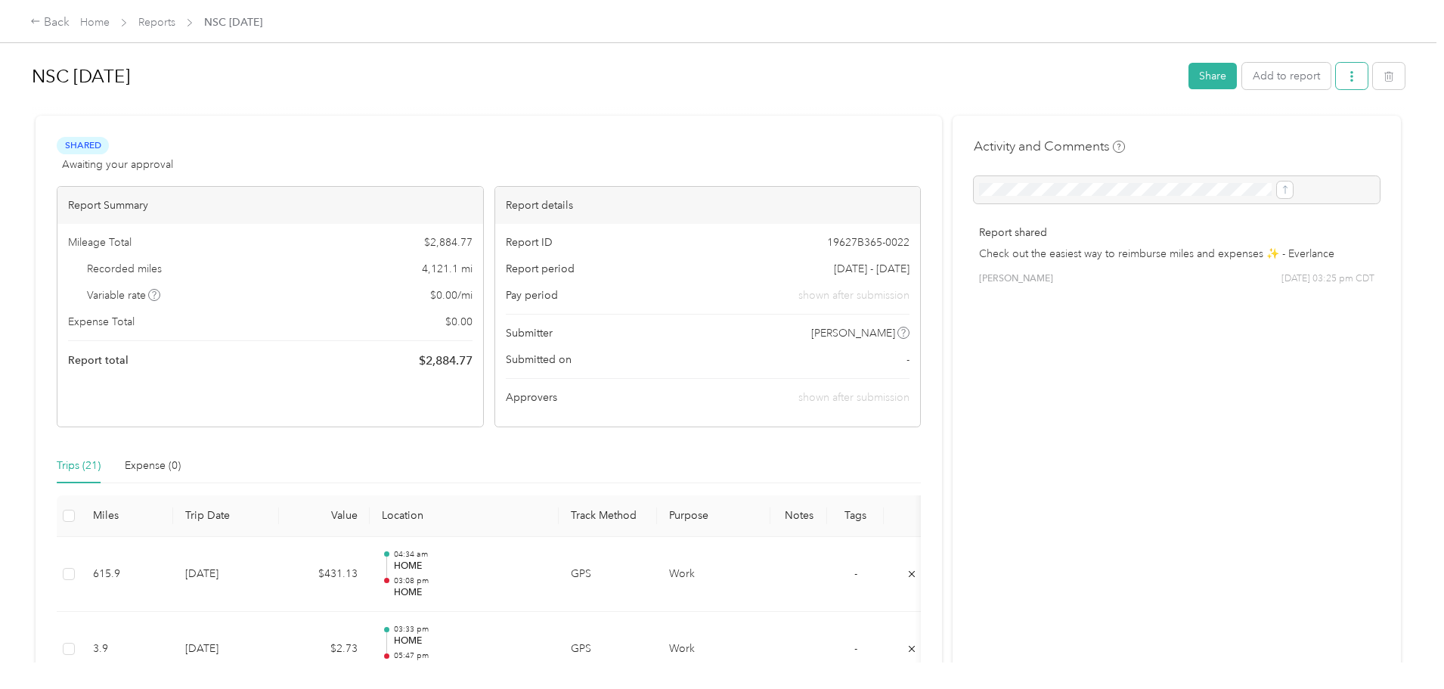
click at [1347, 78] on icon "button" at bounding box center [1352, 76] width 11 height 11
click at [1215, 133] on div "Download" at bounding box center [1189, 132] width 90 height 16
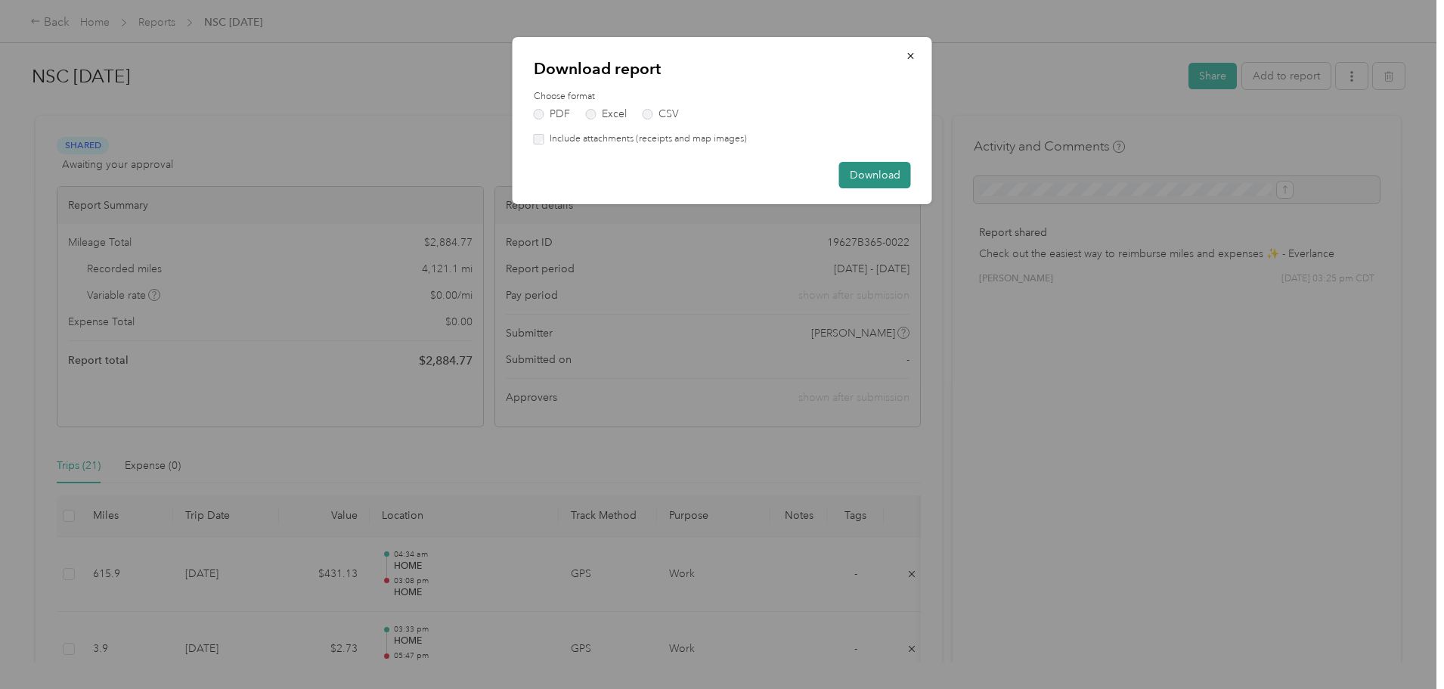
click at [891, 173] on button "Download" at bounding box center [875, 175] width 72 height 26
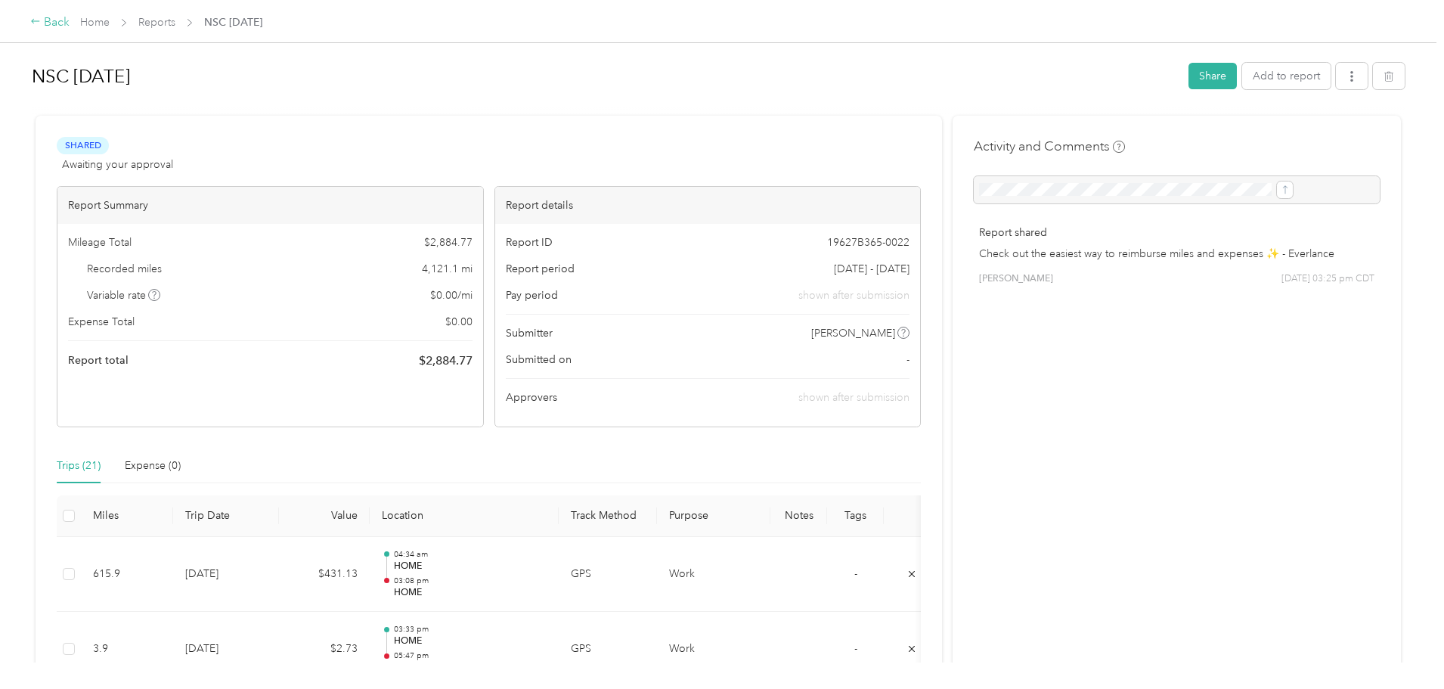
click at [70, 22] on div "Back" at bounding box center [49, 23] width 39 height 18
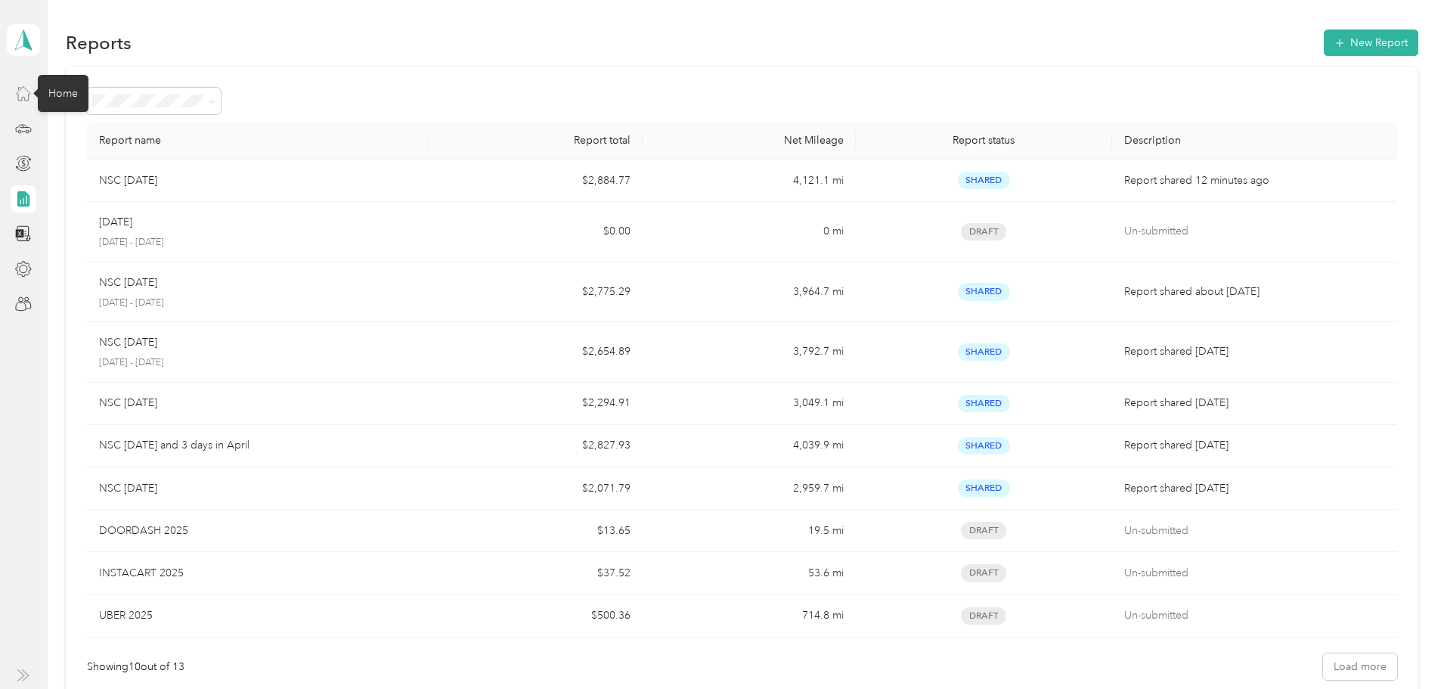
click at [22, 94] on icon at bounding box center [23, 93] width 17 height 17
